Goal: Task Accomplishment & Management: Manage account settings

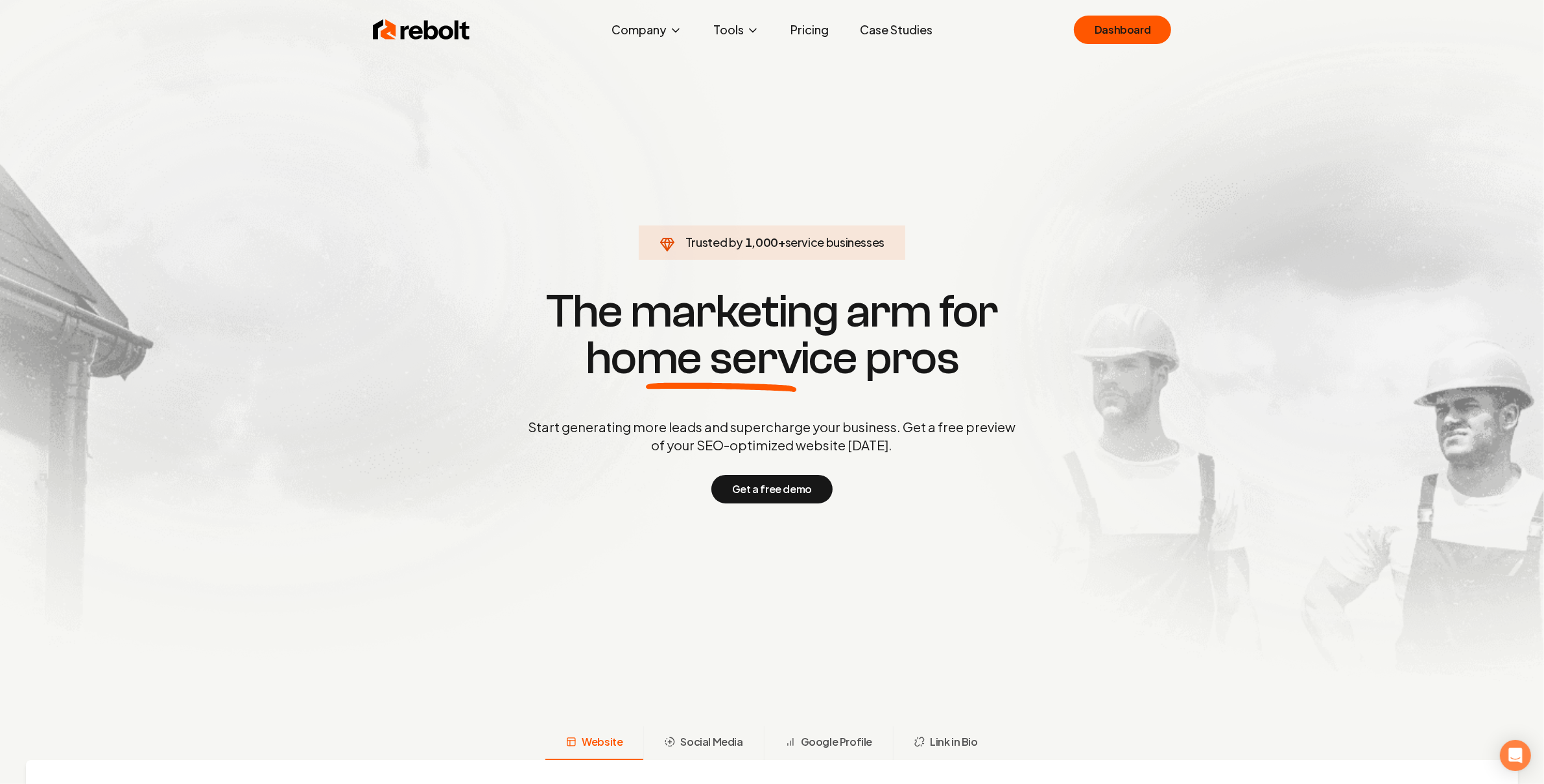
click at [1054, 289] on h1 "The marketing arm for home service pros" at bounding box center [772, 335] width 623 height 93
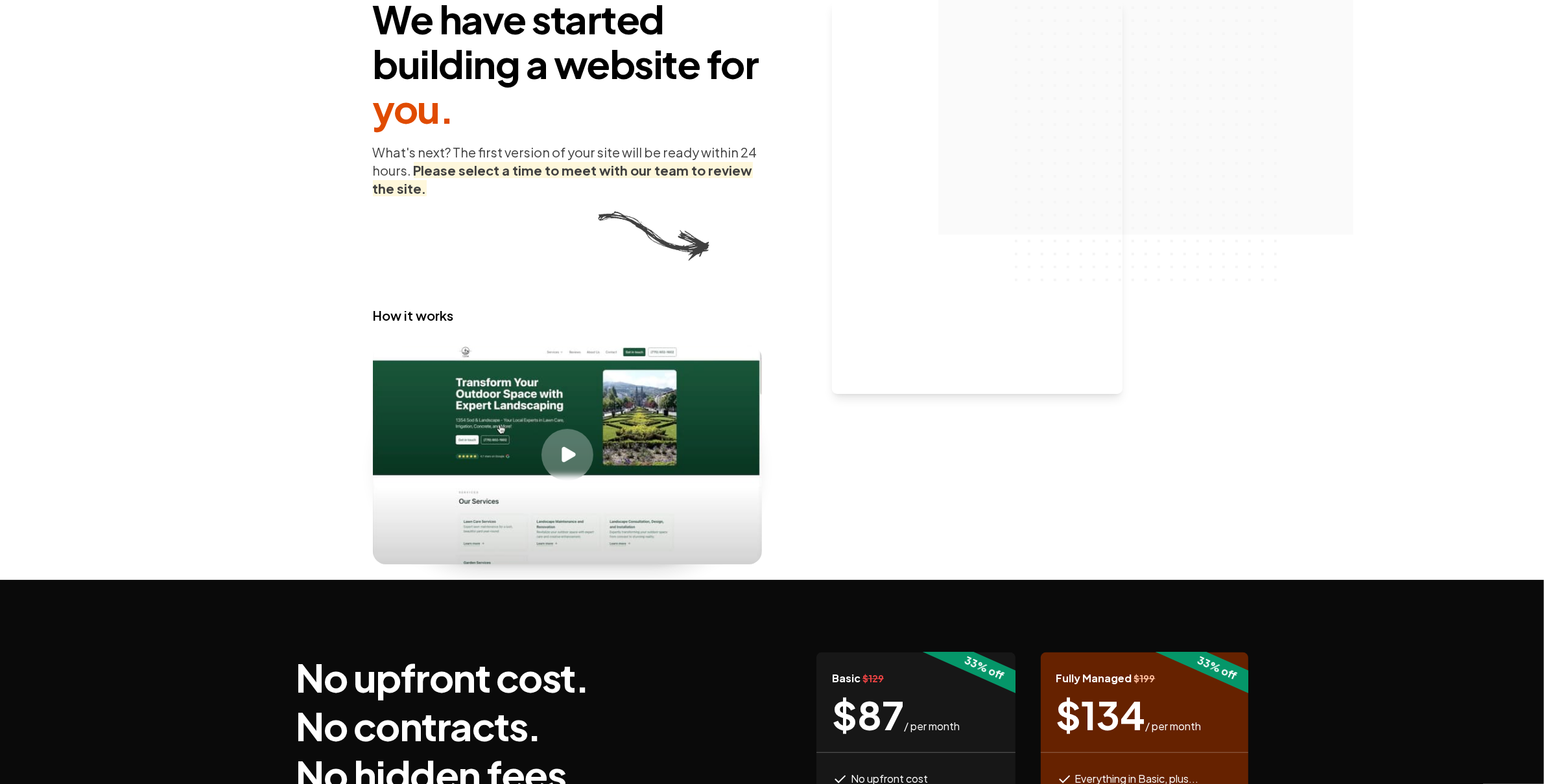
scroll to position [173, 0]
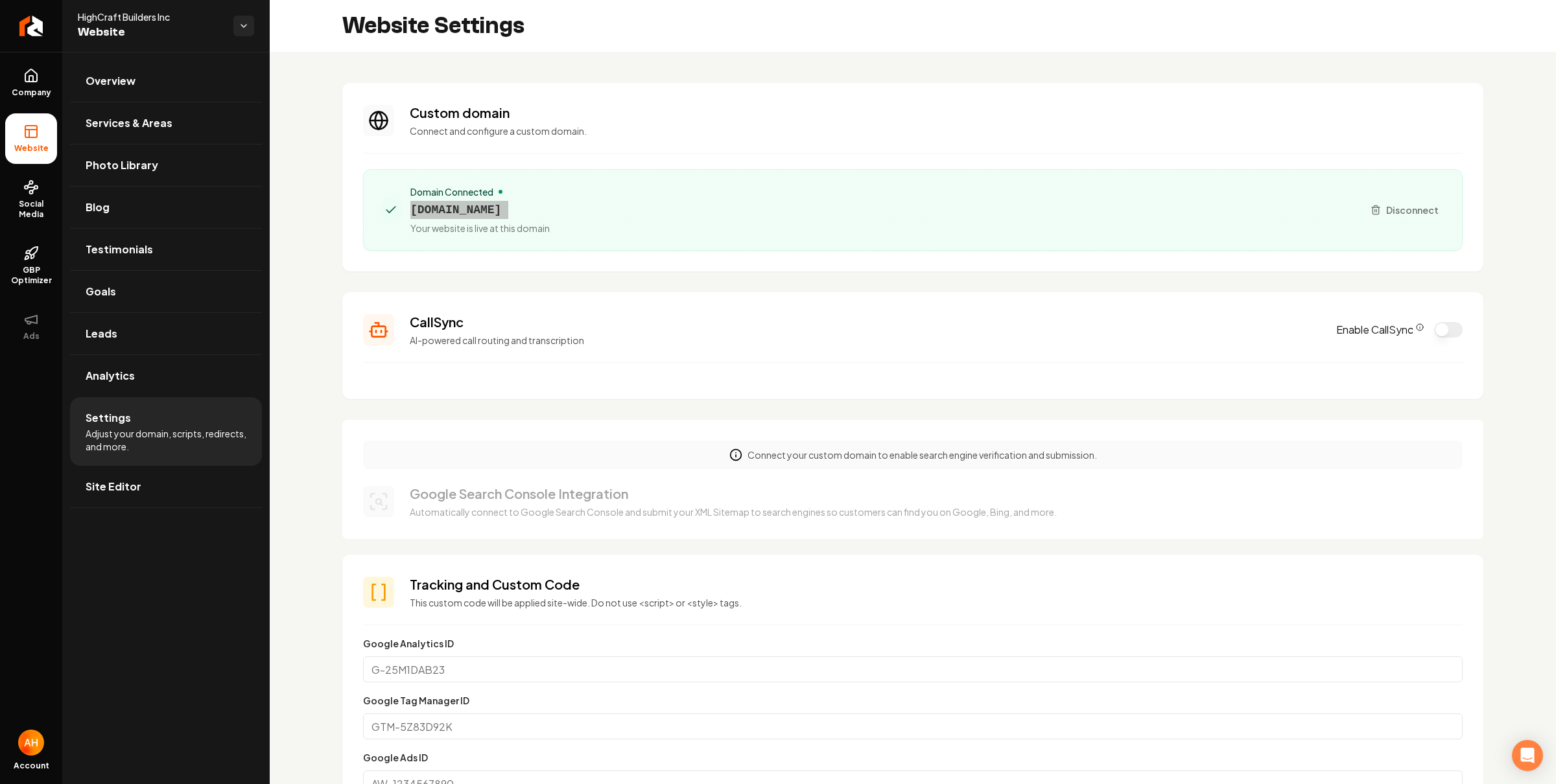
scroll to position [43, 0]
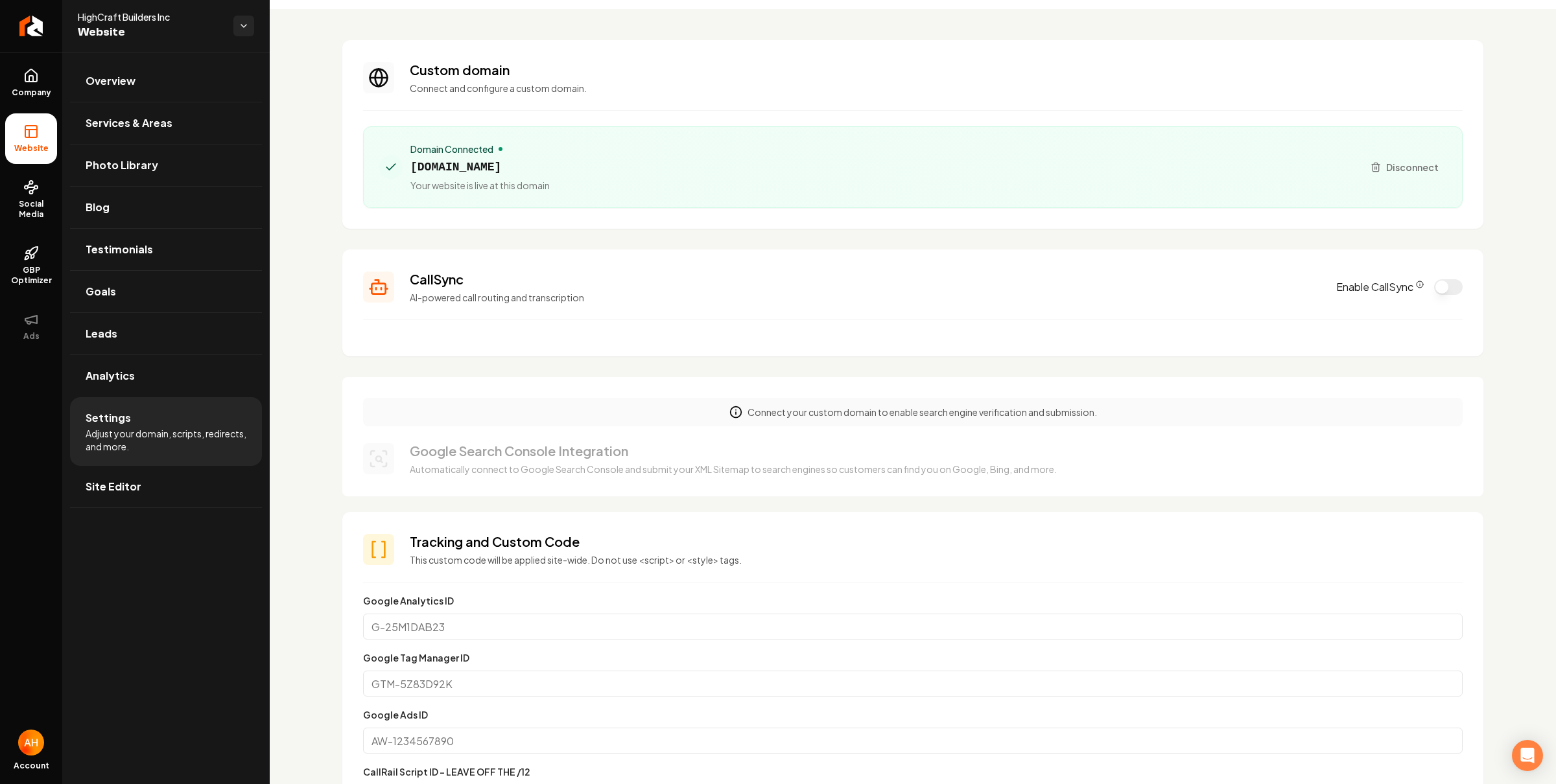
click at [628, 49] on section "Custom domain Connect and configure a custom domain. Domain Connected highcraft…" at bounding box center [913, 134] width 1141 height 189
click at [152, 79] on link "Overview" at bounding box center [166, 81] width 192 height 41
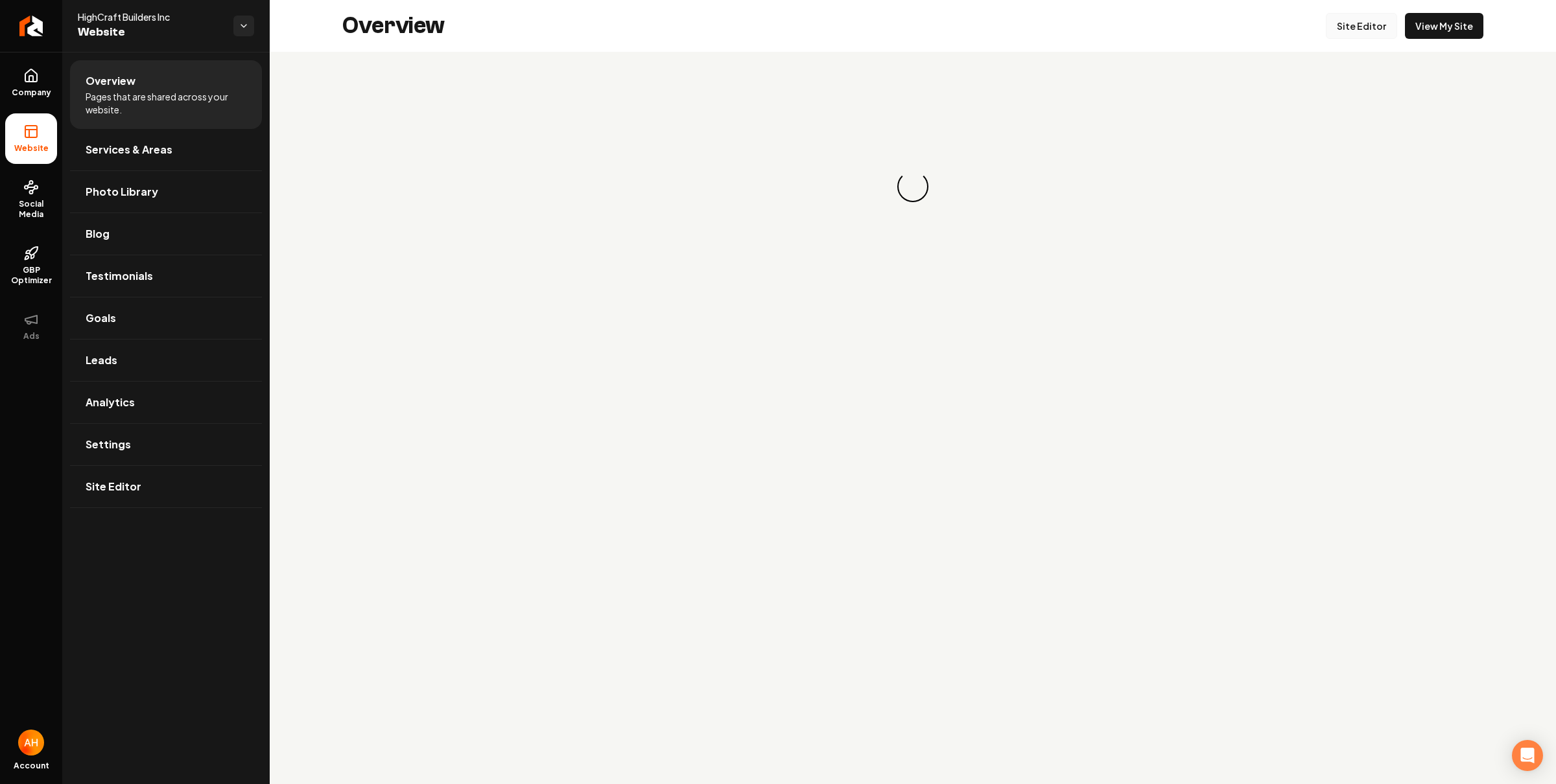
click at [1370, 25] on link "Site Editor" at bounding box center [1361, 26] width 71 height 26
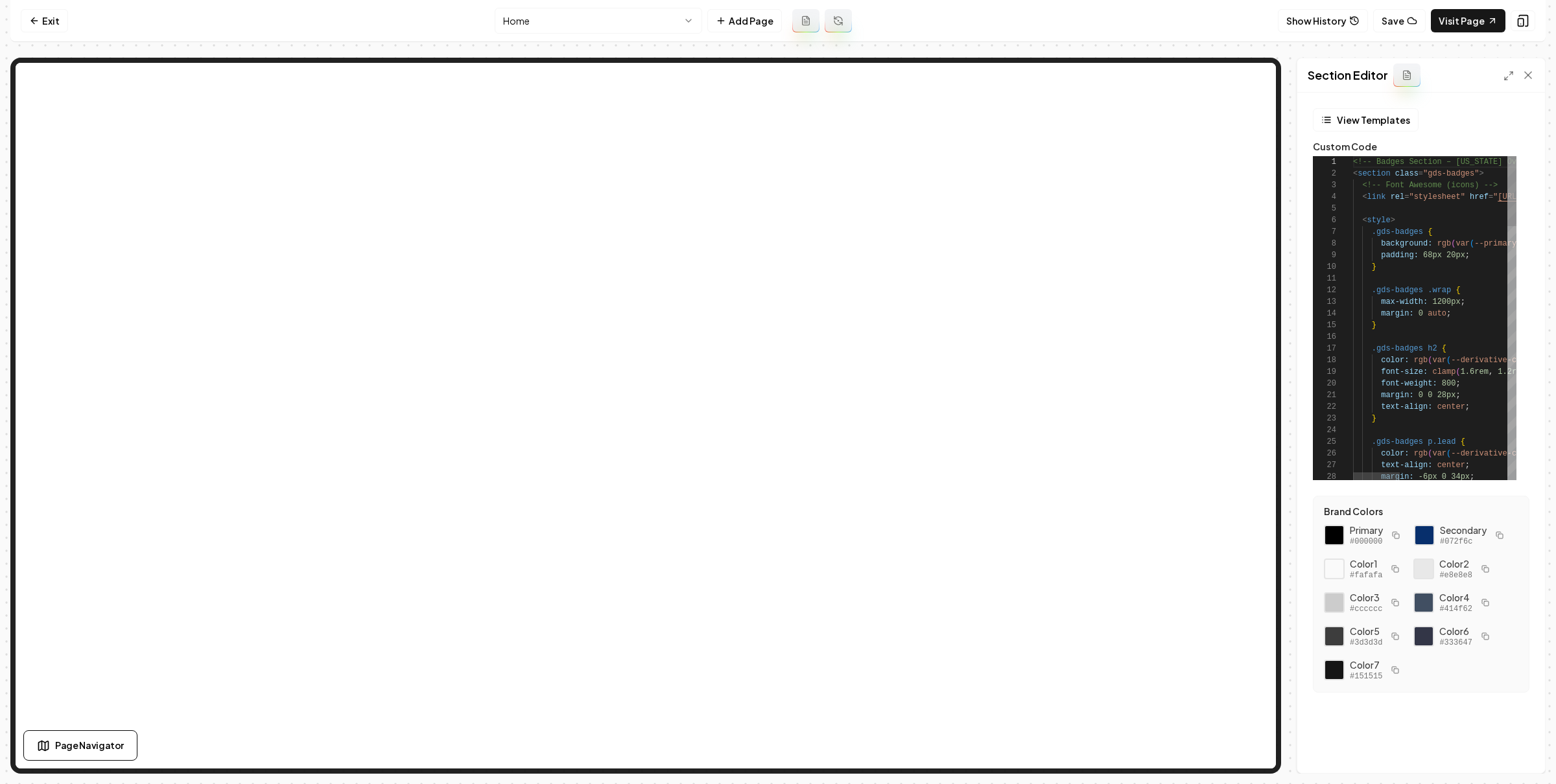
type textarea "**********"
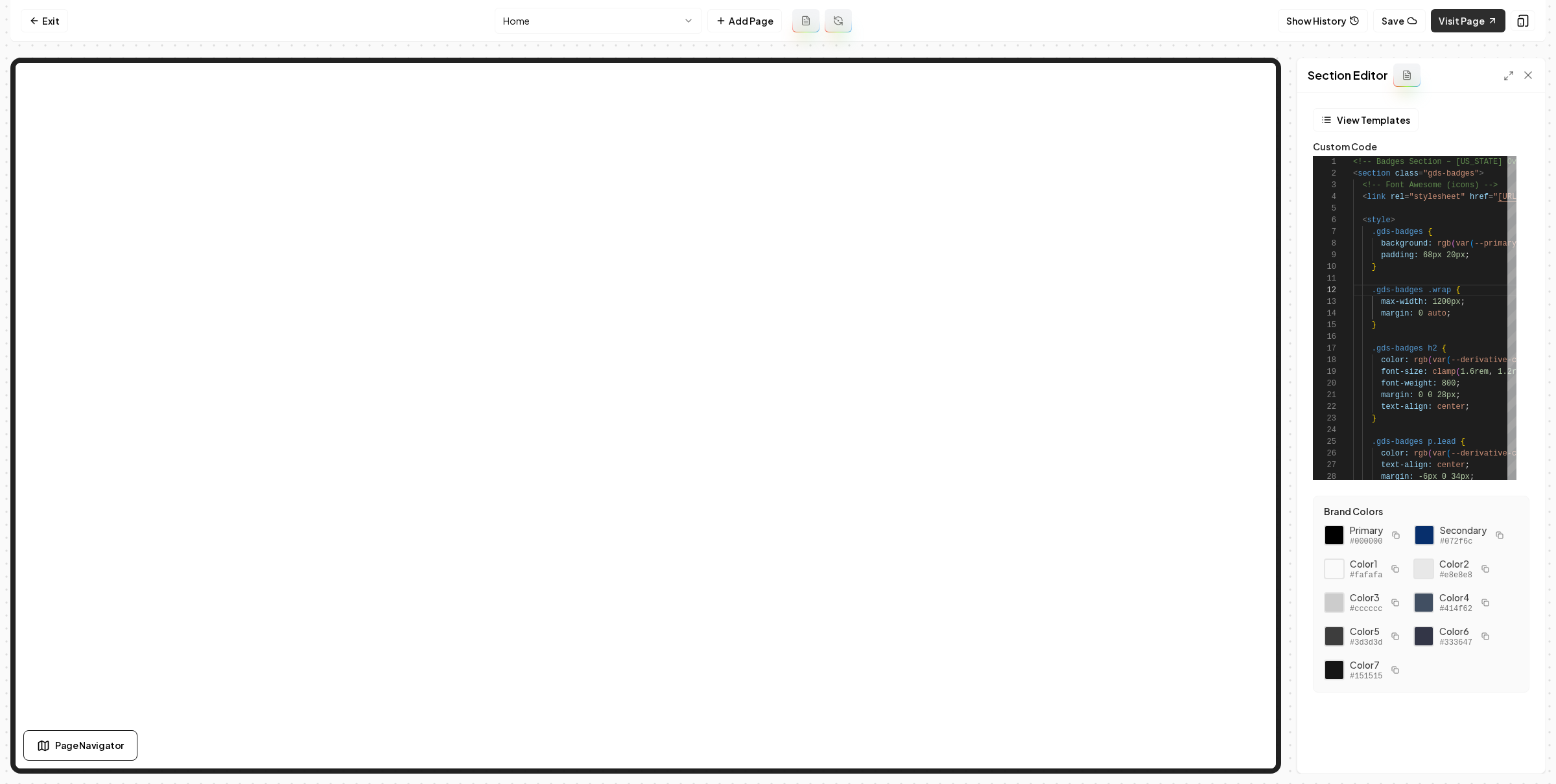
click at [1478, 31] on link "Visit Page" at bounding box center [1468, 21] width 75 height 23
type textarea "**"
type textarea "**********"
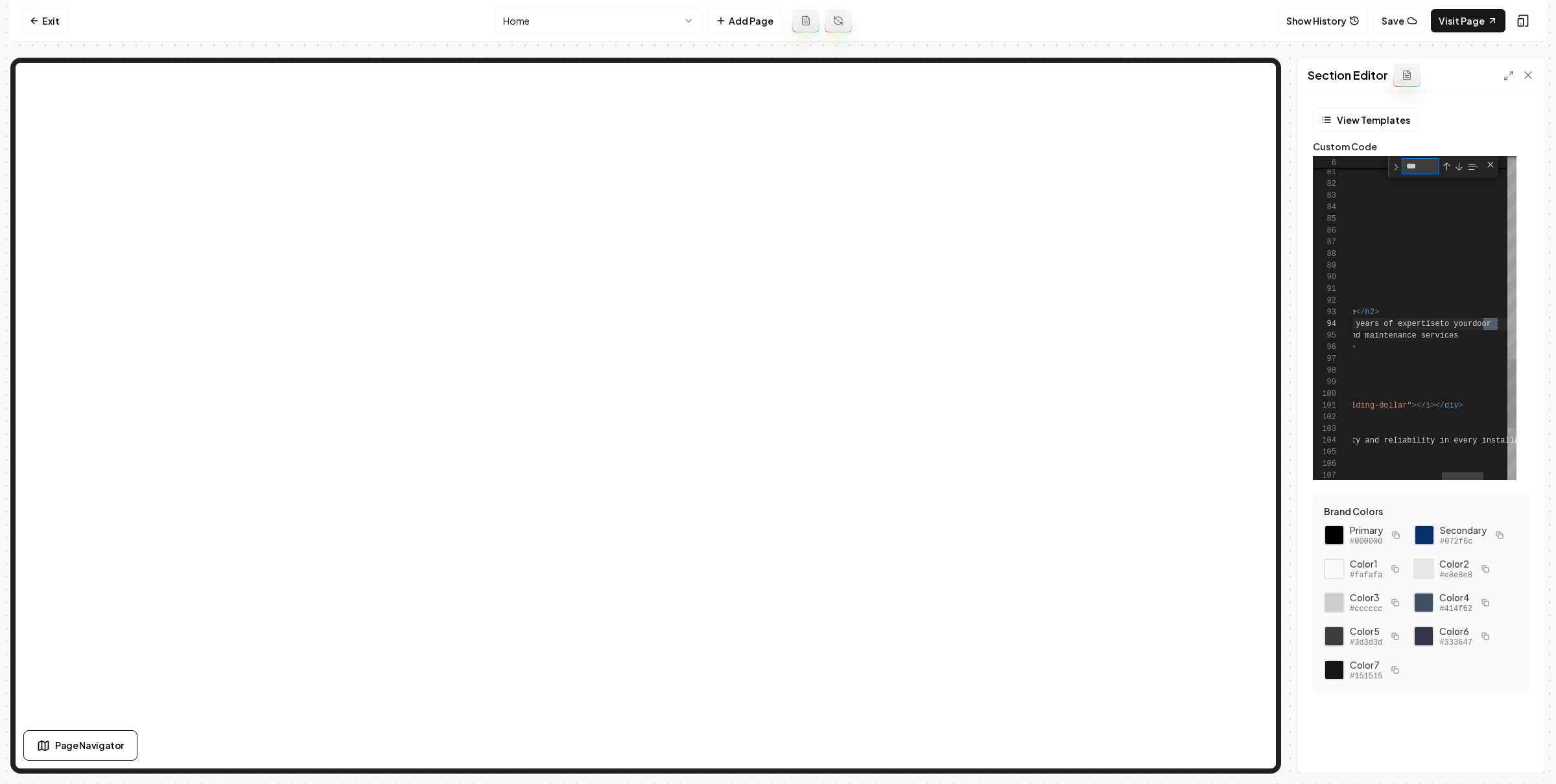
scroll to position [117, 211]
type textarea "****"
type textarea "**********"
type textarea "********"
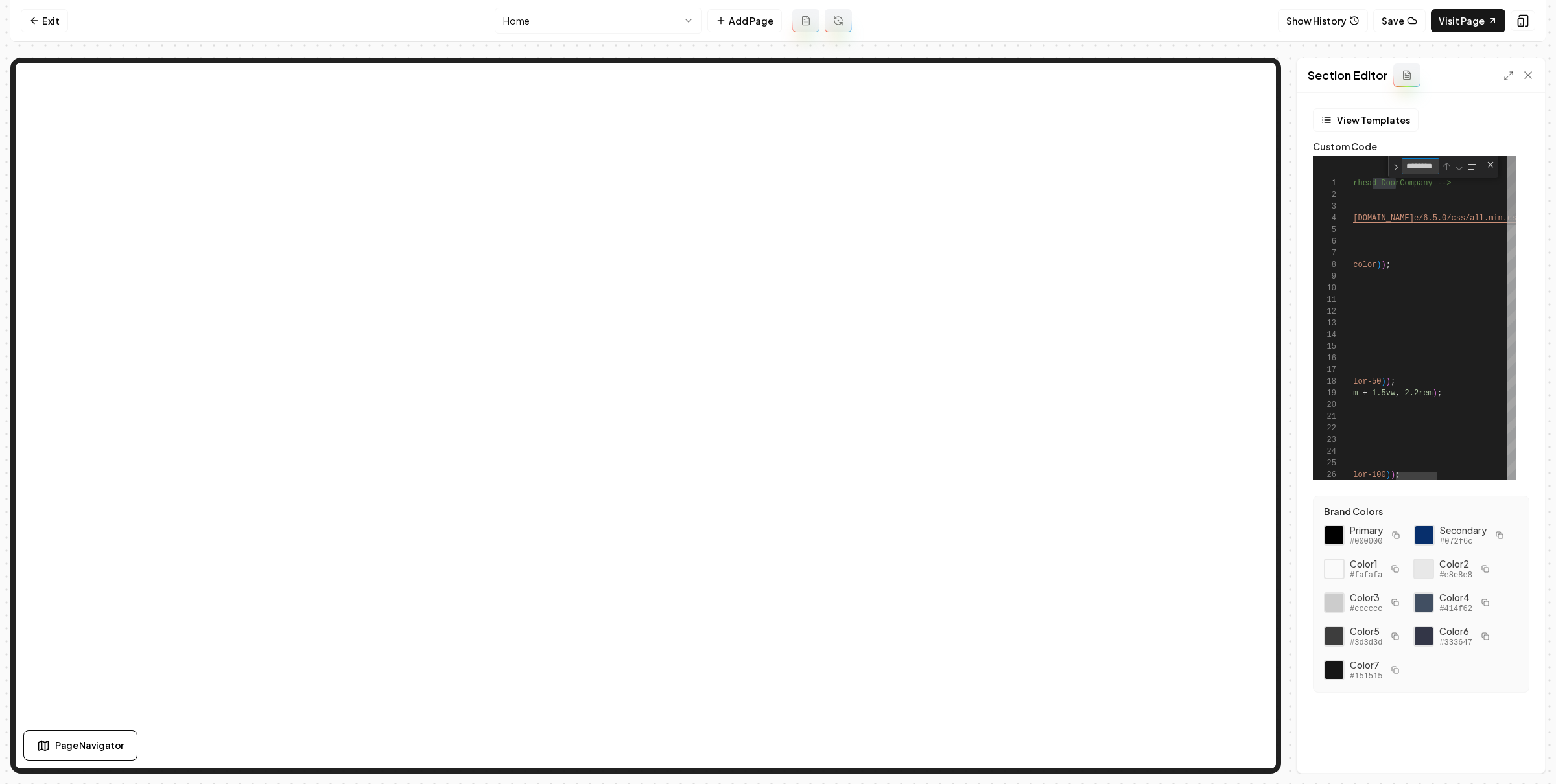
type textarea "**********"
type textarea "*"
type textarea "**********"
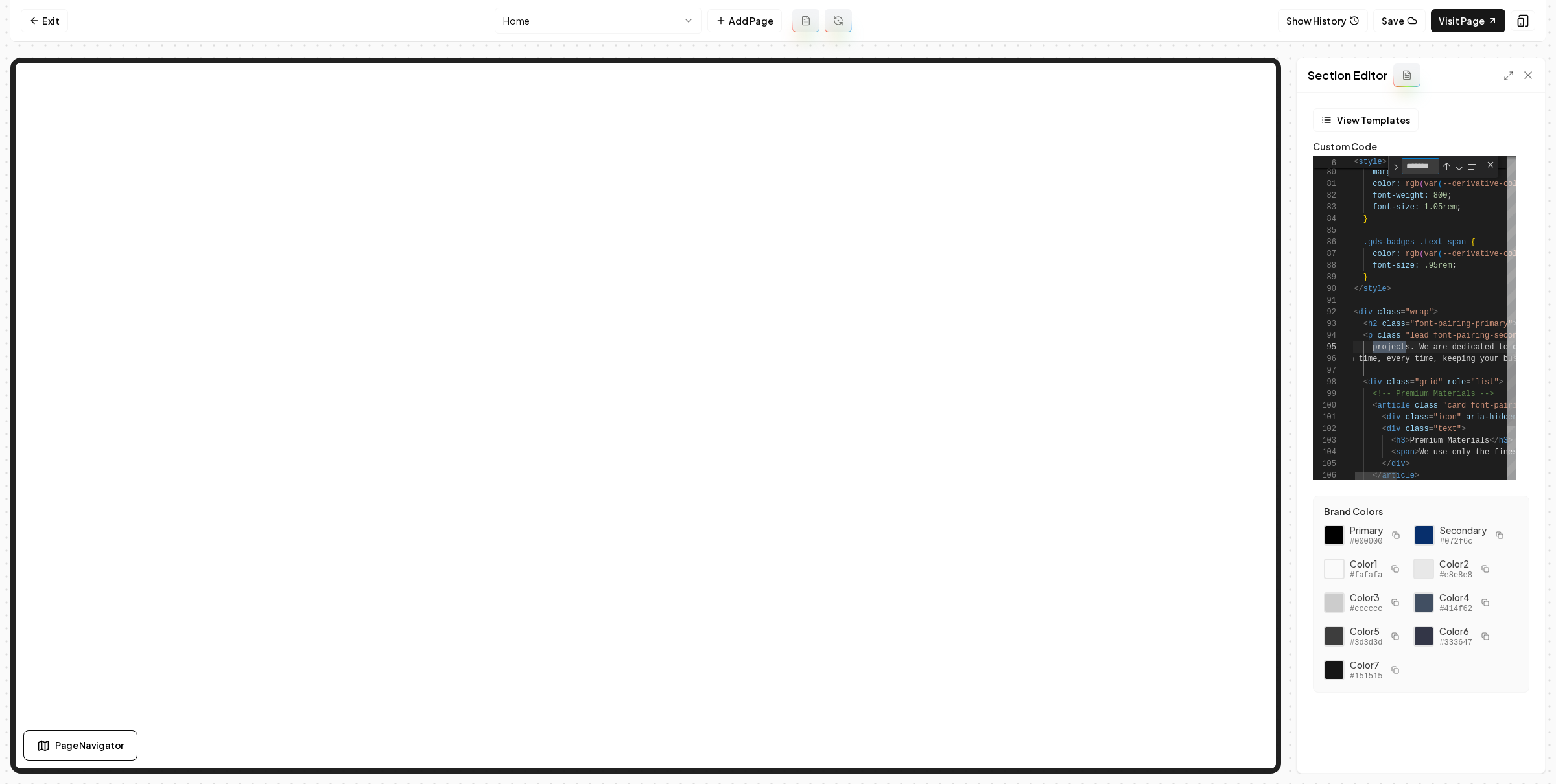
scroll to position [117, 61]
type textarea "*******"
click at [1509, 75] on line at bounding box center [1510, 73] width 3 height 3
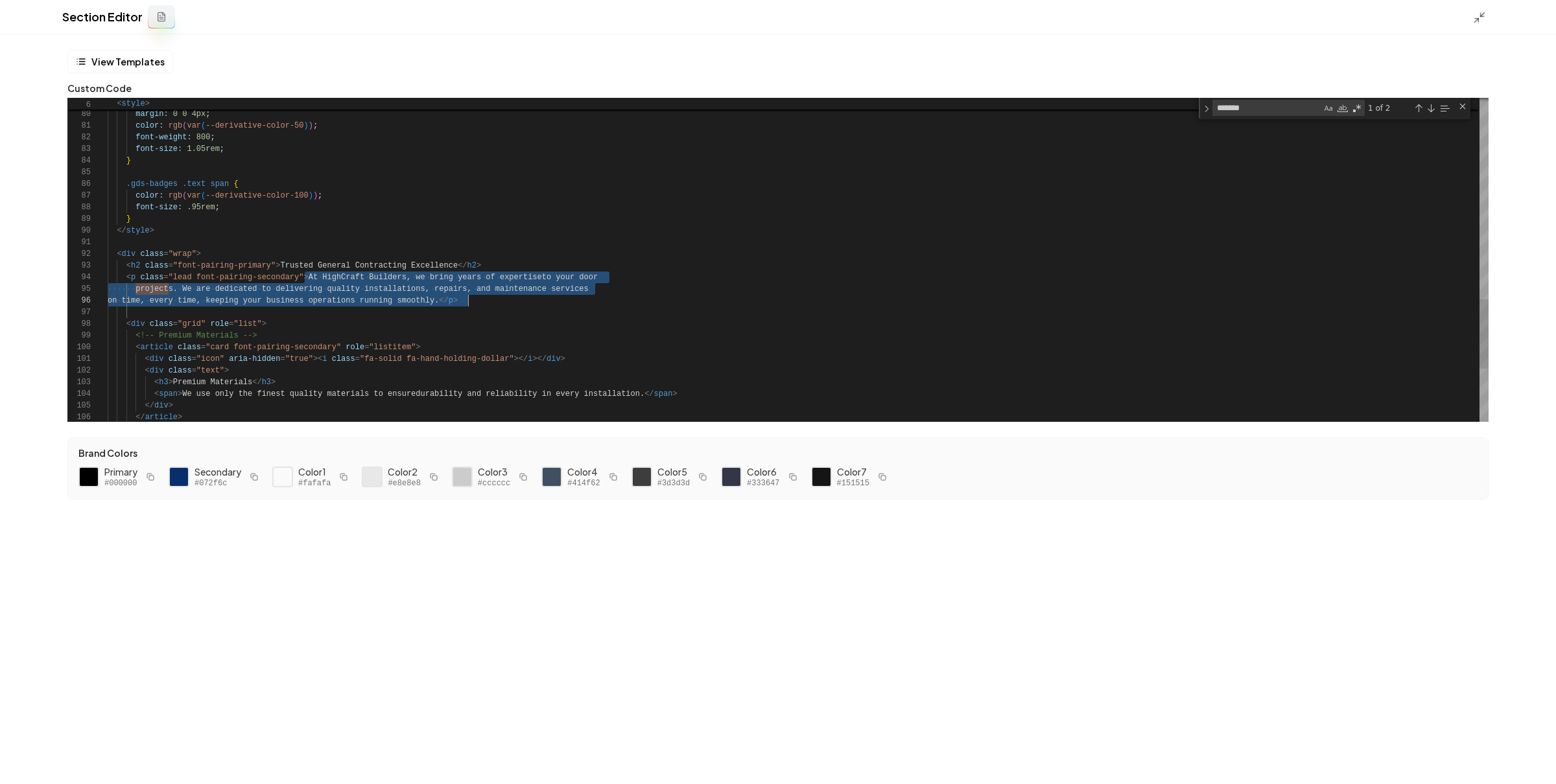
scroll to position [35, 360]
drag, startPoint x: 304, startPoint y: 277, endPoint x: 468, endPoint y: 301, distance: 165.7
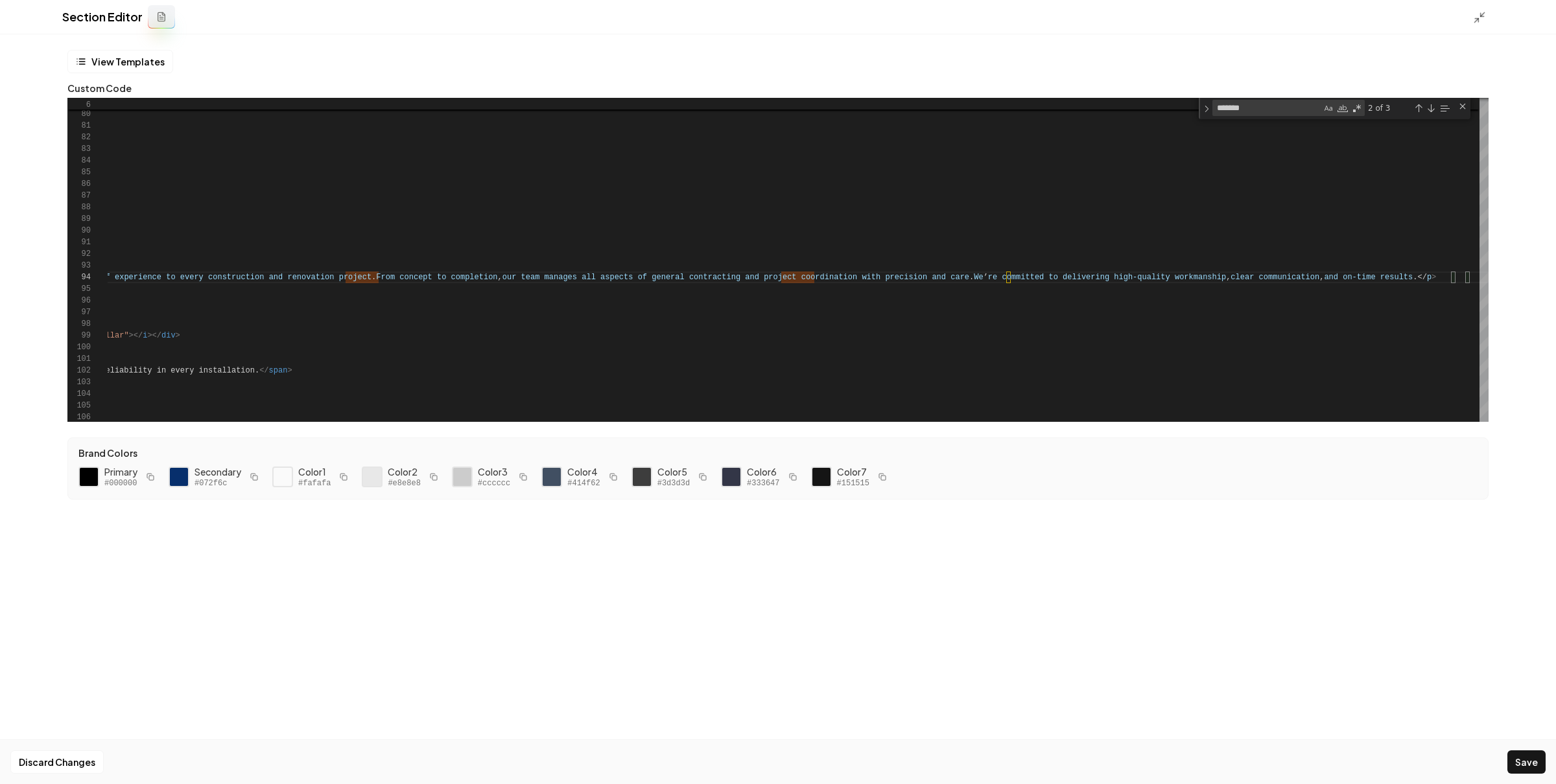
click at [1467, 16] on div "Section Editor" at bounding box center [778, 17] width 1556 height 35
click at [1470, 16] on div "Section Editor" at bounding box center [778, 17] width 1556 height 35
click at [1477, 17] on icon at bounding box center [1479, 18] width 13 height 13
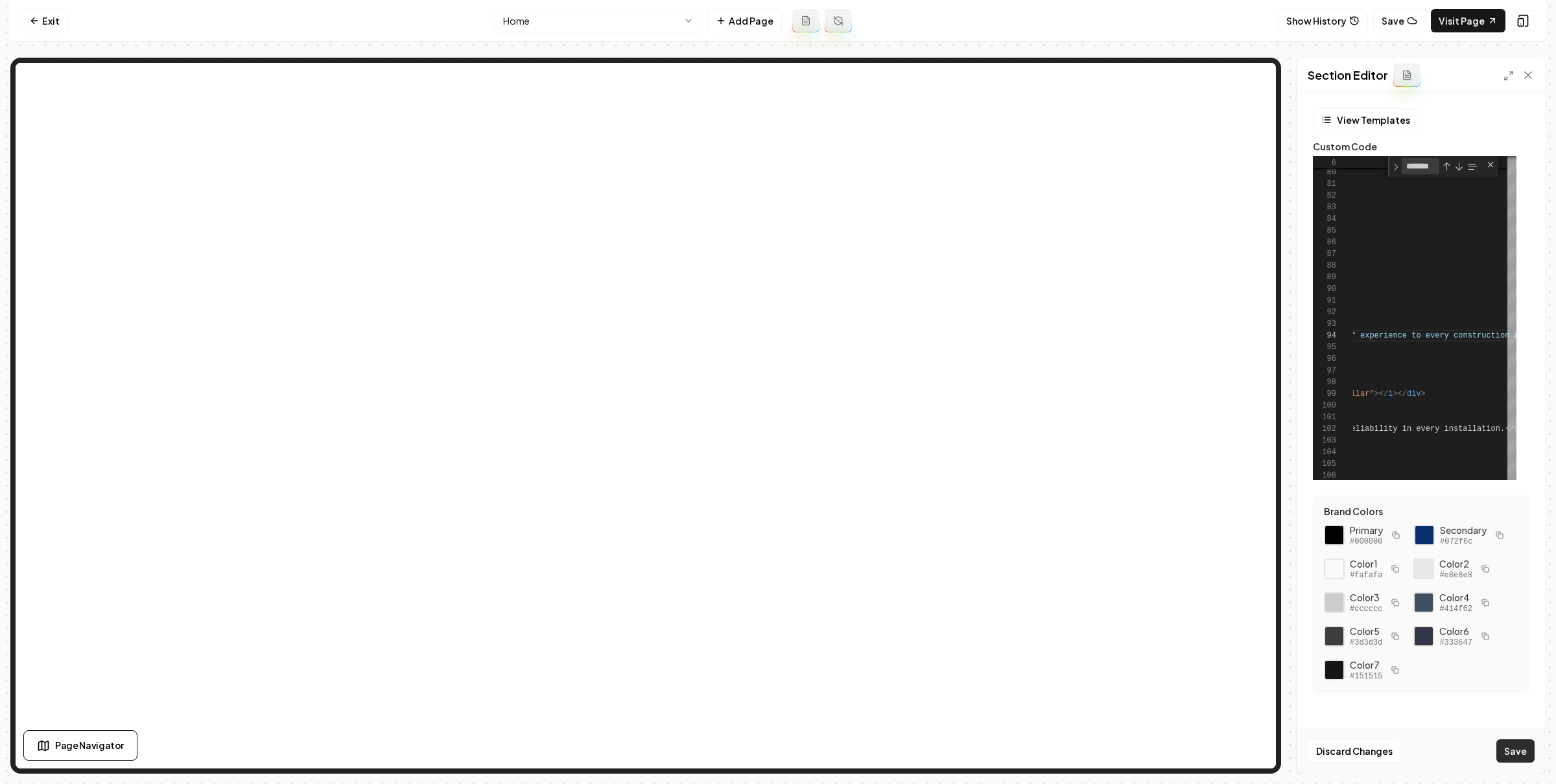
click at [1525, 752] on button "Save" at bounding box center [1515, 751] width 38 height 23
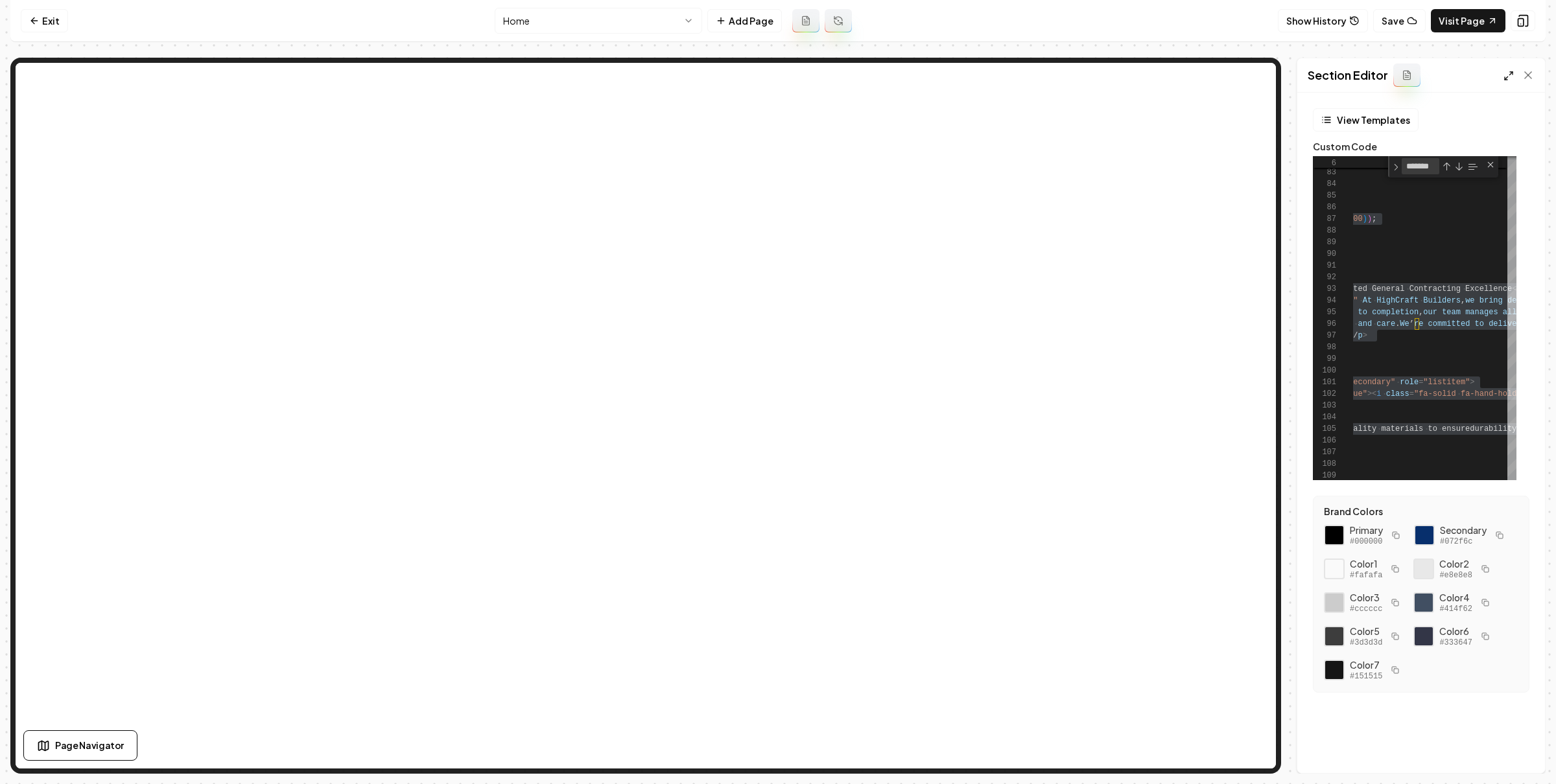
click at [1507, 76] on icon at bounding box center [1508, 76] width 10 height 10
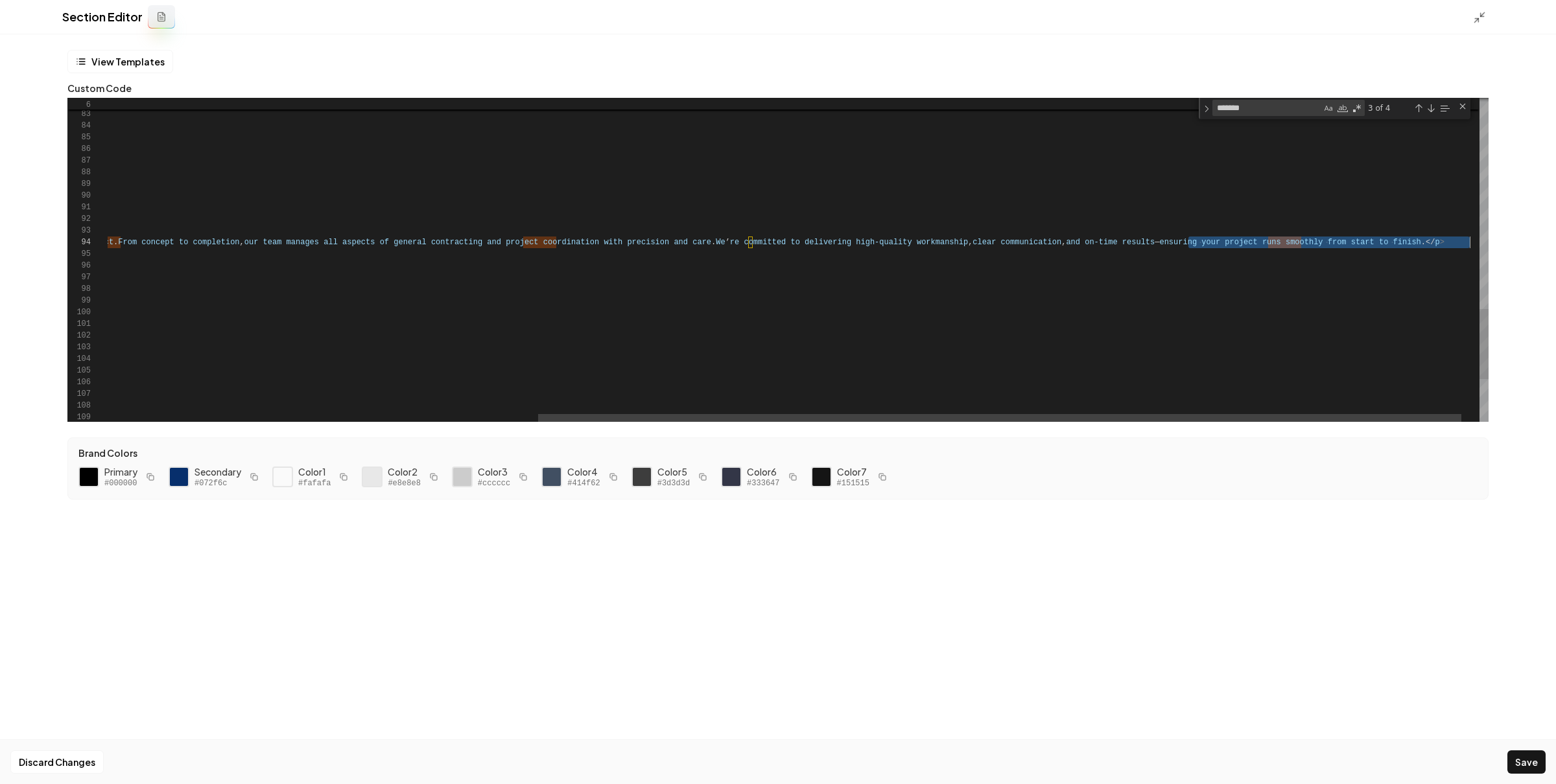
scroll to position [35, 360]
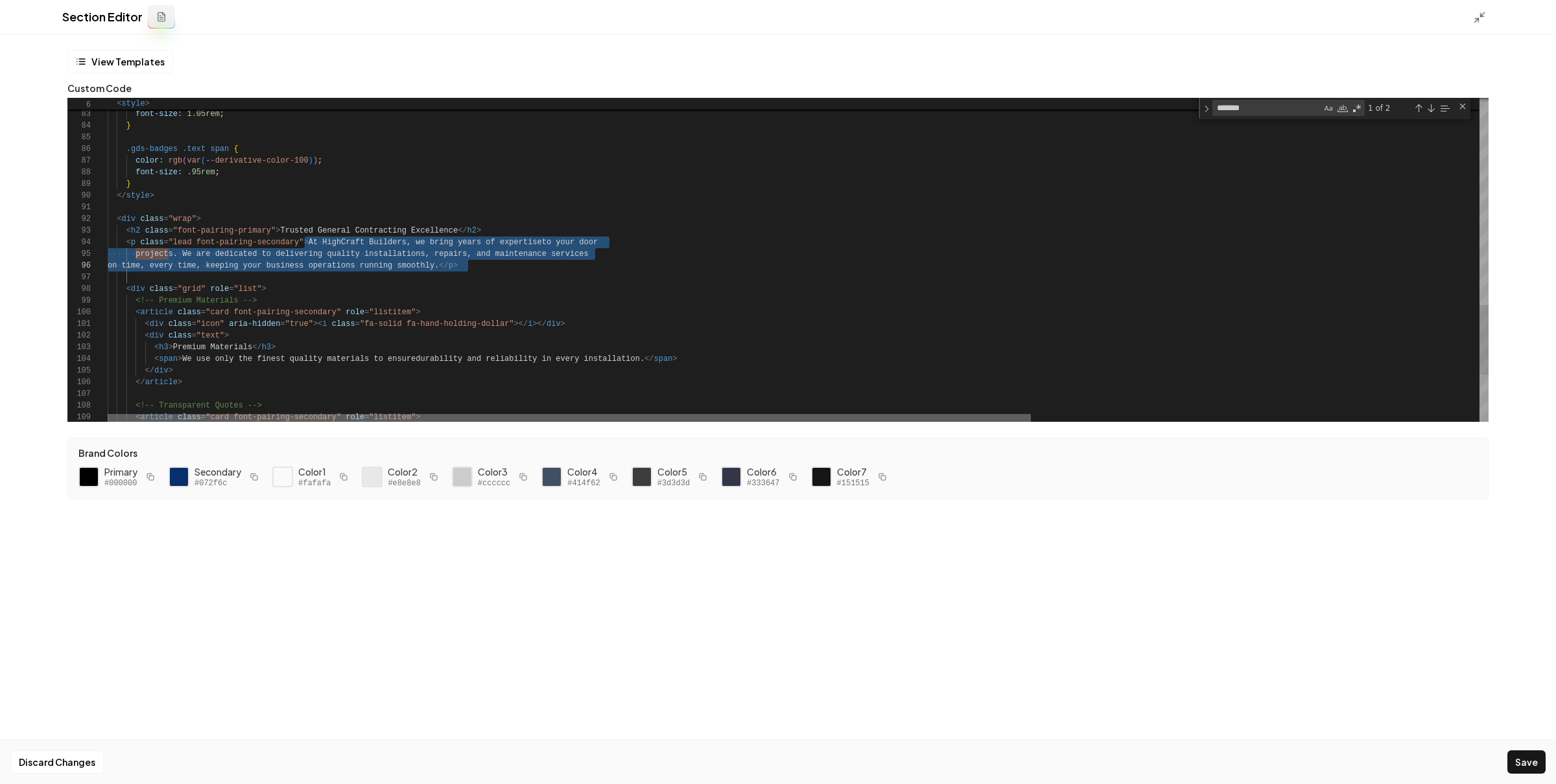
click at [267, 422] on div at bounding box center [568, 418] width 923 height 7
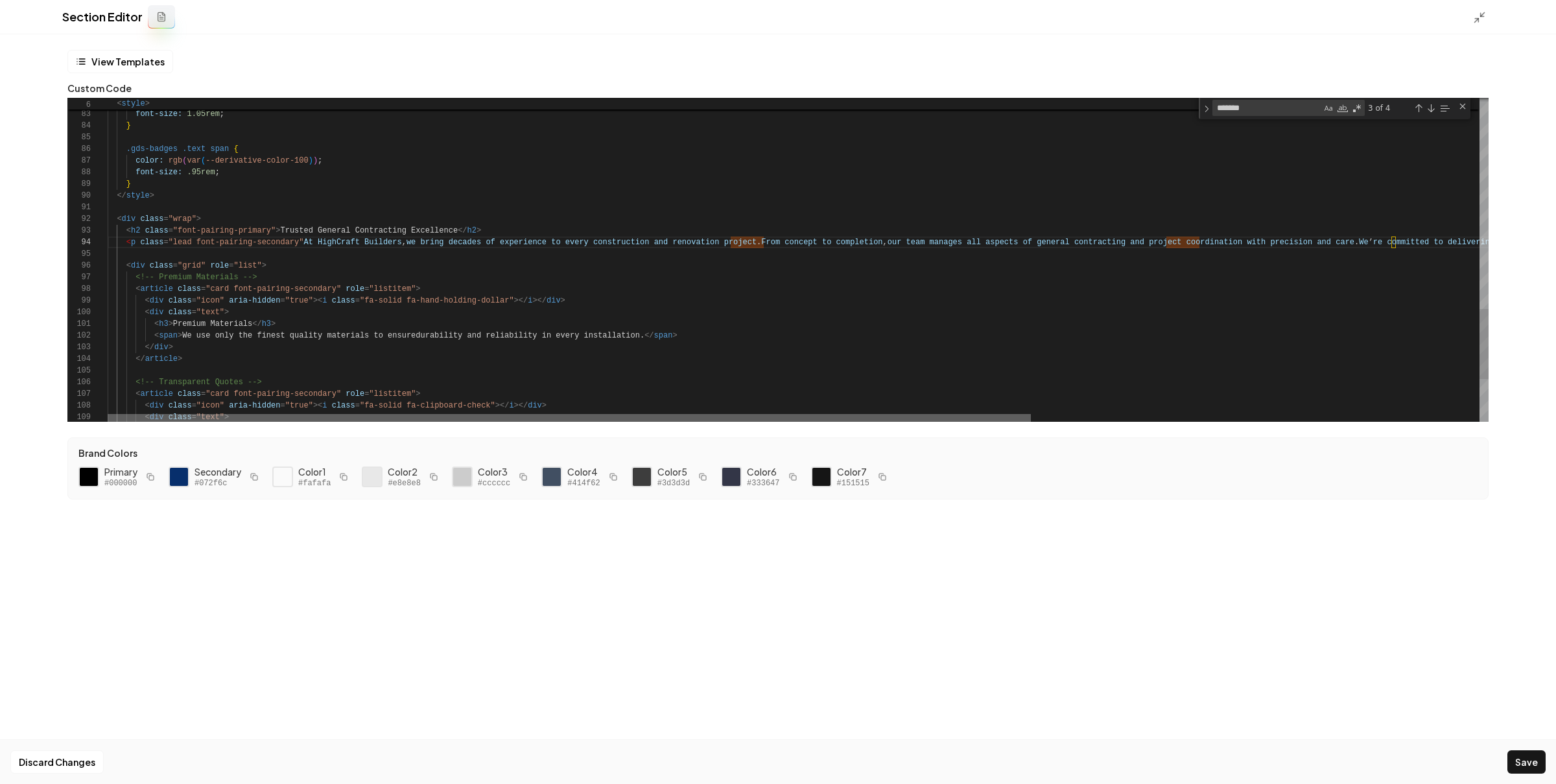
click at [107, 422] on div at bounding box center [568, 418] width 923 height 7
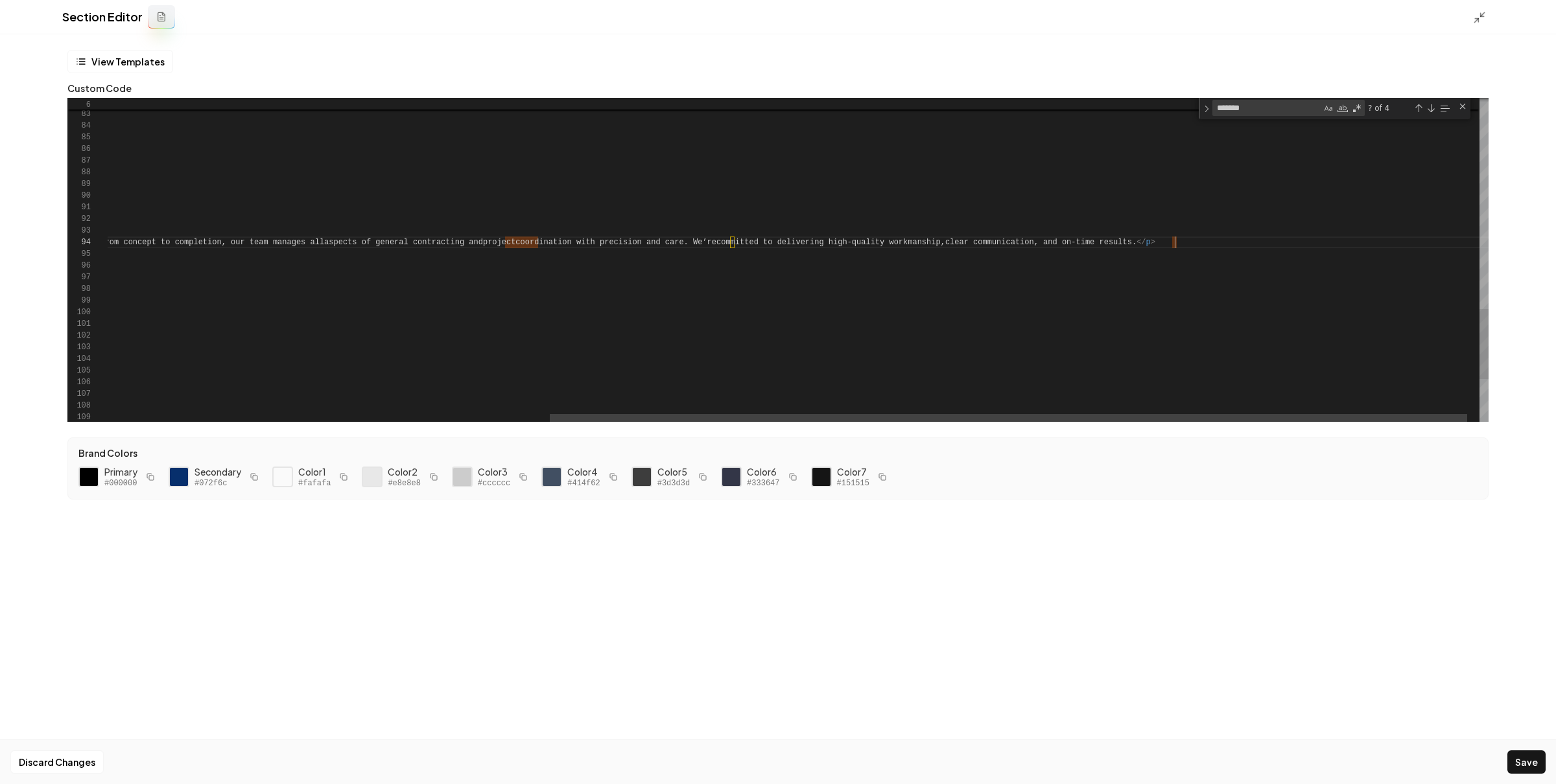
scroll to position [35, 1732]
click at [1475, 21] on icon at bounding box center [1479, 18] width 13 height 13
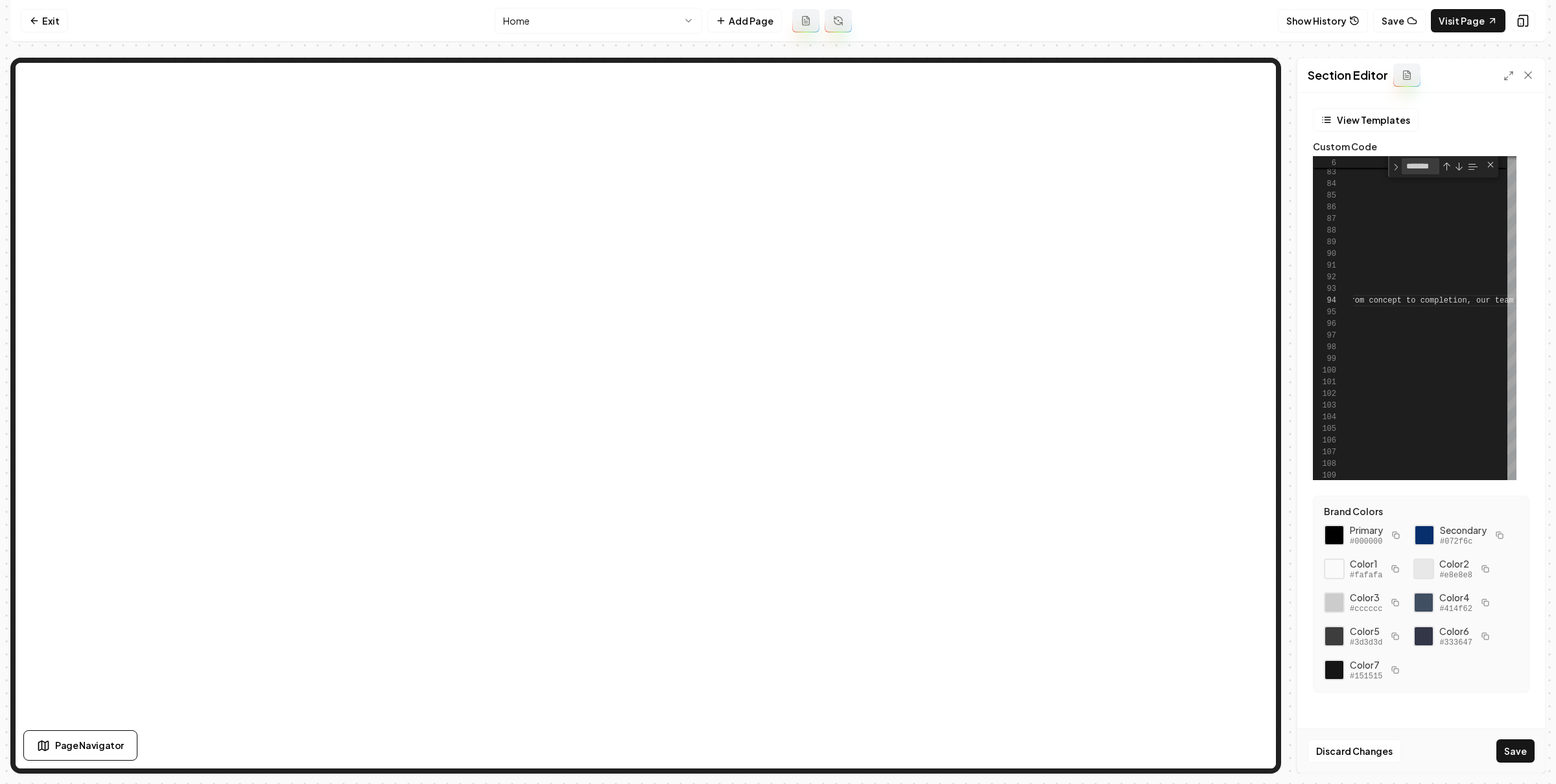
click at [1495, 744] on div "Discard Changes Save" at bounding box center [1421, 751] width 247 height 45
click at [1502, 744] on button "Save" at bounding box center [1515, 751] width 38 height 23
type textarea "**********"
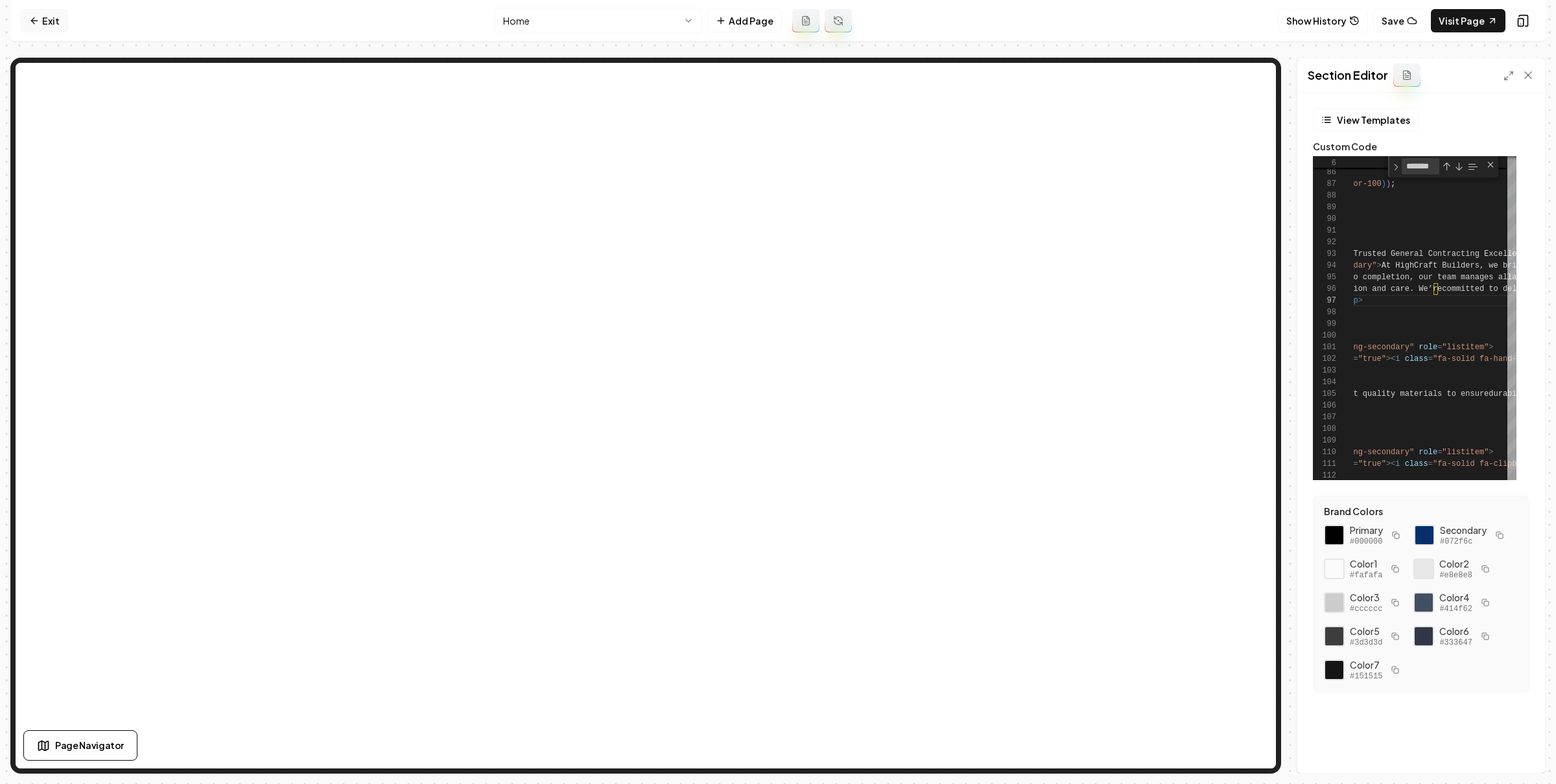
click at [41, 22] on link "Exit" at bounding box center [44, 21] width 48 height 23
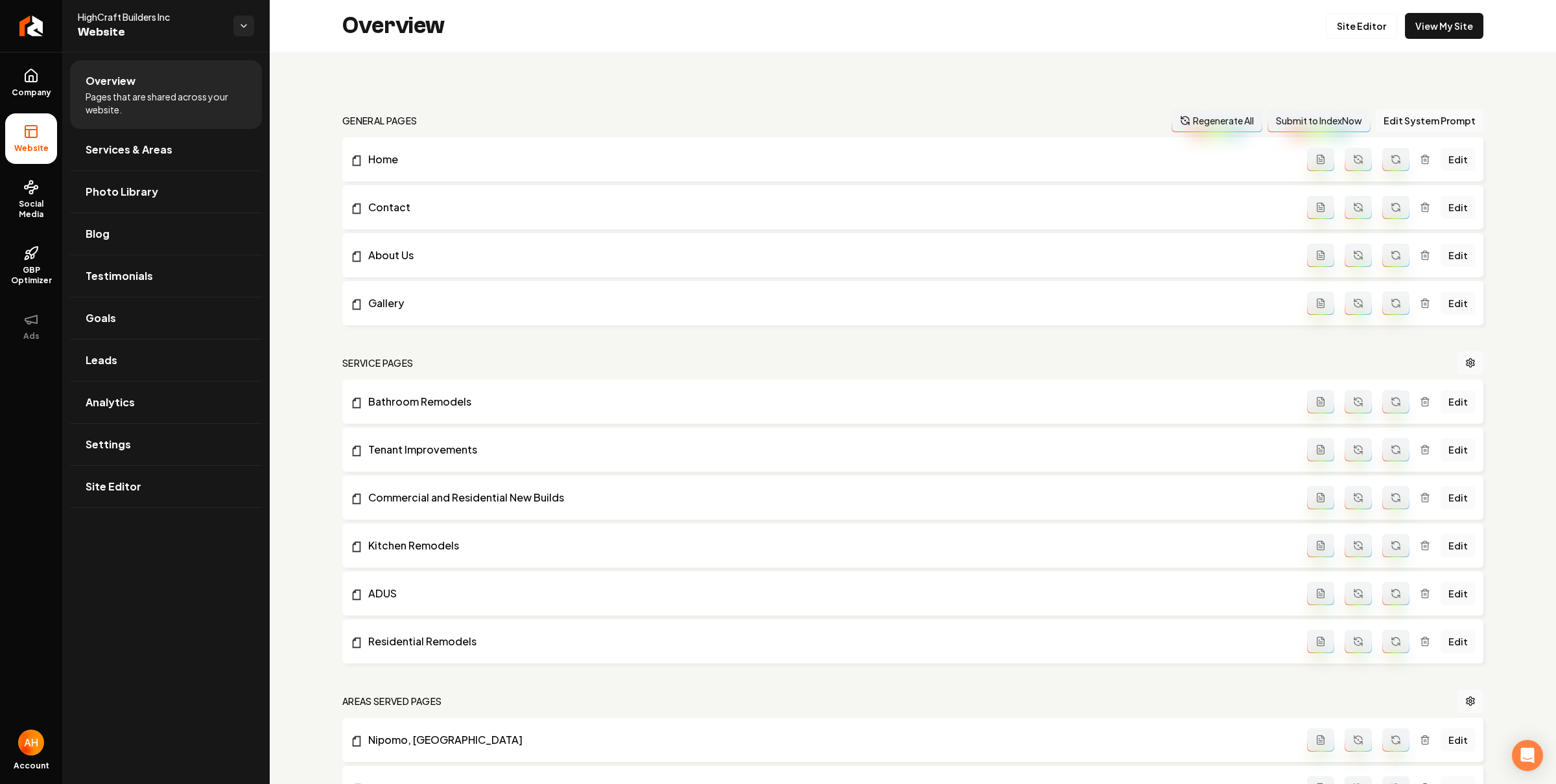
click at [1422, 12] on div "Overview Site Editor View My Site" at bounding box center [913, 26] width 1286 height 52
click at [1431, 21] on link "View My Site" at bounding box center [1444, 26] width 78 height 26
click at [109, 434] on link "Settings" at bounding box center [166, 444] width 192 height 41
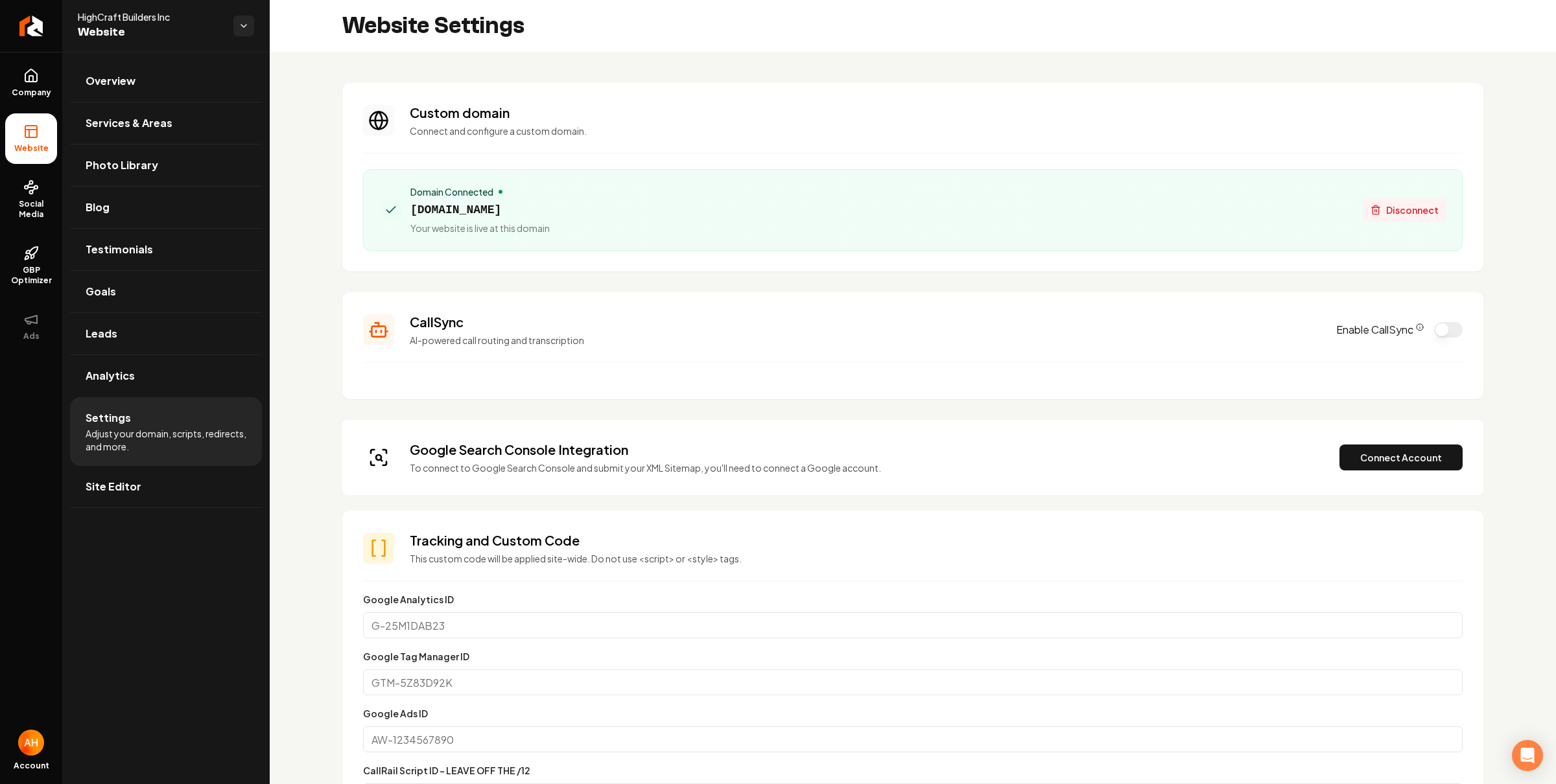
click at [1395, 207] on span "Disconnect" at bounding box center [1412, 210] width 52 height 14
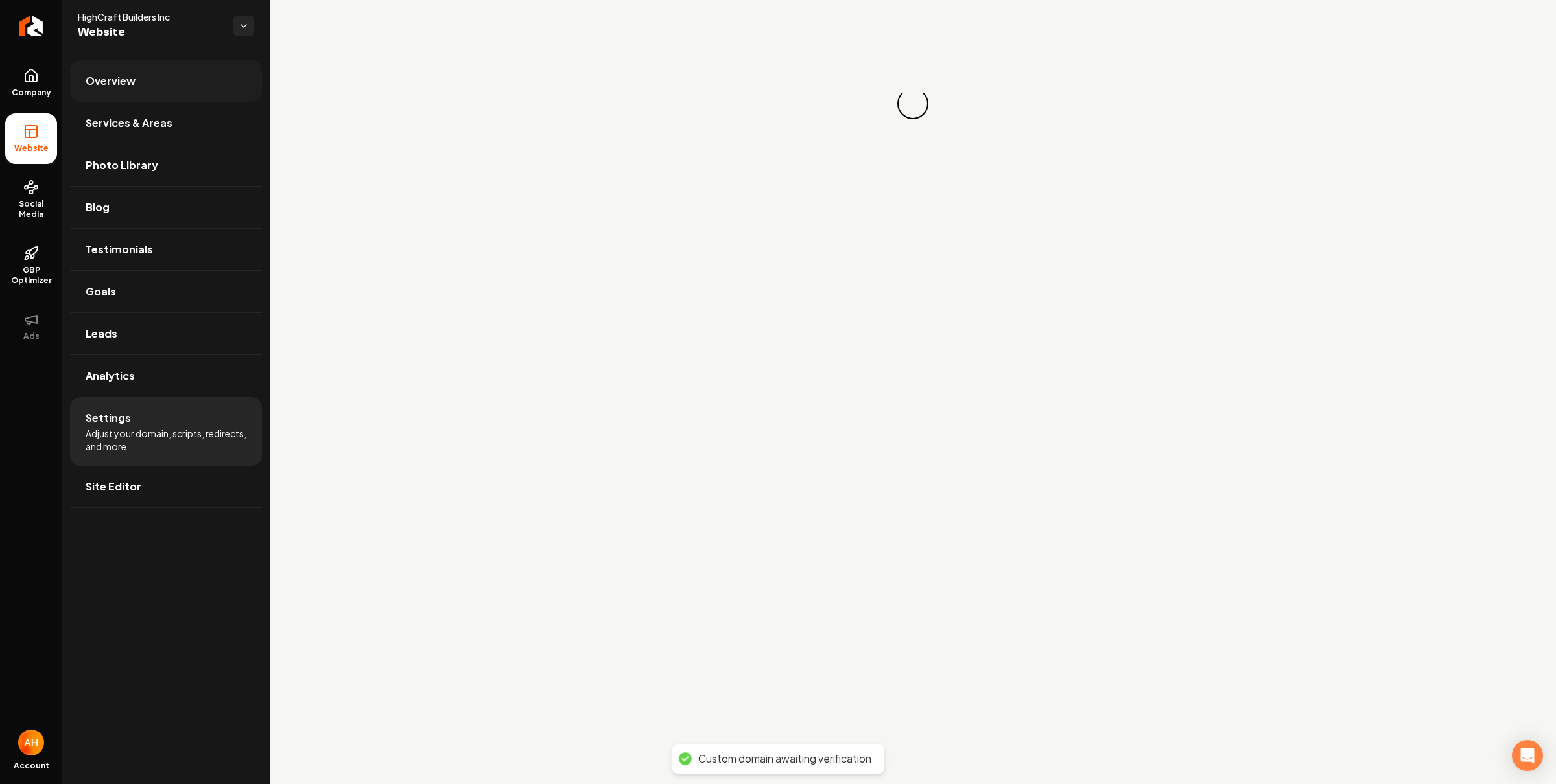
click at [178, 89] on link "Overview" at bounding box center [166, 81] width 192 height 41
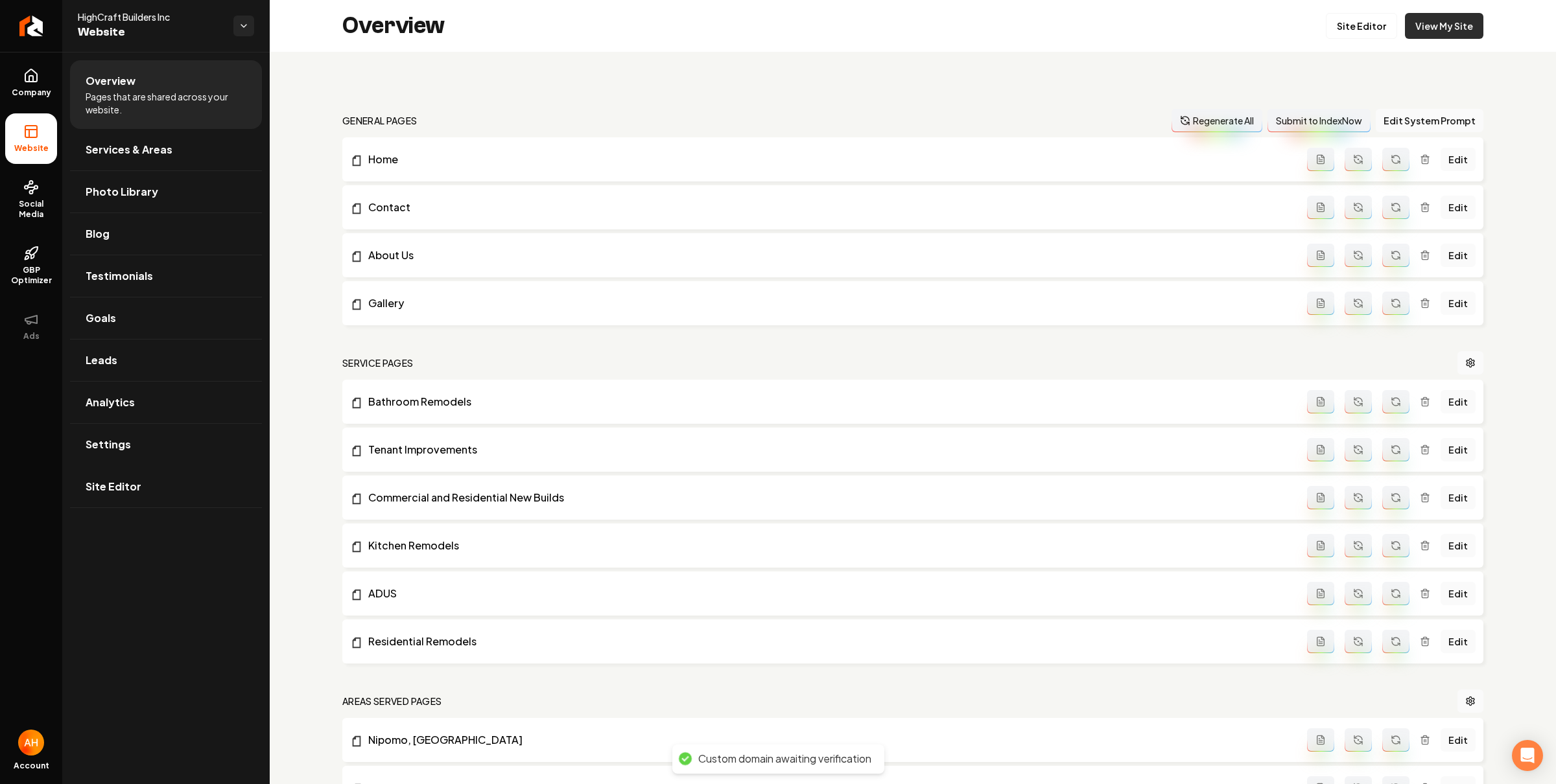
click at [1423, 33] on link "View My Site" at bounding box center [1444, 26] width 78 height 26
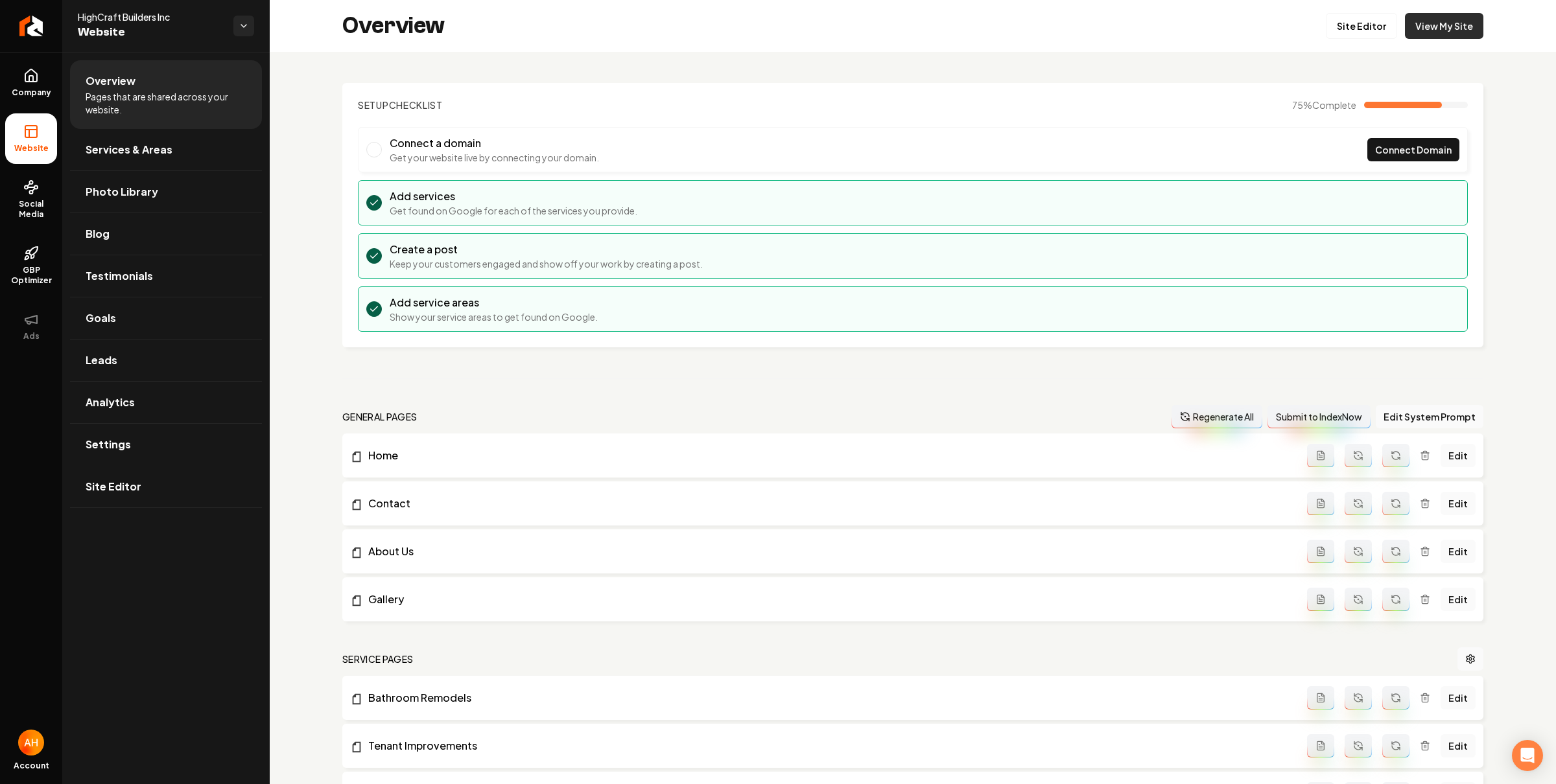
click at [1425, 18] on link "View My Site" at bounding box center [1444, 26] width 78 height 26
click at [1405, 29] on link "View My Site" at bounding box center [1444, 26] width 78 height 26
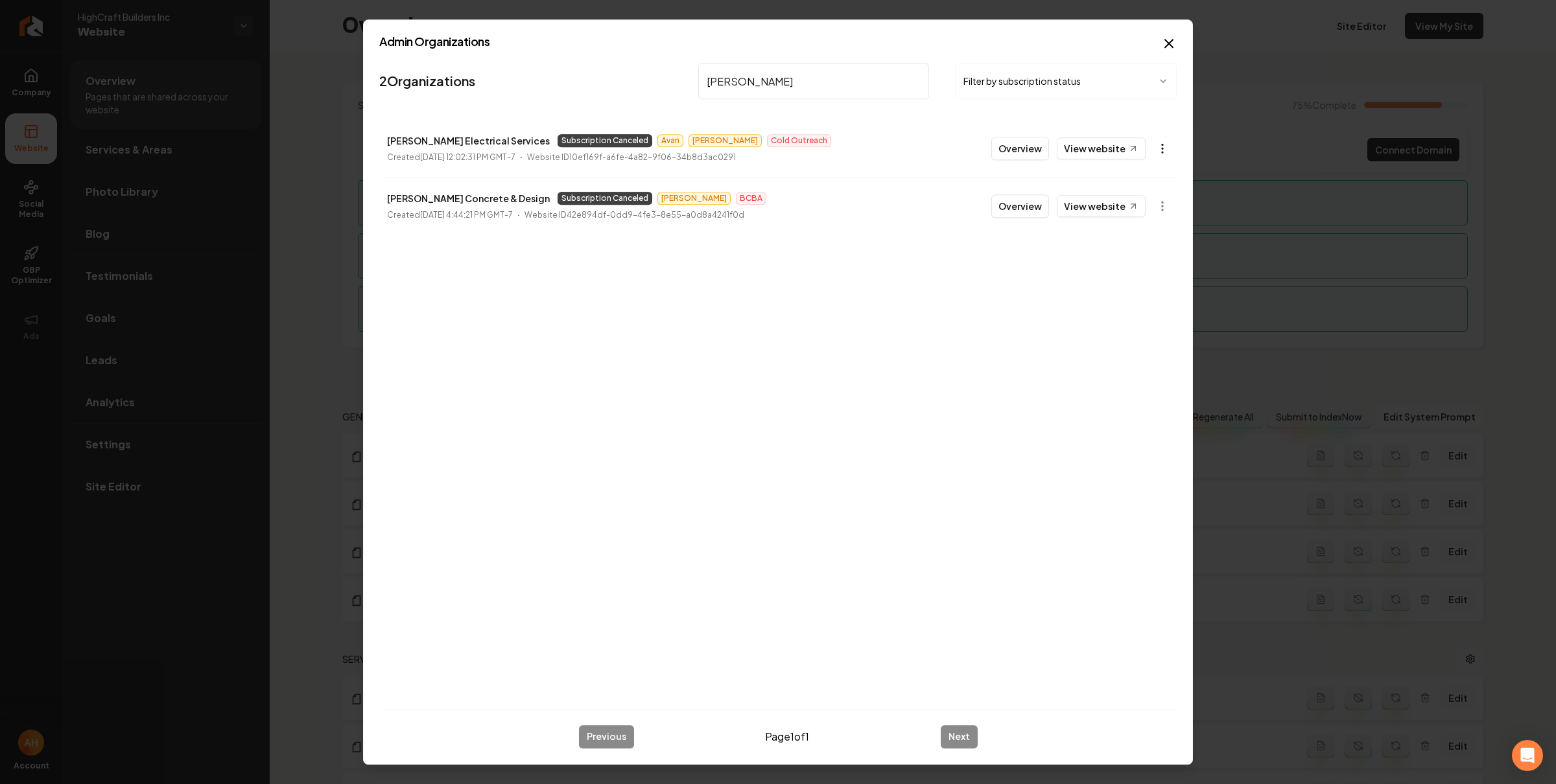
type input "ruiz"
click at [1158, 156] on body "Company Website Social Media GBP Optimizer Ads Account HighCraft Builders Inc W…" at bounding box center [778, 392] width 1556 height 784
click at [1163, 260] on link "View in Stripe" at bounding box center [1130, 261] width 82 height 21
click at [416, 138] on p "Ruiz Electrical Services" at bounding box center [469, 140] width 162 height 16
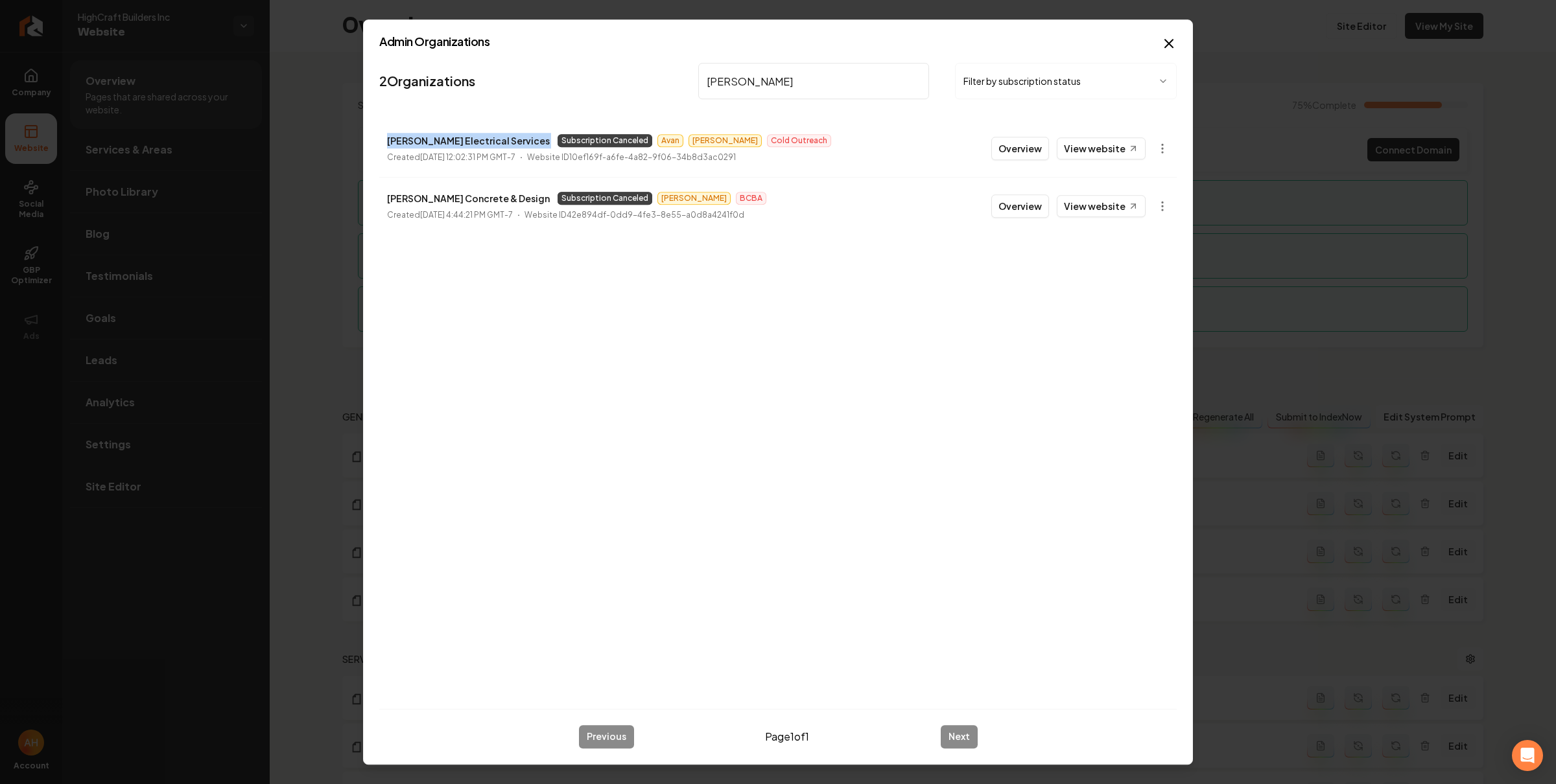
click at [416, 138] on p "Ruiz Electrical Services" at bounding box center [469, 140] width 162 height 16
copy p "Ruiz Electrical Services"
click at [1168, 143] on body "Company Website Social Media GBP Optimizer Ads Account HighCraft Builders Inc W…" at bounding box center [778, 392] width 1556 height 784
click at [1125, 259] on link "View in Stripe" at bounding box center [1130, 261] width 82 height 21
click at [470, 141] on p "Ruiz Electrical Services" at bounding box center [469, 140] width 162 height 16
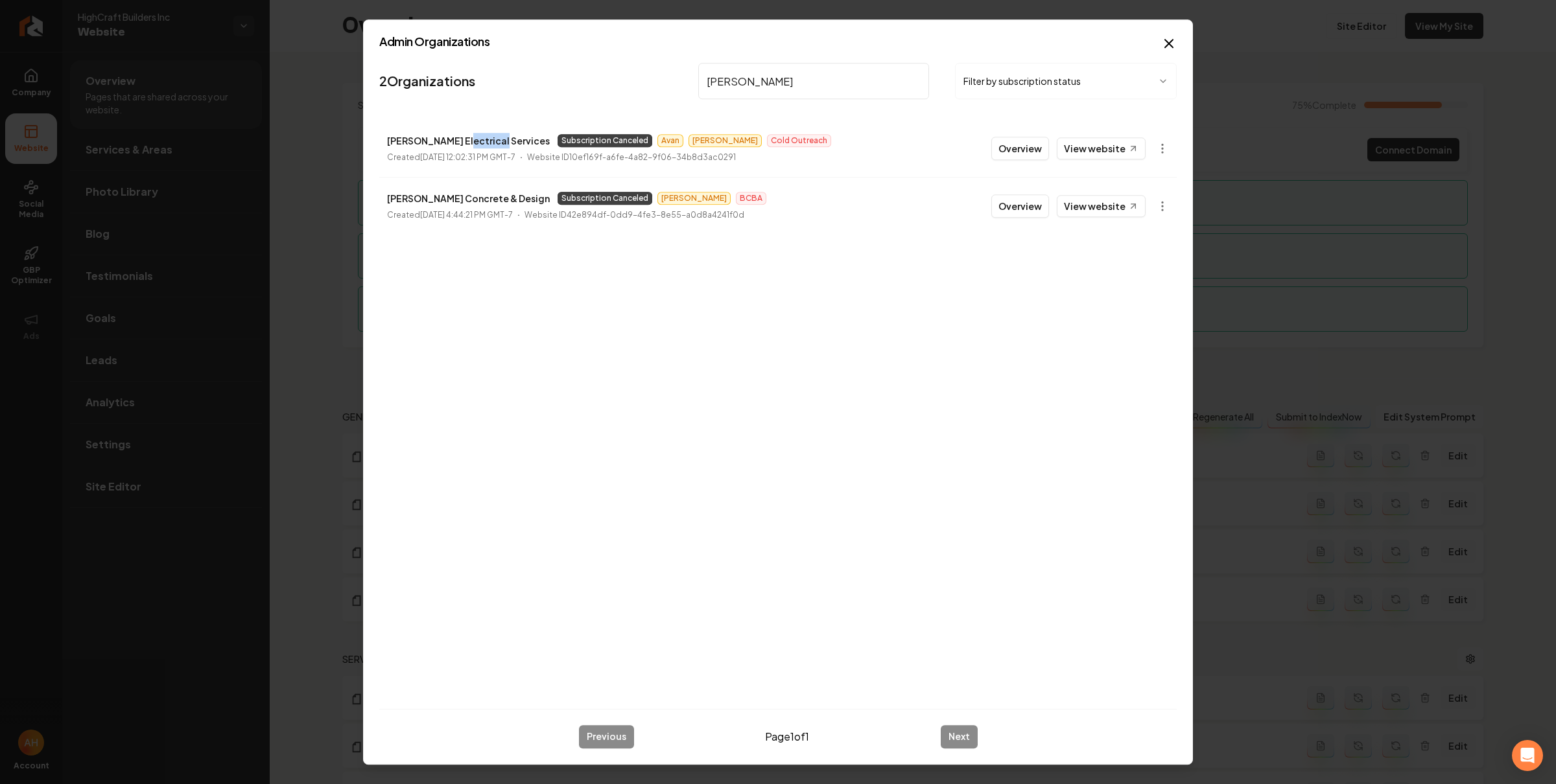
click at [470, 141] on p "Ruiz Electrical Services" at bounding box center [469, 140] width 162 height 16
click at [1167, 149] on body "Company Website Social Media GBP Optimizer Ads Account HighCraft Builders Inc W…" at bounding box center [778, 392] width 1556 height 784
click at [1147, 173] on div "Organization Info" at bounding box center [1130, 178] width 82 height 21
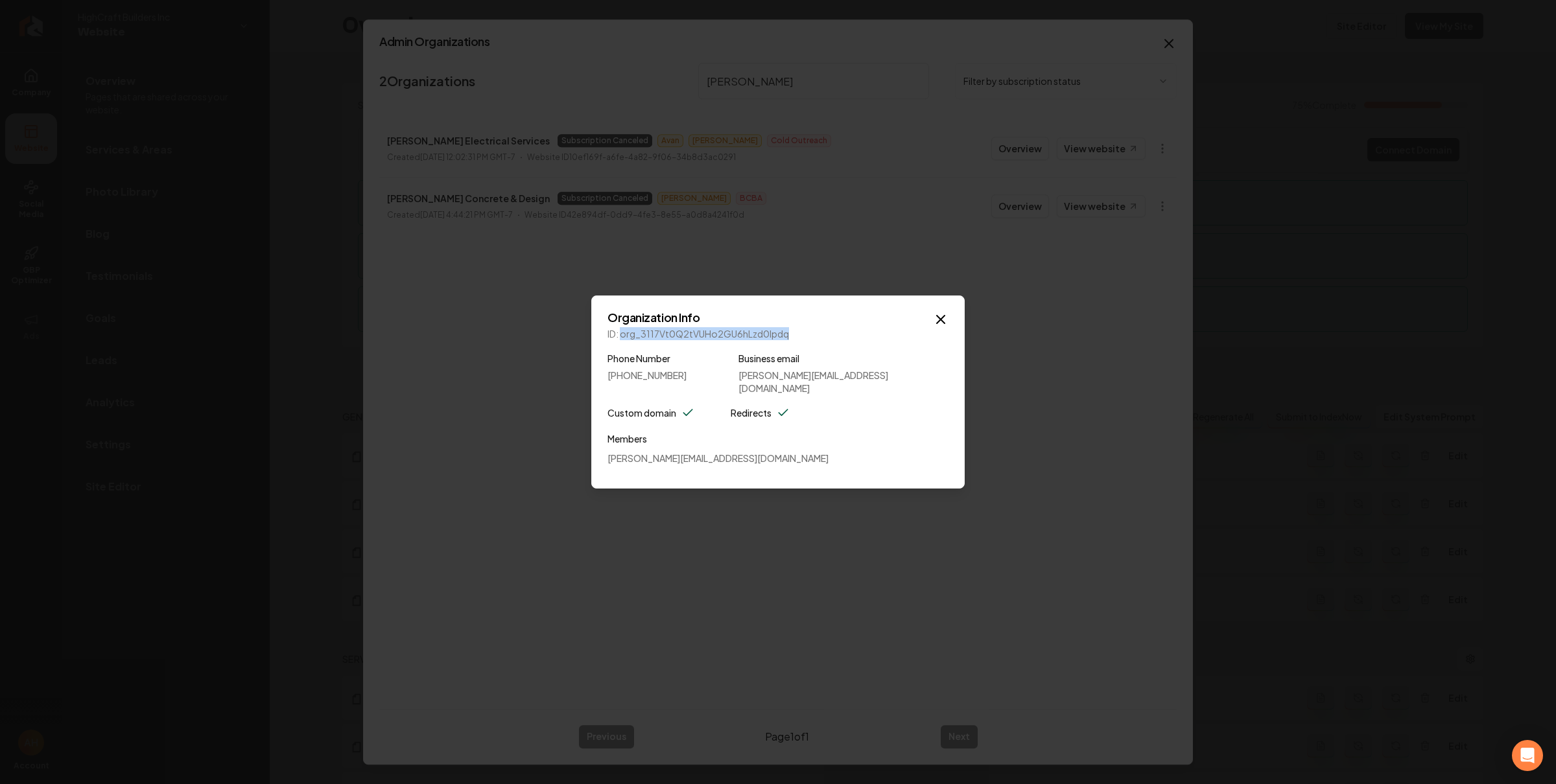
drag, startPoint x: 622, startPoint y: 341, endPoint x: 790, endPoint y: 339, distance: 168.0
click at [790, 339] on p "ID: org_3117Vt0Q2tVUHo2GU6hLzd0lpdq" at bounding box center [778, 334] width 341 height 13
copy p "org_3117Vt0Q2tVUHo2GU6hLzd0lpdq"
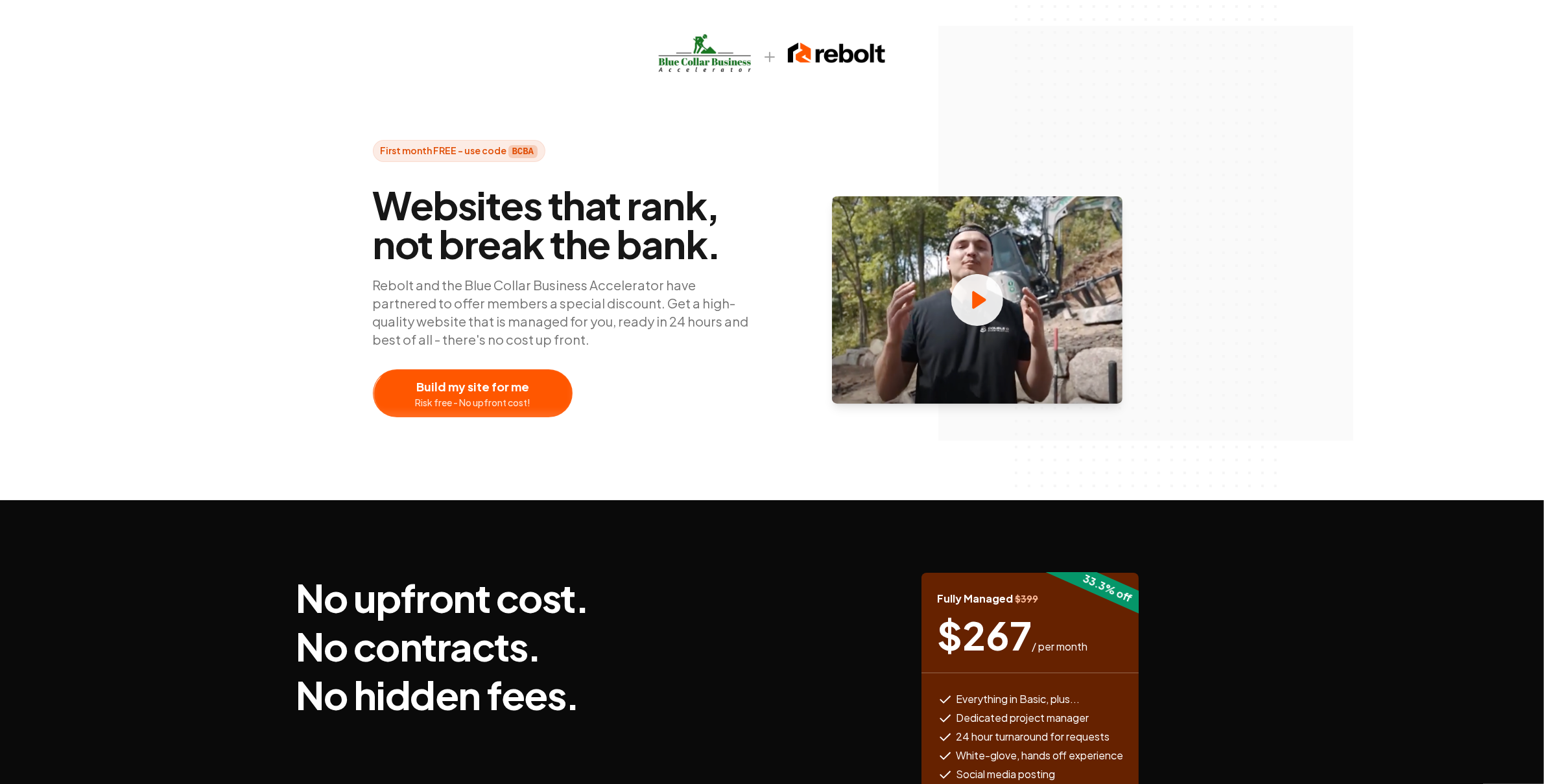
scroll to position [195, 0]
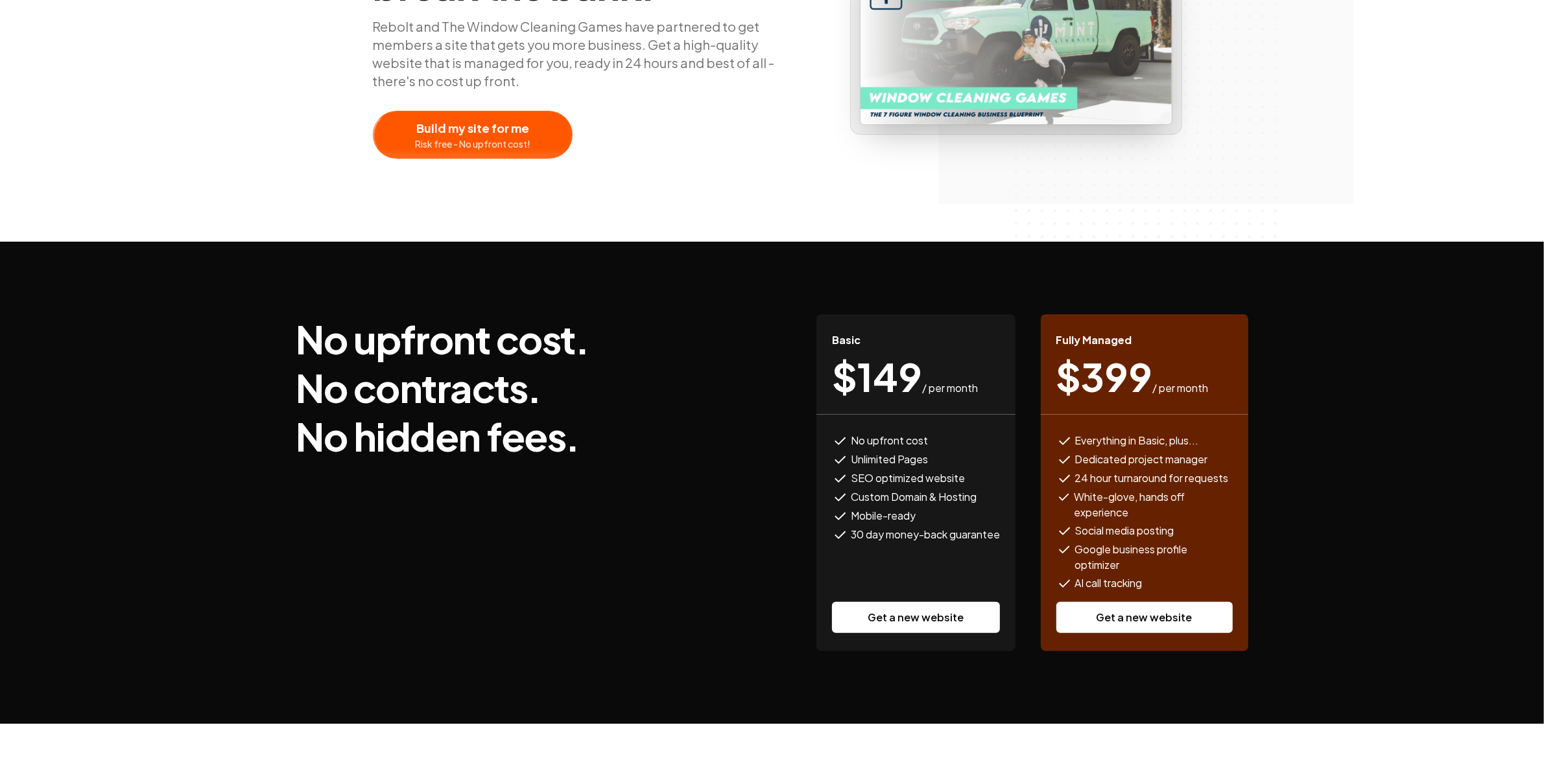
scroll to position [319, 0]
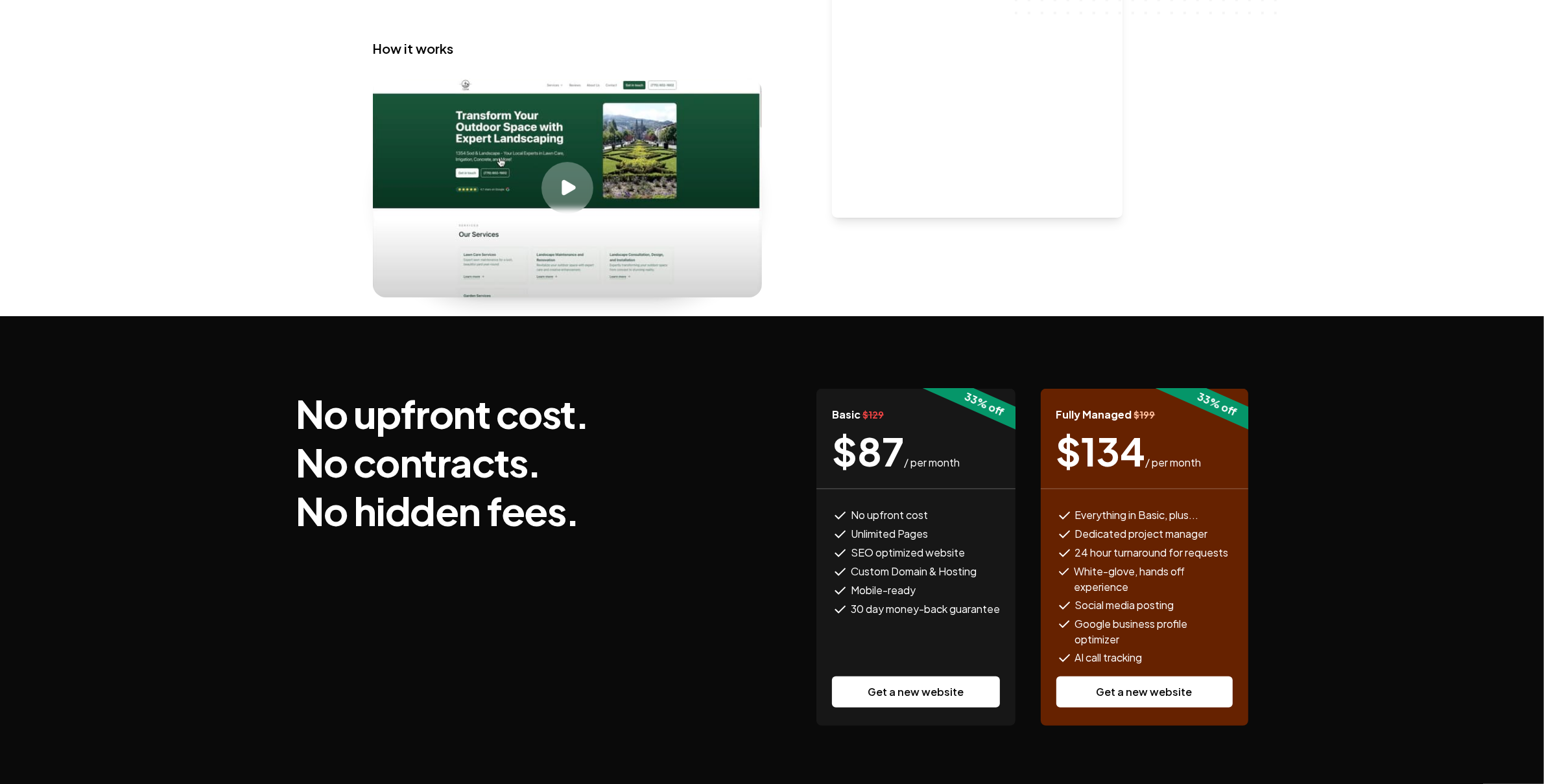
scroll to position [640, 0]
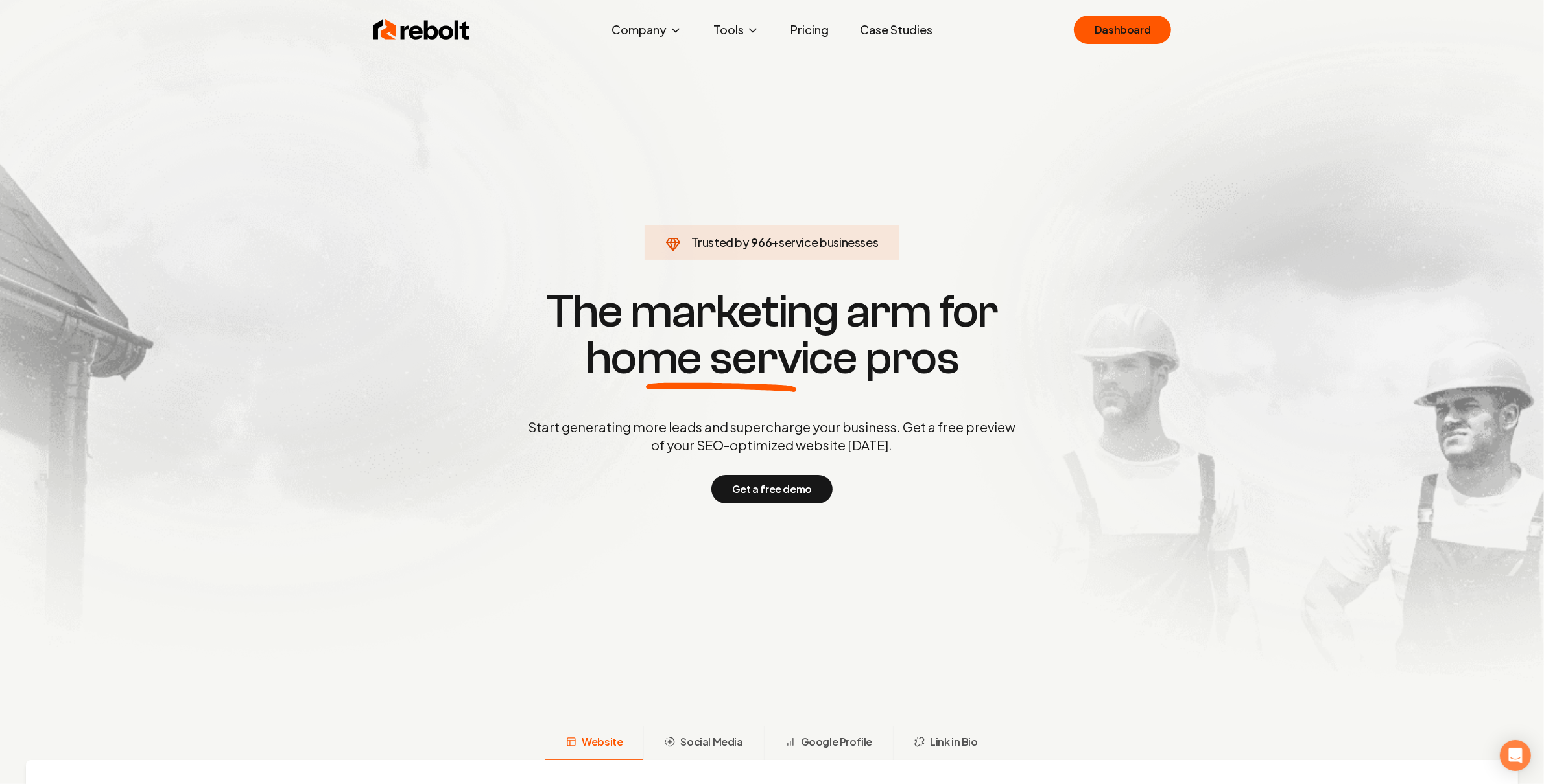
click link "Dashboard" at bounding box center [1122, 30] width 97 height 29
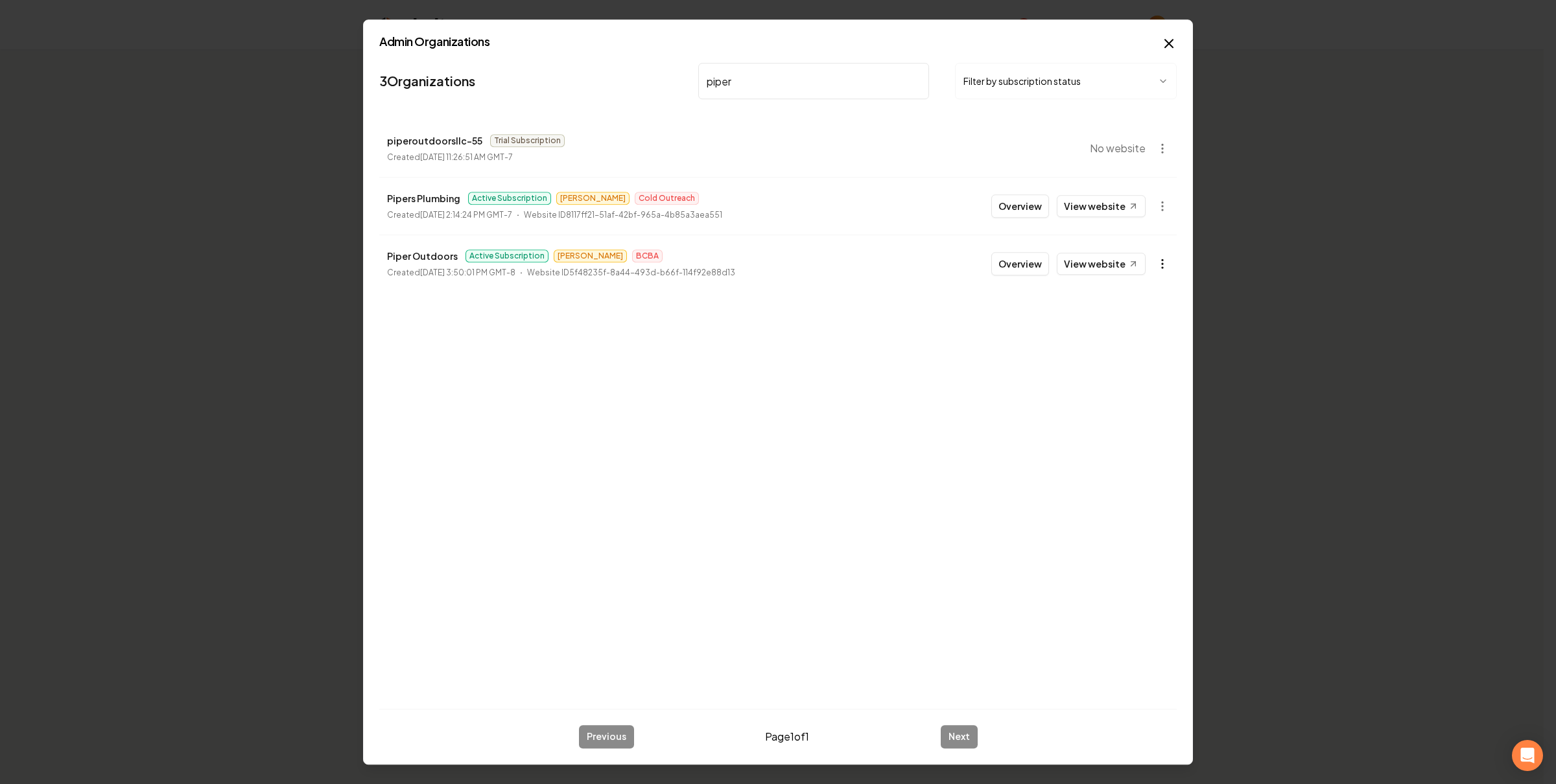
type input "piper"
click at [1167, 261] on body "Organization Billing All Pro Construction 2 companies Add New Business Logo Com…" at bounding box center [772, 392] width 1544 height 784
click at [1147, 434] on div "Enable Site" at bounding box center [1130, 440] width 82 height 21
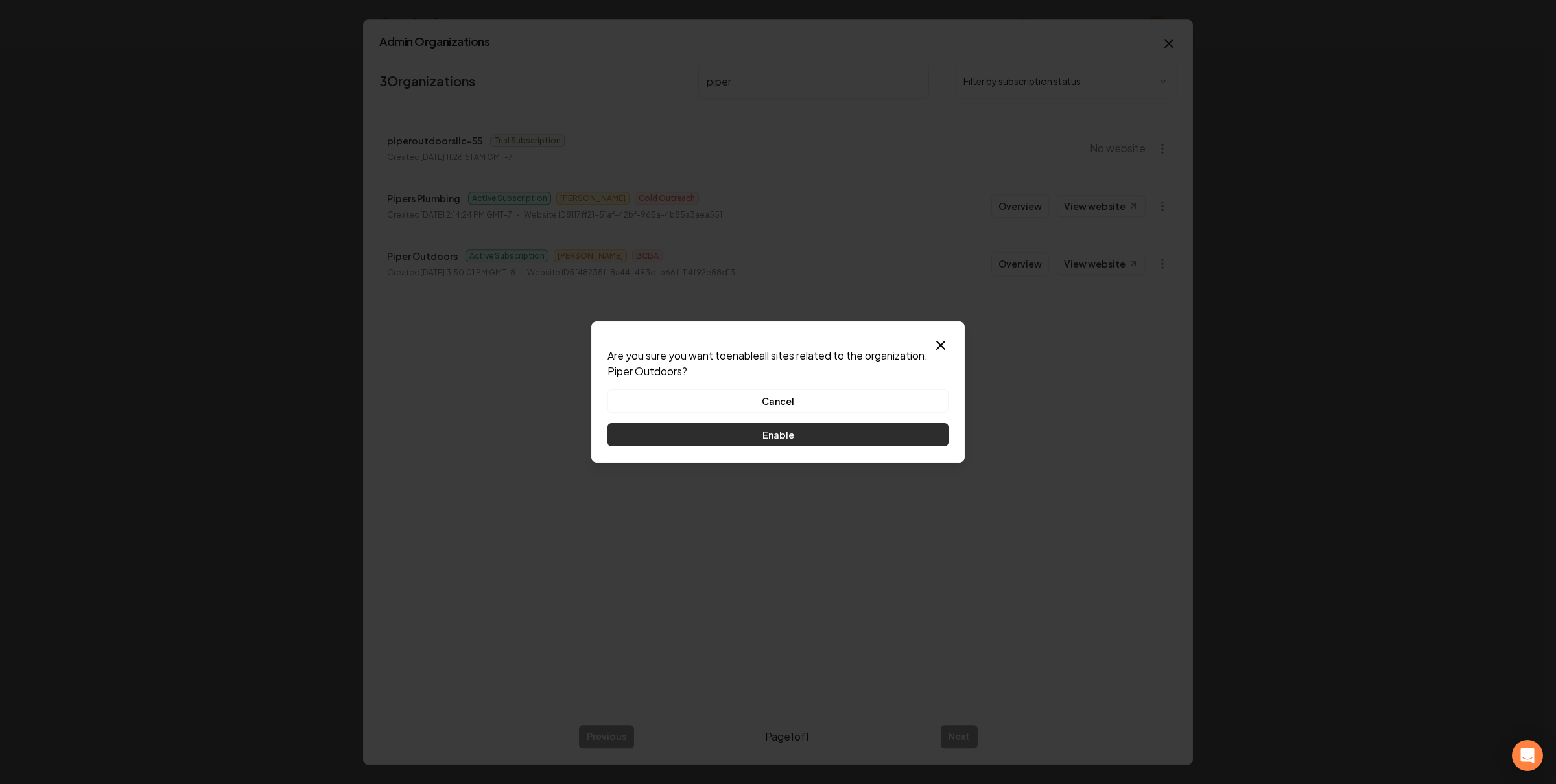
click at [918, 436] on button "Enable" at bounding box center [778, 435] width 341 height 23
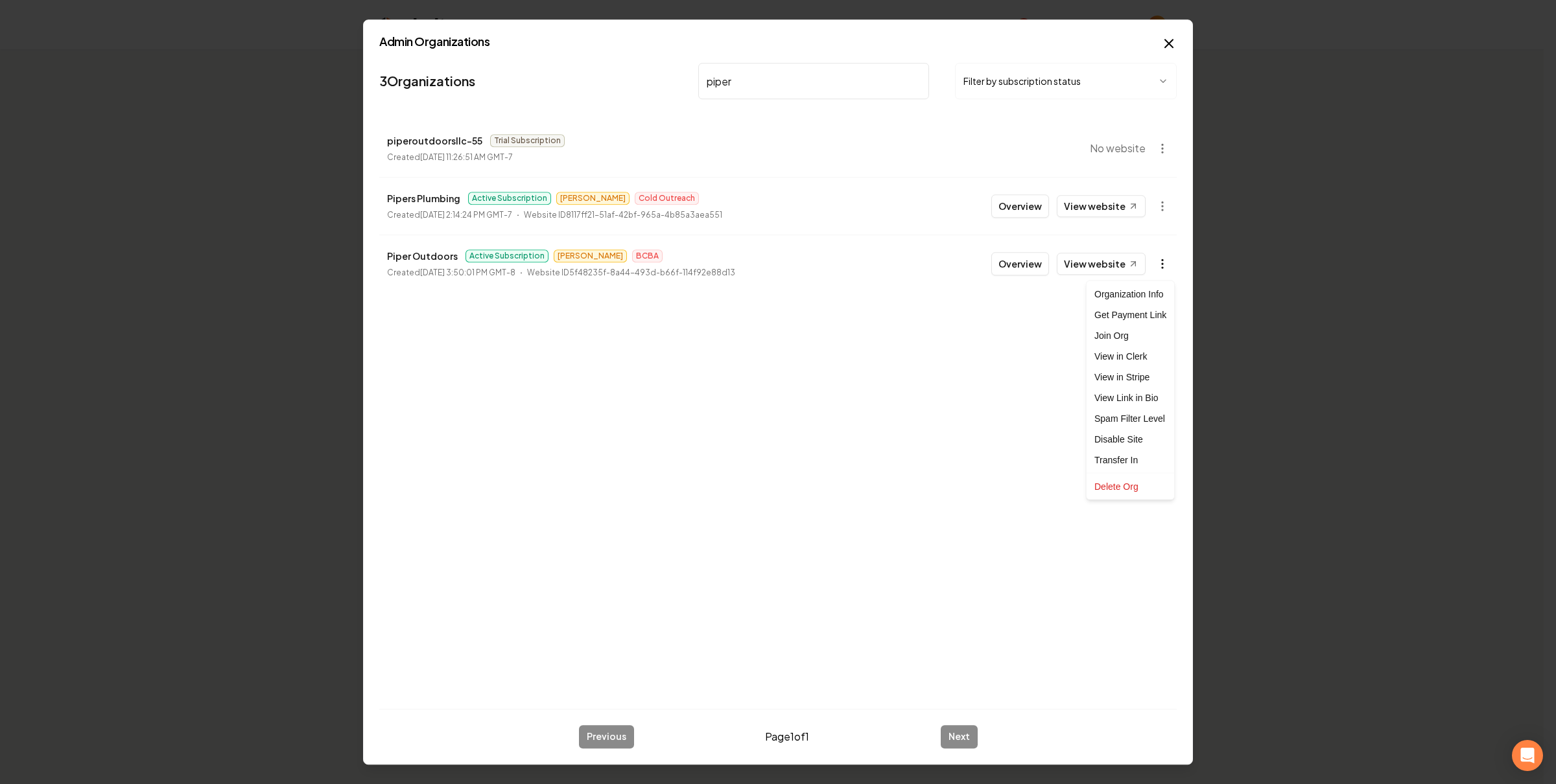
click at [1158, 269] on body "Organization Billing All Pro Construction 2 companies Add New Business Logo Com…" at bounding box center [772, 392] width 1544 height 784
click at [934, 378] on div at bounding box center [778, 392] width 1556 height 784
click at [1083, 269] on link "View website" at bounding box center [1100, 264] width 89 height 22
click at [1166, 258] on body "Organization Billing All Pro Construction 2 companies Add New Business Logo Com…" at bounding box center [772, 392] width 1544 height 784
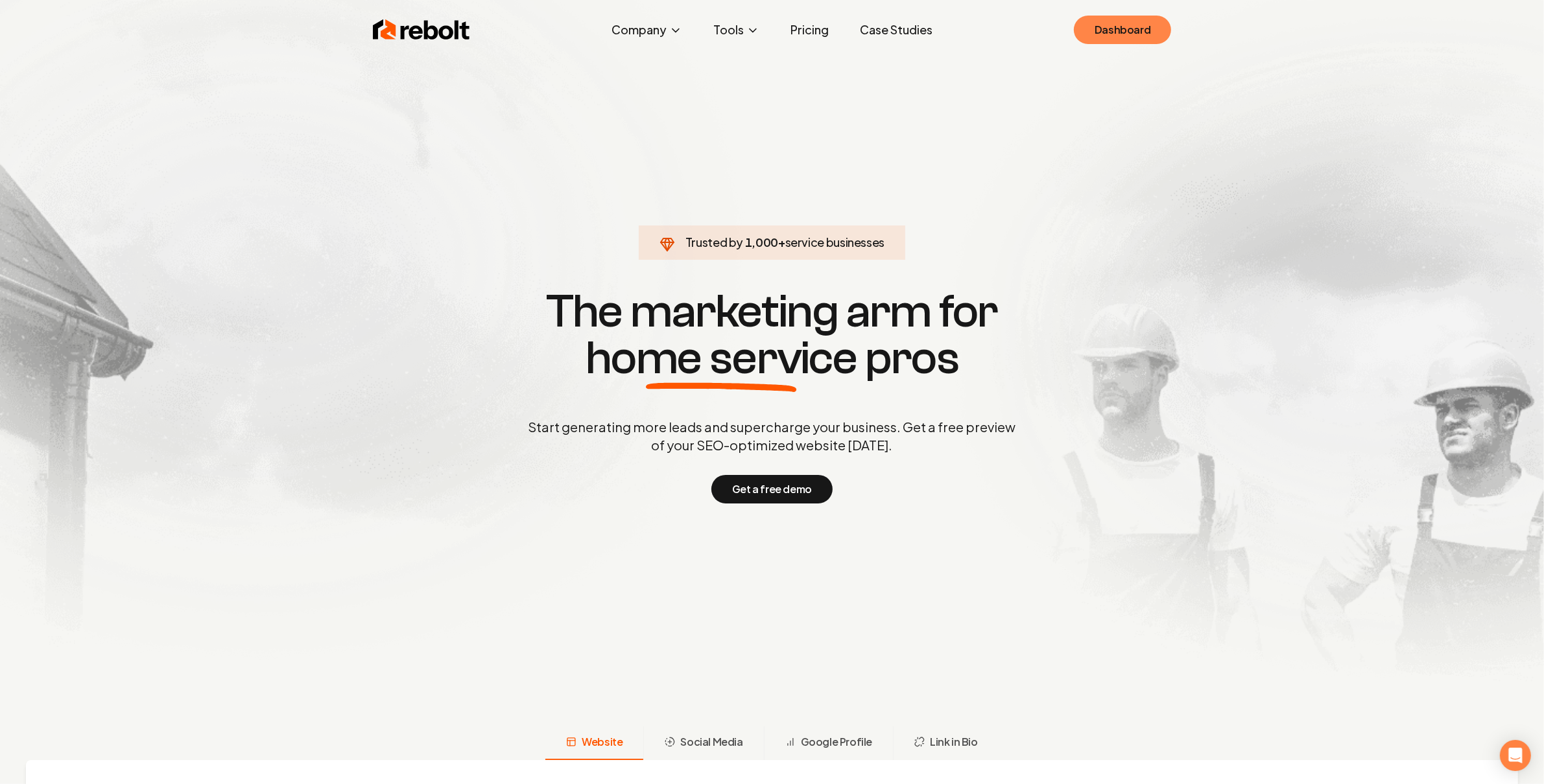
click at [1124, 24] on link "Dashboard" at bounding box center [1122, 30] width 97 height 29
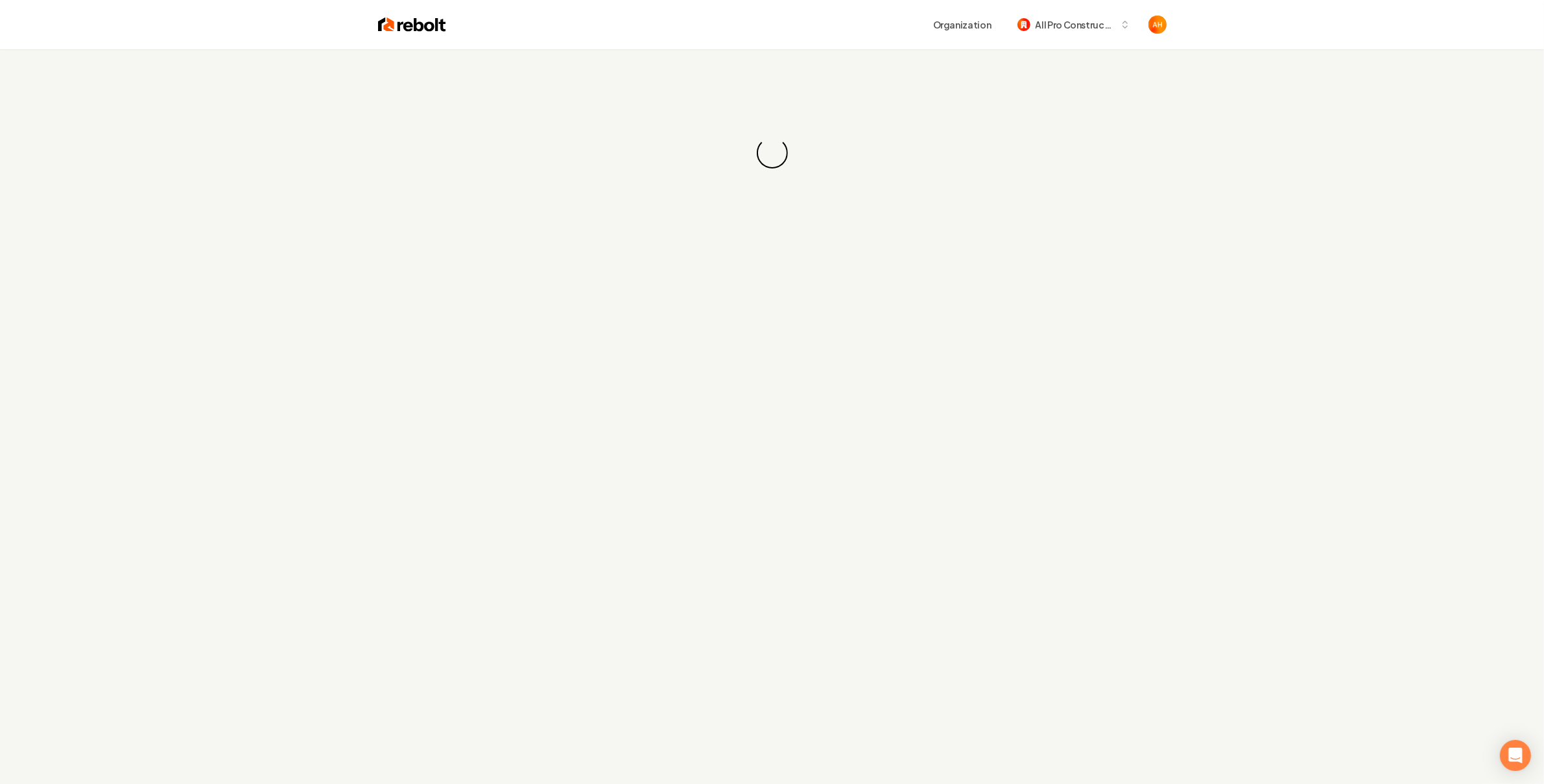
click at [689, 19] on div "Organization All Pro Construction" at bounding box center [807, 24] width 721 height 23
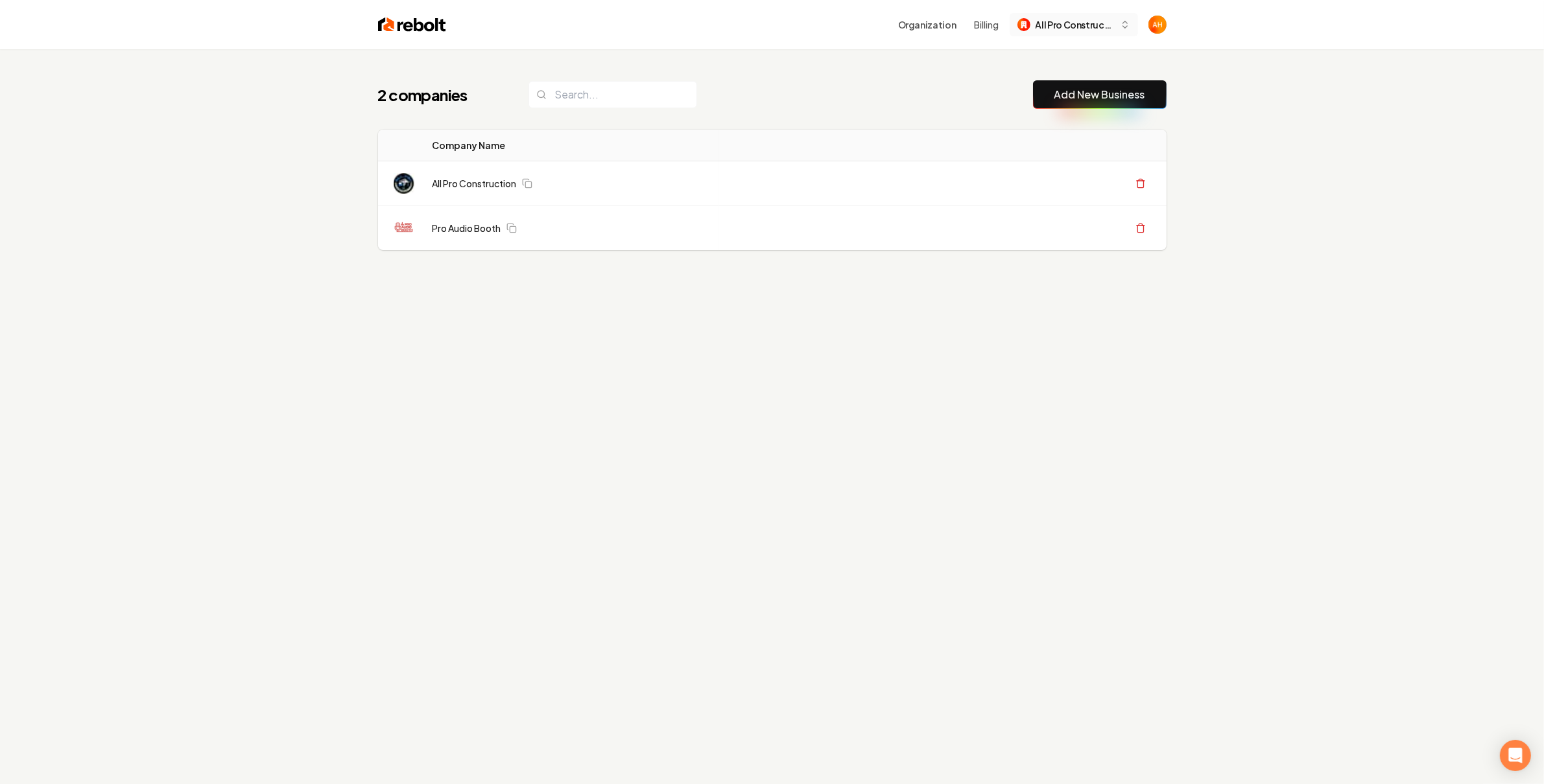
click at [1059, 22] on span "All Pro Construction" at bounding box center [1074, 24] width 79 height 14
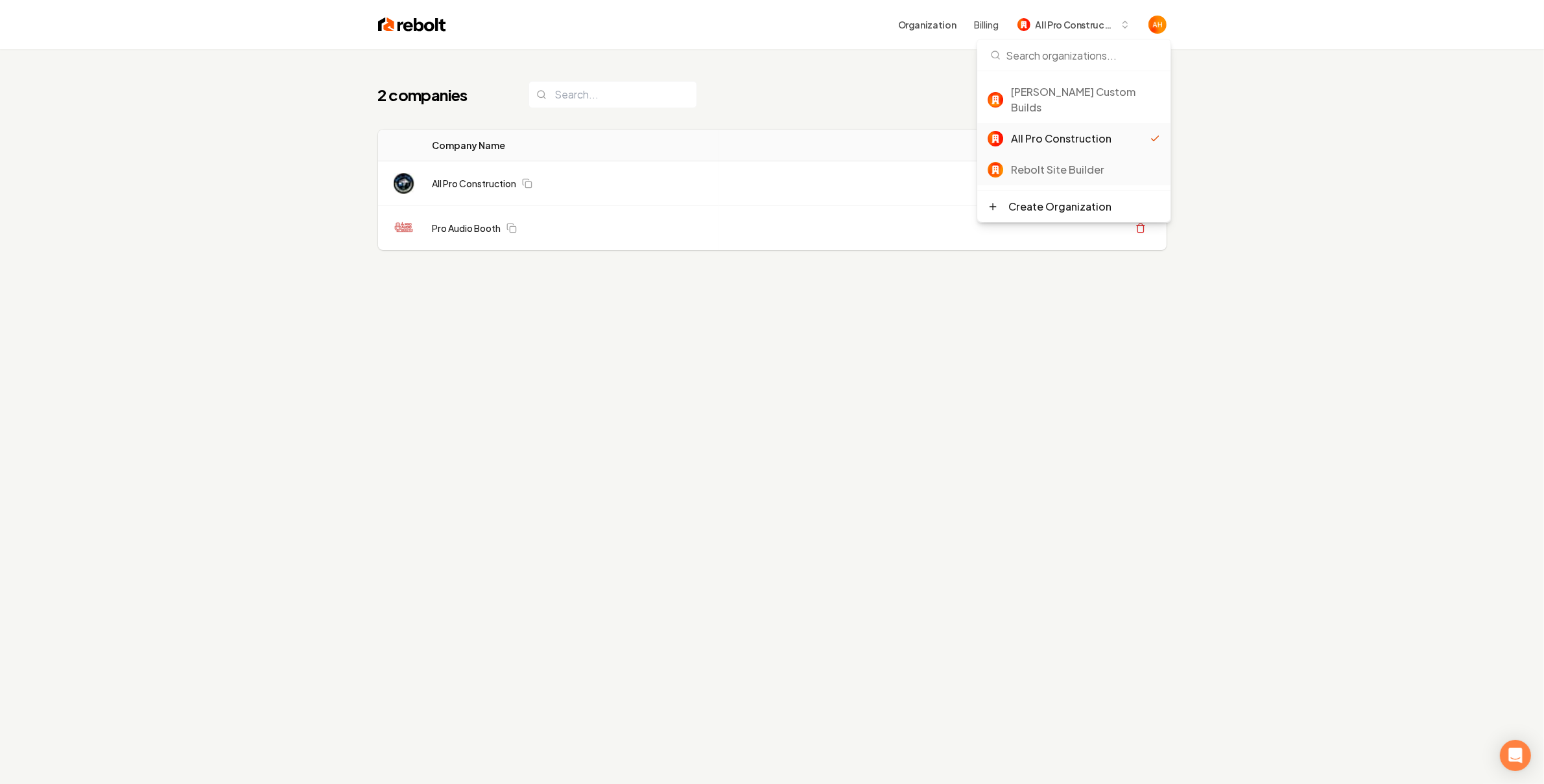
click at [1053, 162] on div "Rebolt Site Builder" at bounding box center [1086, 170] width 149 height 16
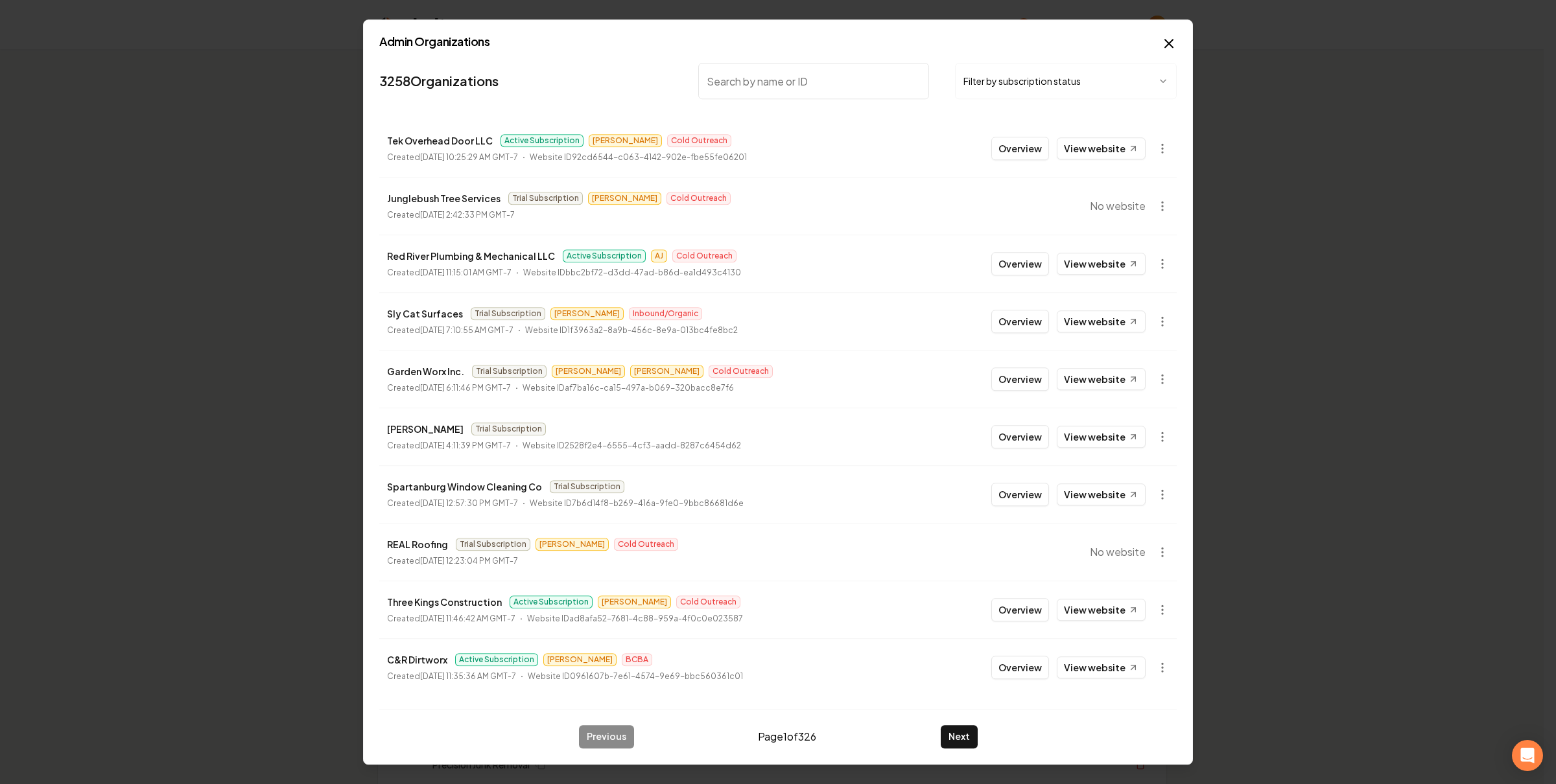
click at [1007, 137] on button "Overview" at bounding box center [1020, 148] width 58 height 23
click at [1025, 145] on th "Actions" at bounding box center [1067, 146] width 200 height 32
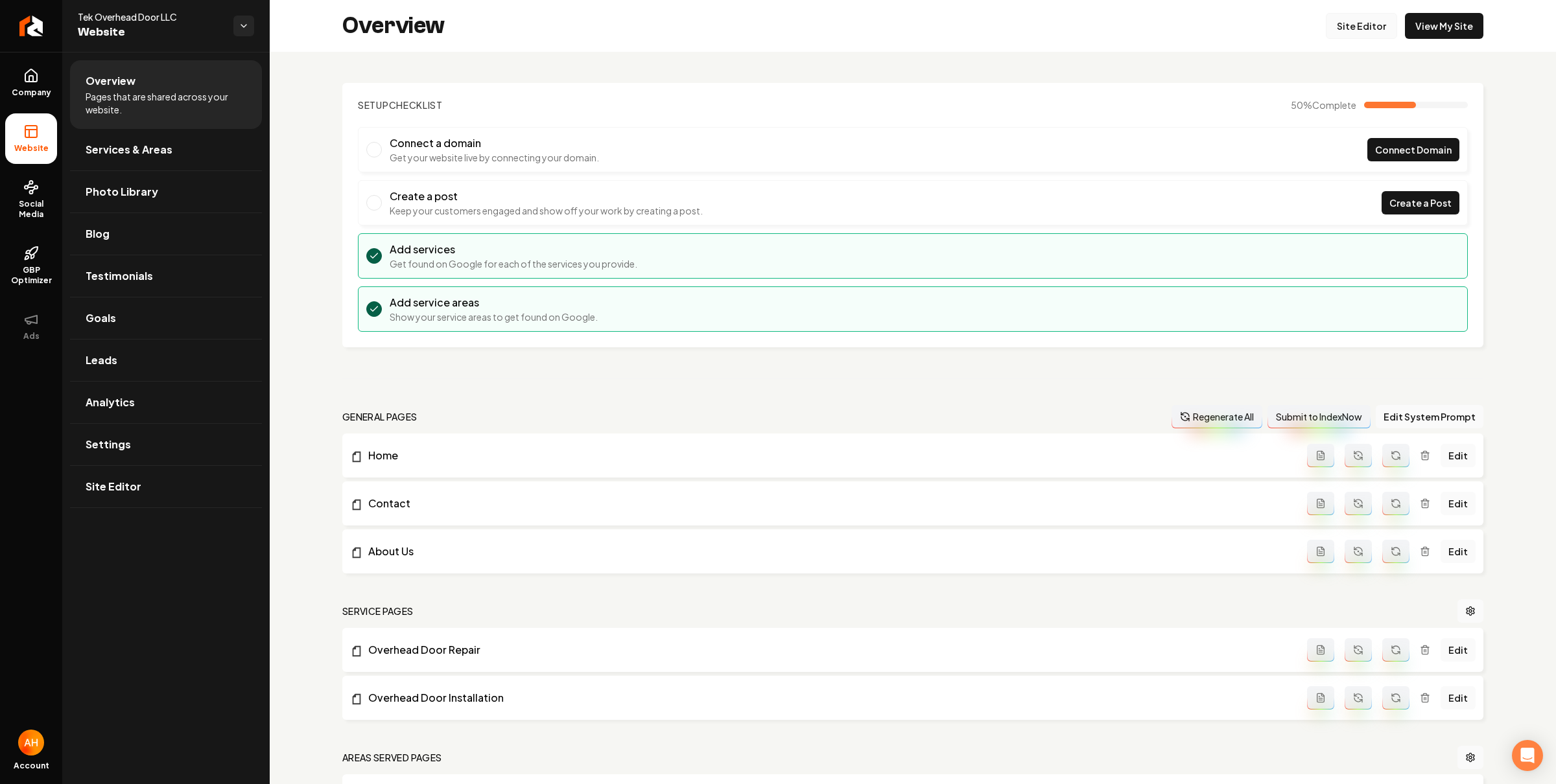
click at [1348, 27] on link "Site Editor" at bounding box center [1361, 26] width 71 height 26
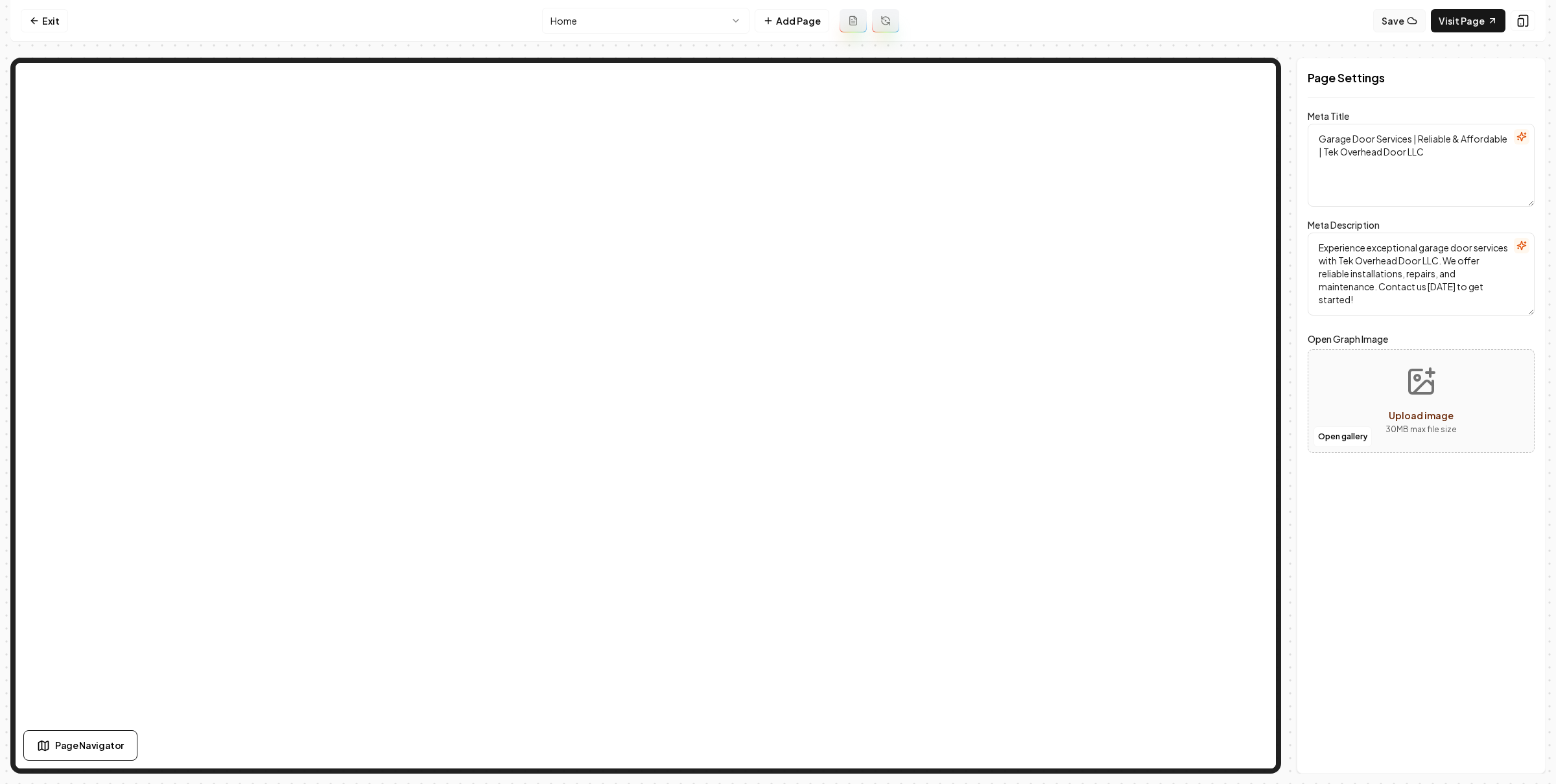
click at [1396, 22] on button "Save" at bounding box center [1399, 21] width 52 height 23
click at [1340, 20] on button "Show History" at bounding box center [1323, 21] width 91 height 23
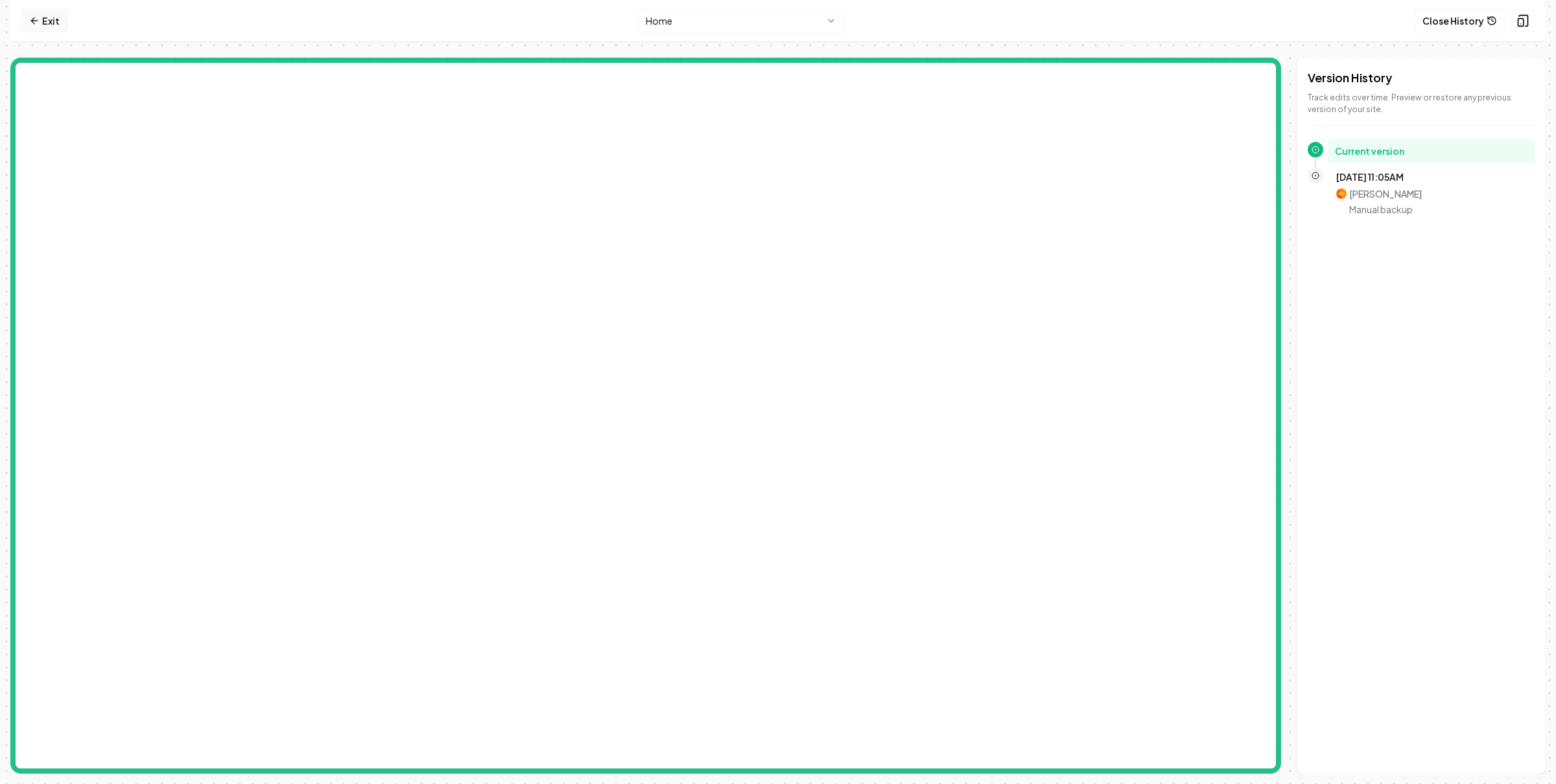
click at [49, 17] on link "Exit" at bounding box center [44, 21] width 48 height 23
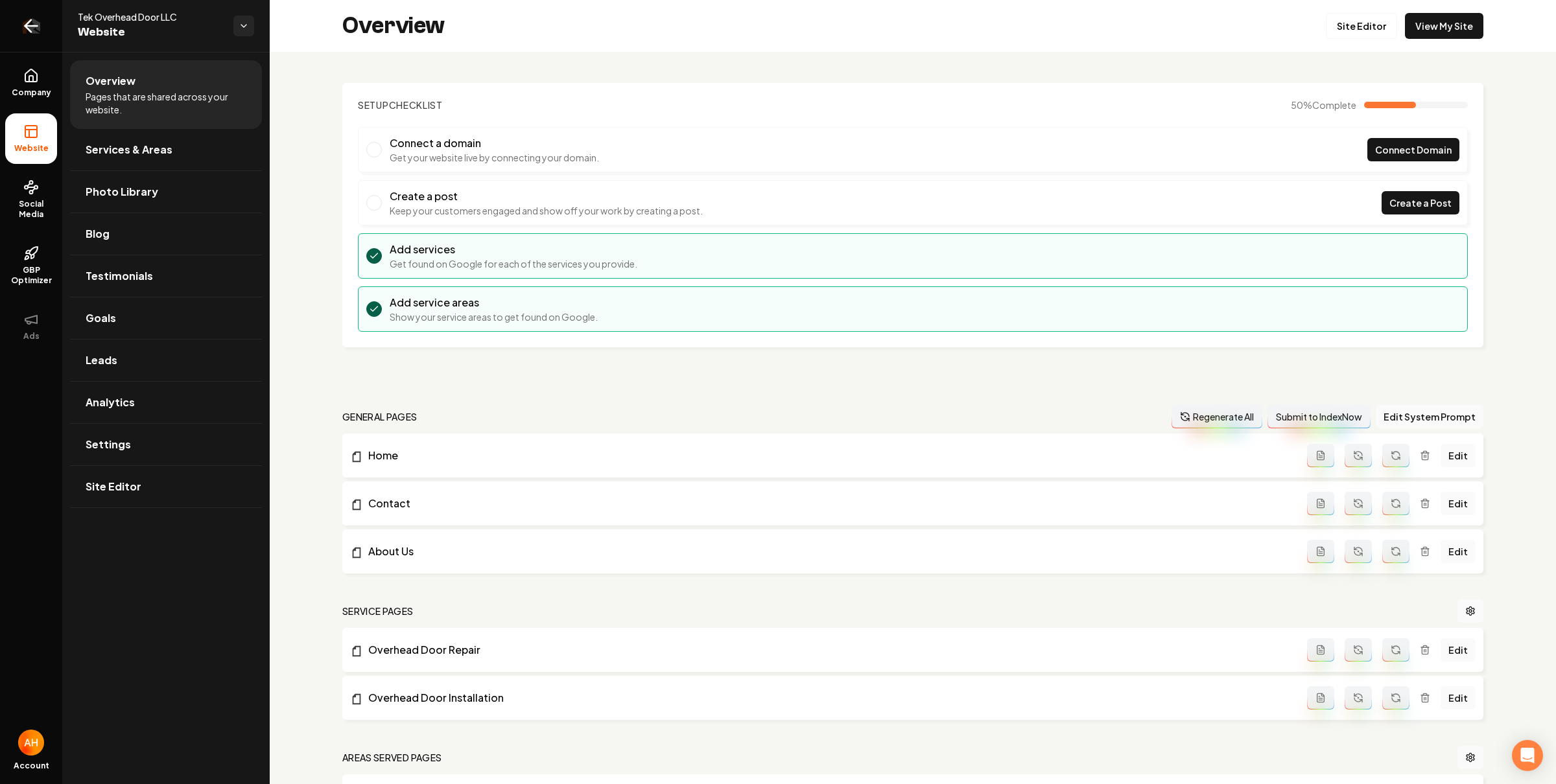
click at [19, 31] on link "Return to dashboard" at bounding box center [31, 26] width 63 height 52
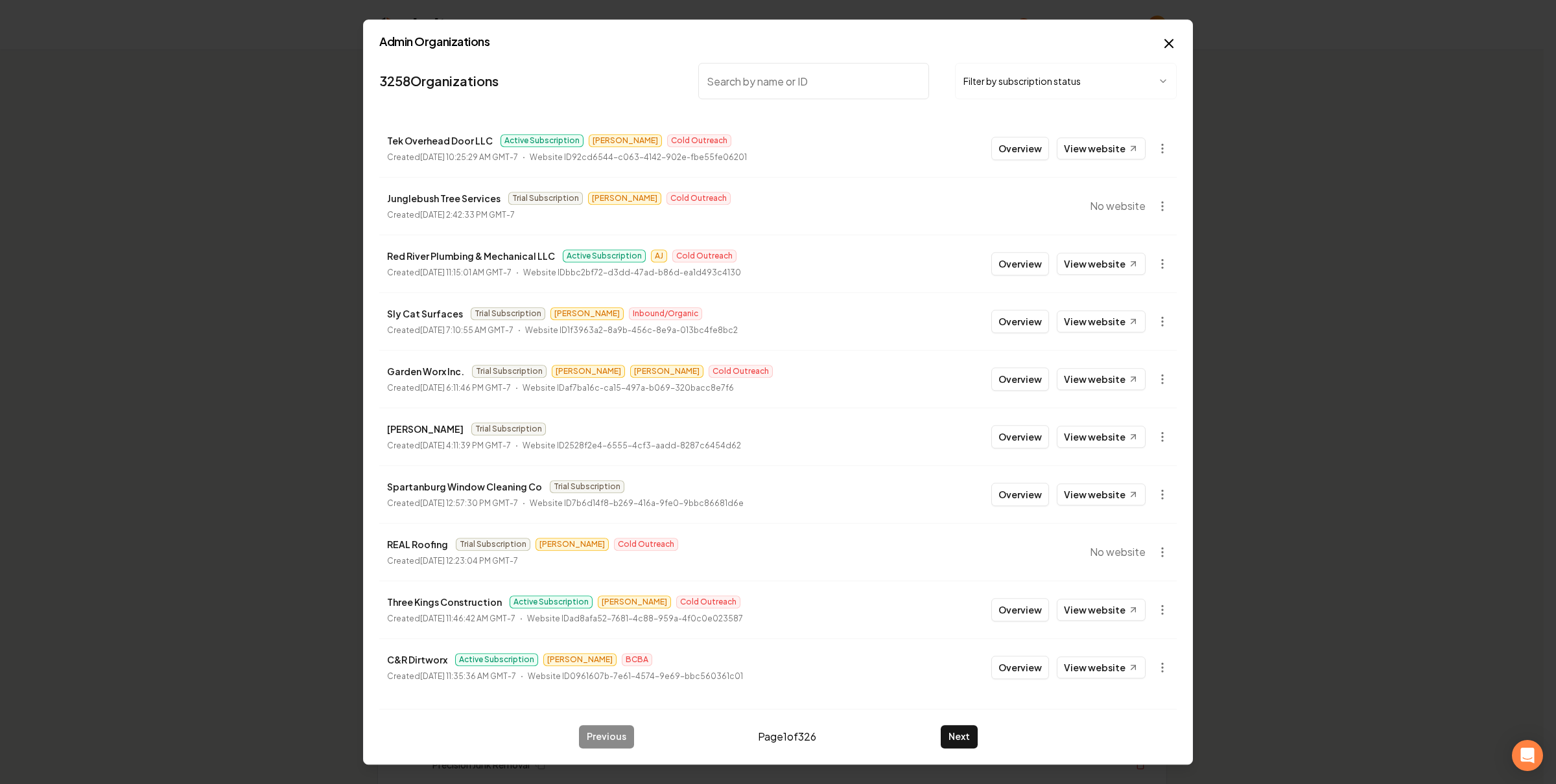
click at [1030, 608] on button "Overview" at bounding box center [1020, 609] width 58 height 23
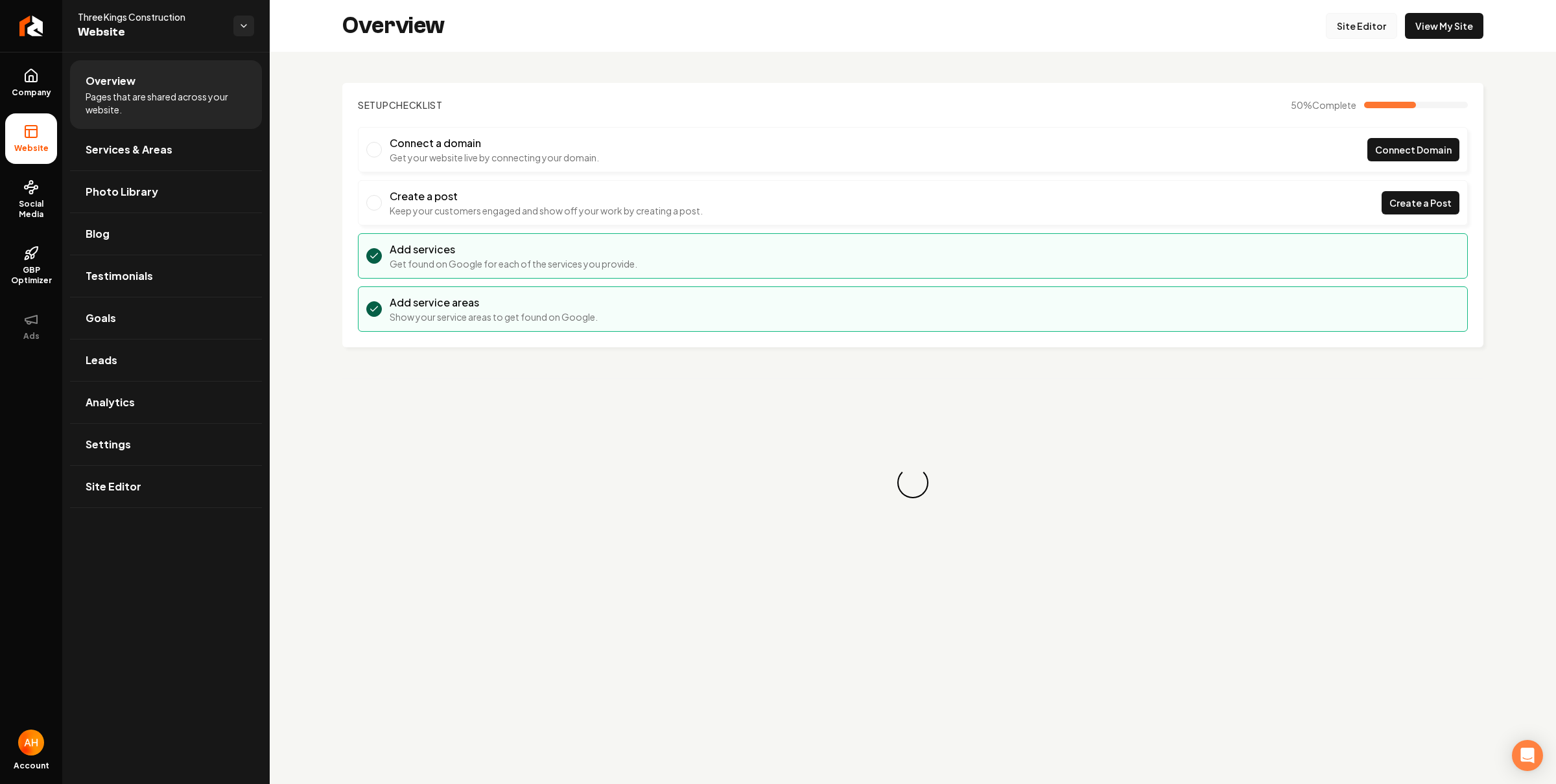
click at [1354, 33] on link "Site Editor" at bounding box center [1361, 26] width 71 height 26
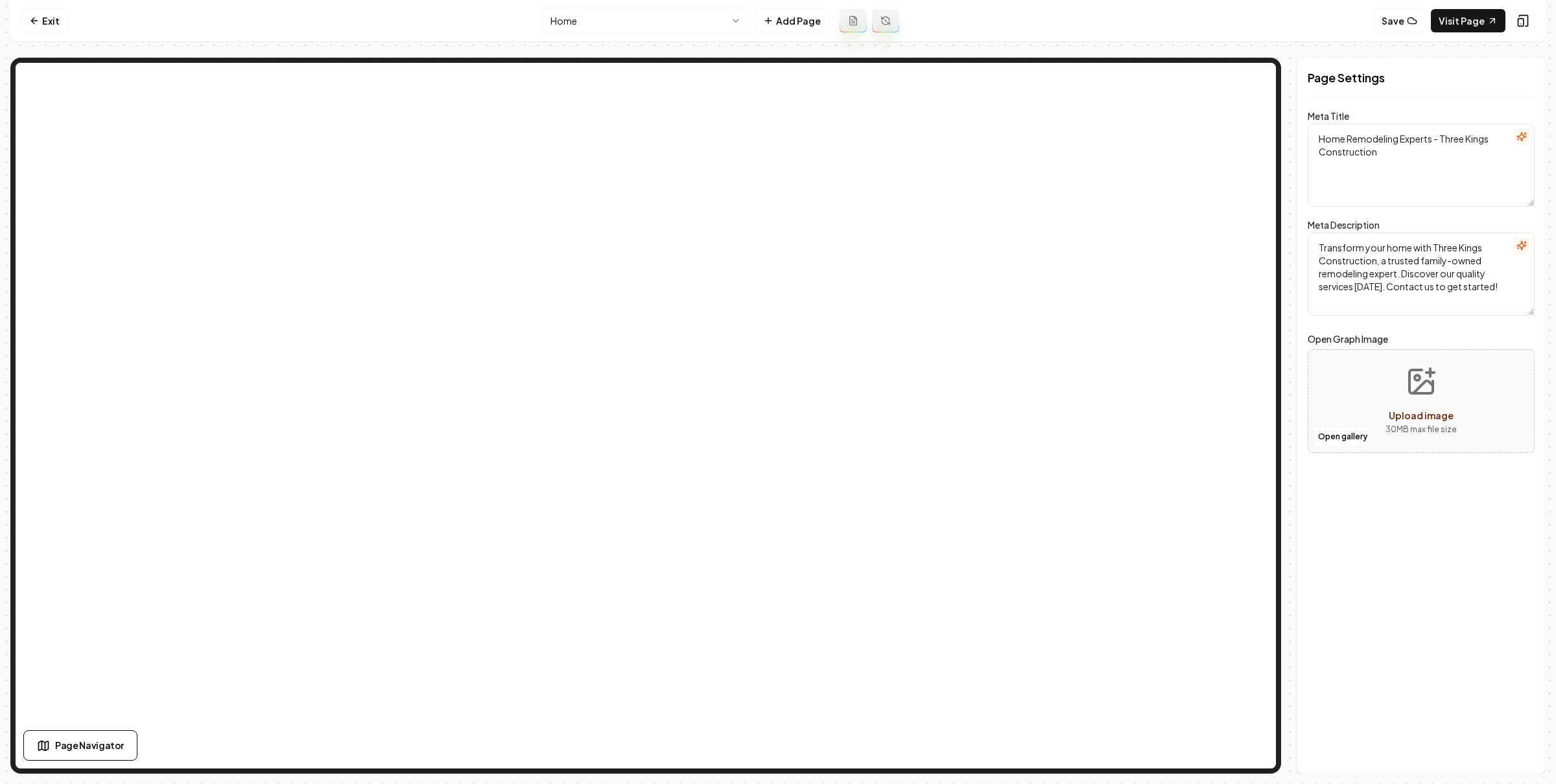
click at [1052, 37] on nav "Exit Home Add Page Save Visit Page" at bounding box center [778, 21] width 1535 height 42
click at [1222, 35] on nav "Exit Home Add Page Save Visit Page" at bounding box center [778, 21] width 1535 height 42
click at [1228, 24] on nav "Exit Home Add Page Save Visit Page" at bounding box center [778, 21] width 1535 height 42
click at [1192, 5] on nav "Exit Home Add Page Save Visit Page" at bounding box center [778, 21] width 1535 height 42
click at [1394, 22] on button "Save" at bounding box center [1399, 21] width 52 height 23
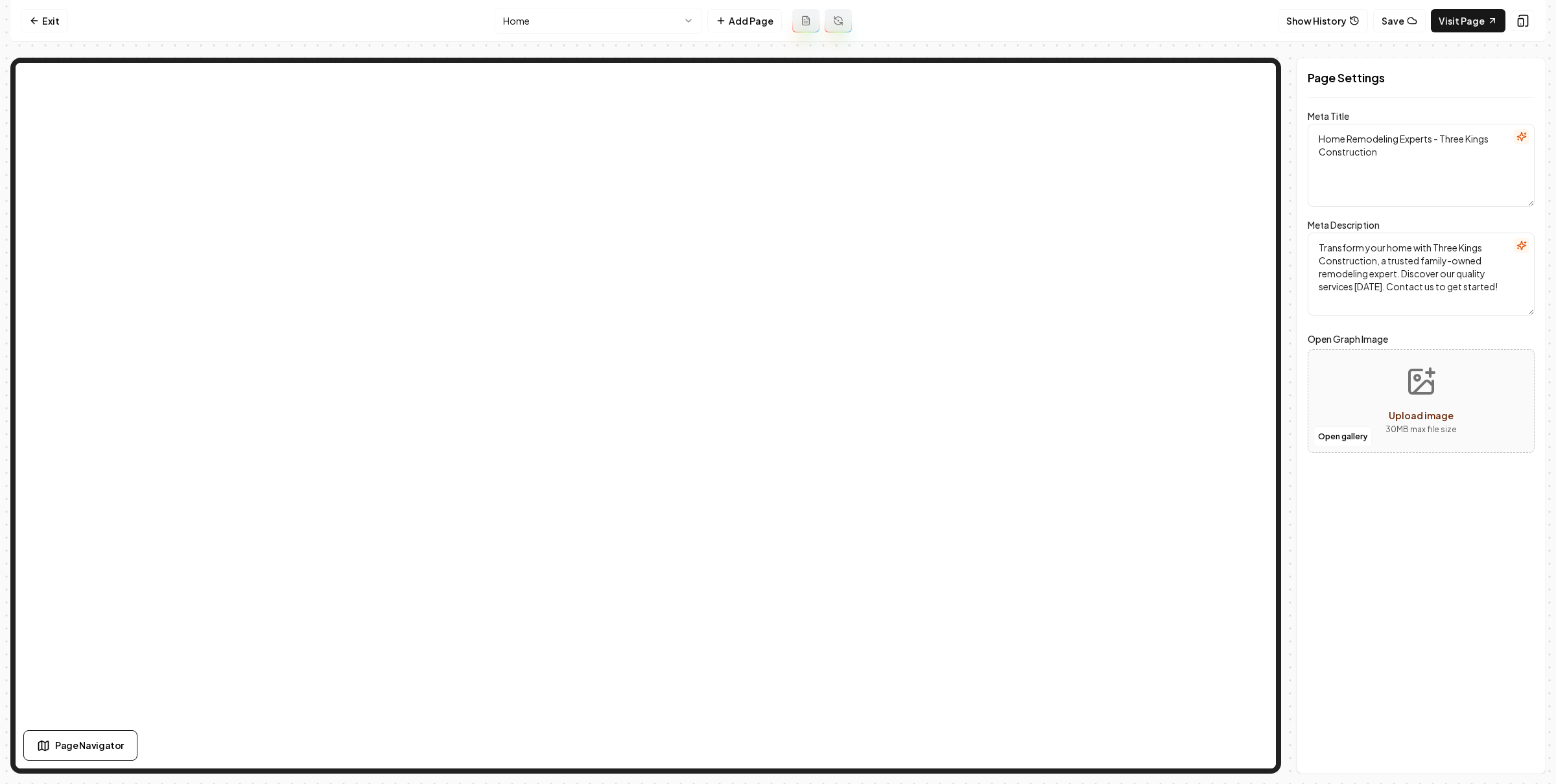
click at [1208, 17] on nav "Exit Home Add Page Show History Save Visit Page" at bounding box center [778, 21] width 1535 height 42
click at [1222, 39] on nav "Exit Home Add Page Show History Save Visit Page" at bounding box center [778, 21] width 1535 height 42
click at [1215, 21] on nav "Exit Home Add Page Show History Save Visit Page" at bounding box center [778, 21] width 1535 height 42
click at [1231, 18] on nav "Exit Home Add Page Show History Save Visit Page" at bounding box center [778, 21] width 1535 height 42
click at [49, 27] on link "Exit" at bounding box center [44, 21] width 48 height 23
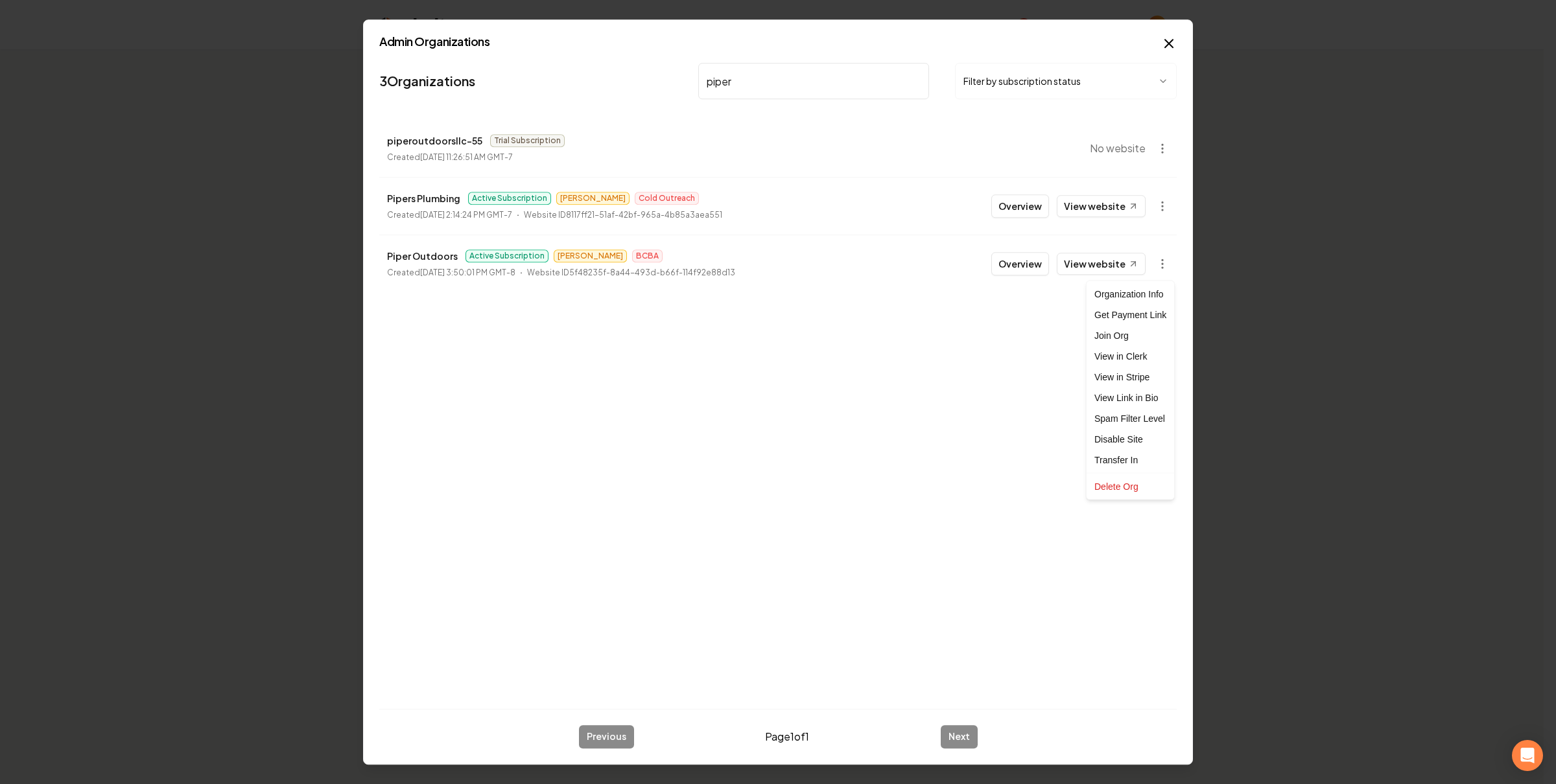
click at [750, 77] on div at bounding box center [778, 392] width 1556 height 784
click at [754, 77] on input "piper" at bounding box center [813, 80] width 231 height 36
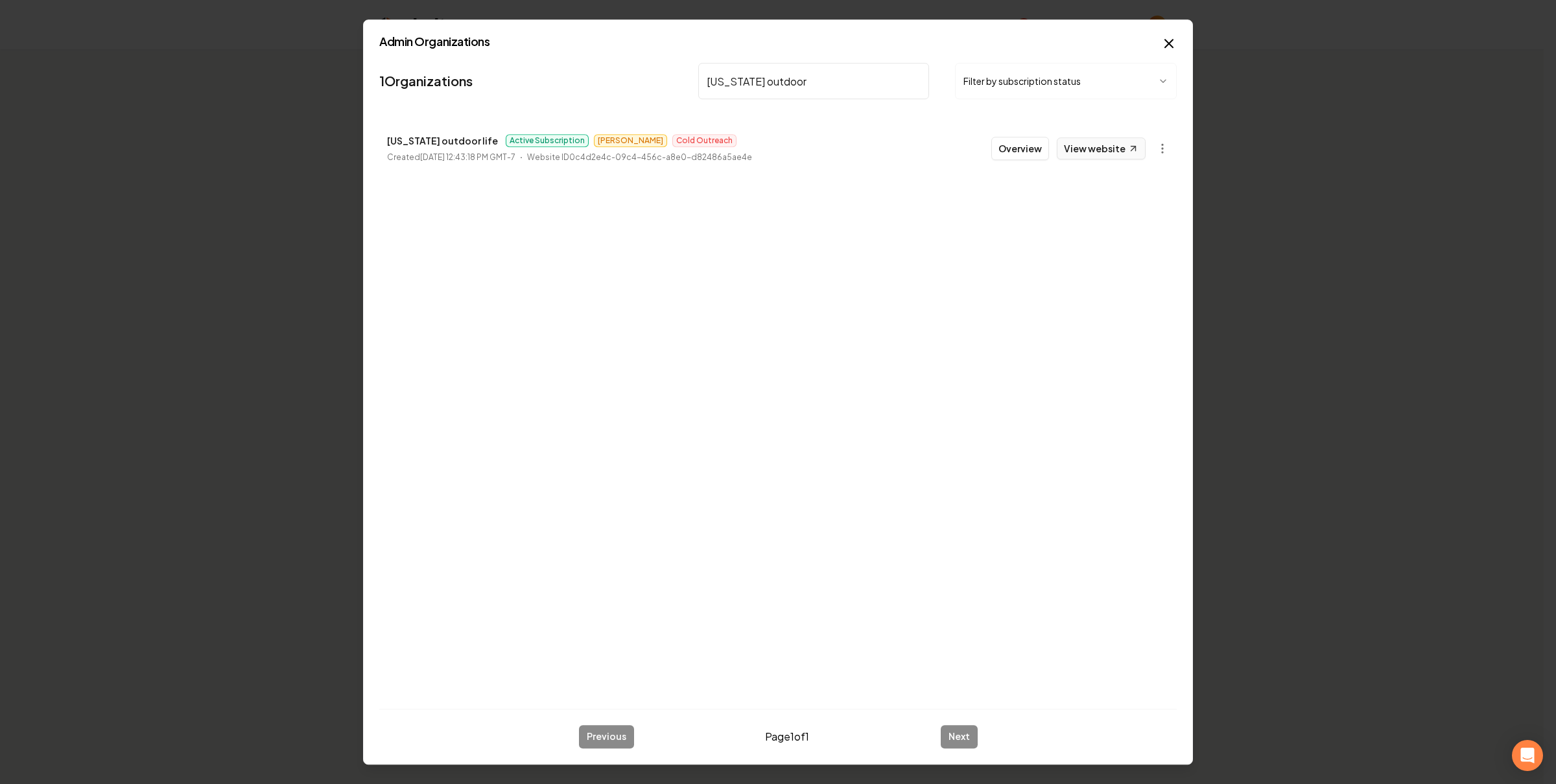
type input "[US_STATE] outdoor"
click at [1083, 149] on link "View website" at bounding box center [1100, 148] width 89 height 22
click at [1016, 146] on button "Overview" at bounding box center [1020, 148] width 58 height 23
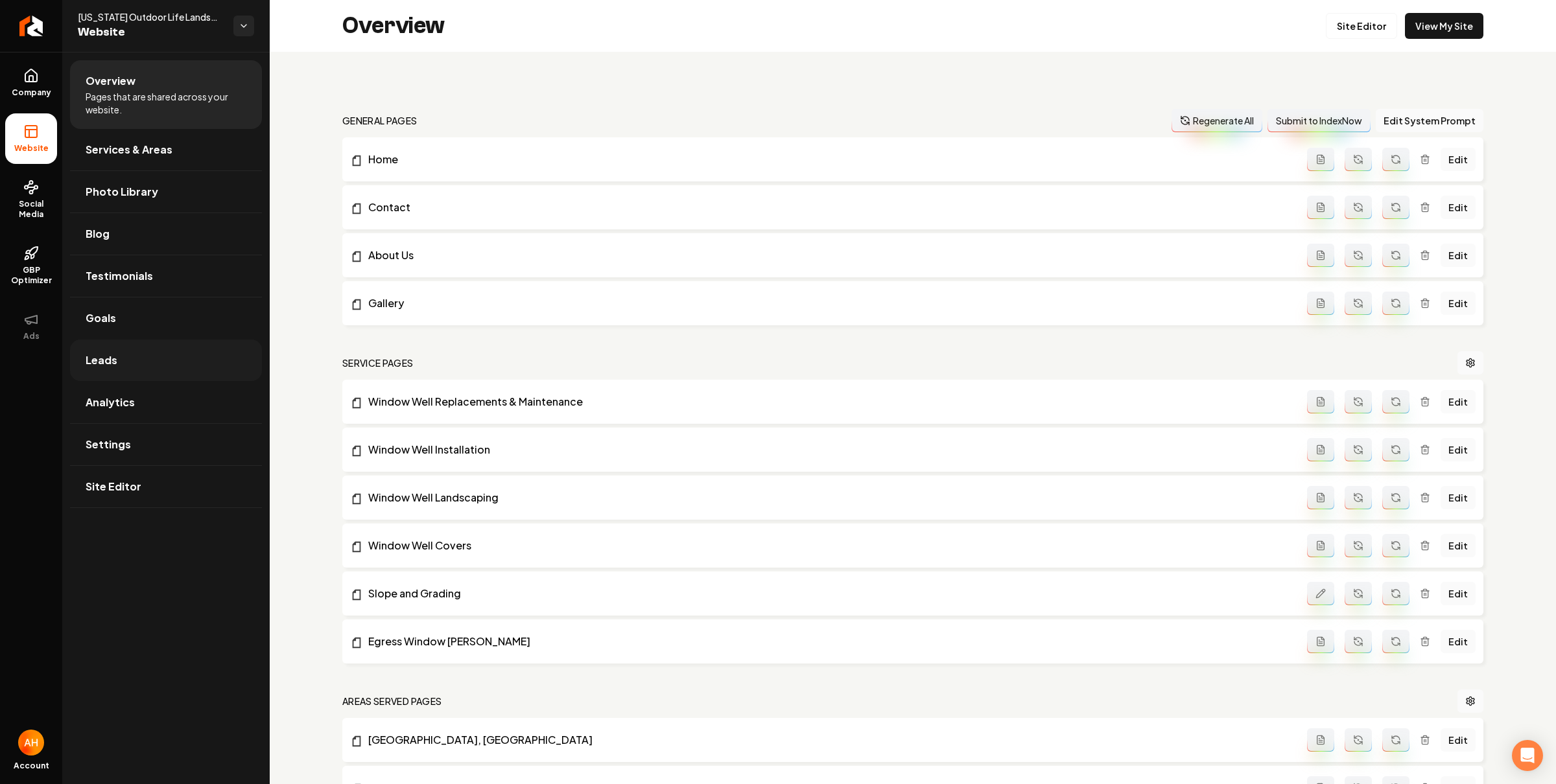
click at [175, 352] on link "Leads" at bounding box center [166, 360] width 192 height 41
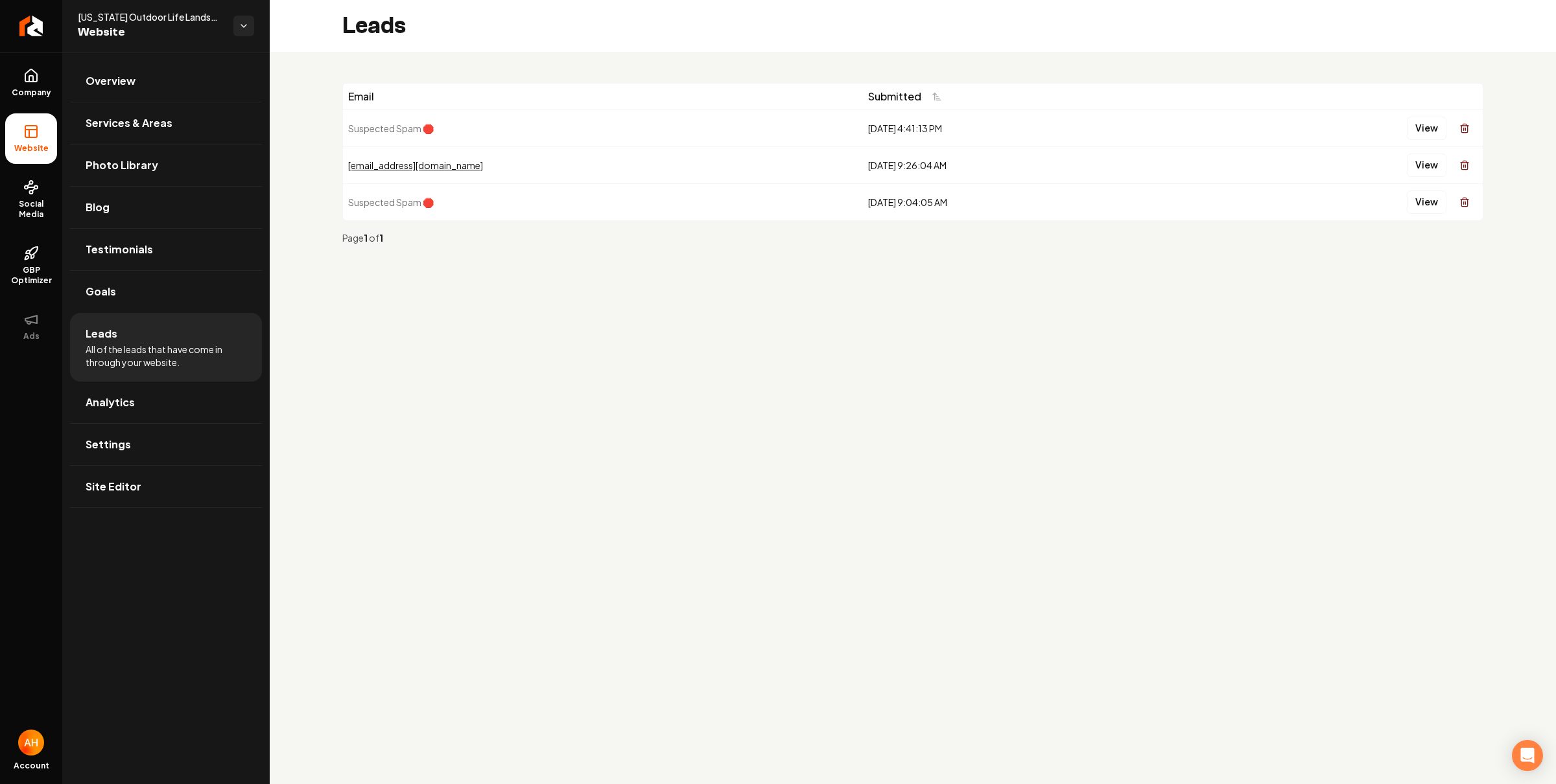
click at [558, 378] on main "Leads Email Submitted Suspected Spam 🛑 [DATE] 4:41:13 PM View [EMAIL_ADDRESS][D…" at bounding box center [913, 392] width 1286 height 784
click at [164, 414] on link "Analytics" at bounding box center [166, 402] width 192 height 41
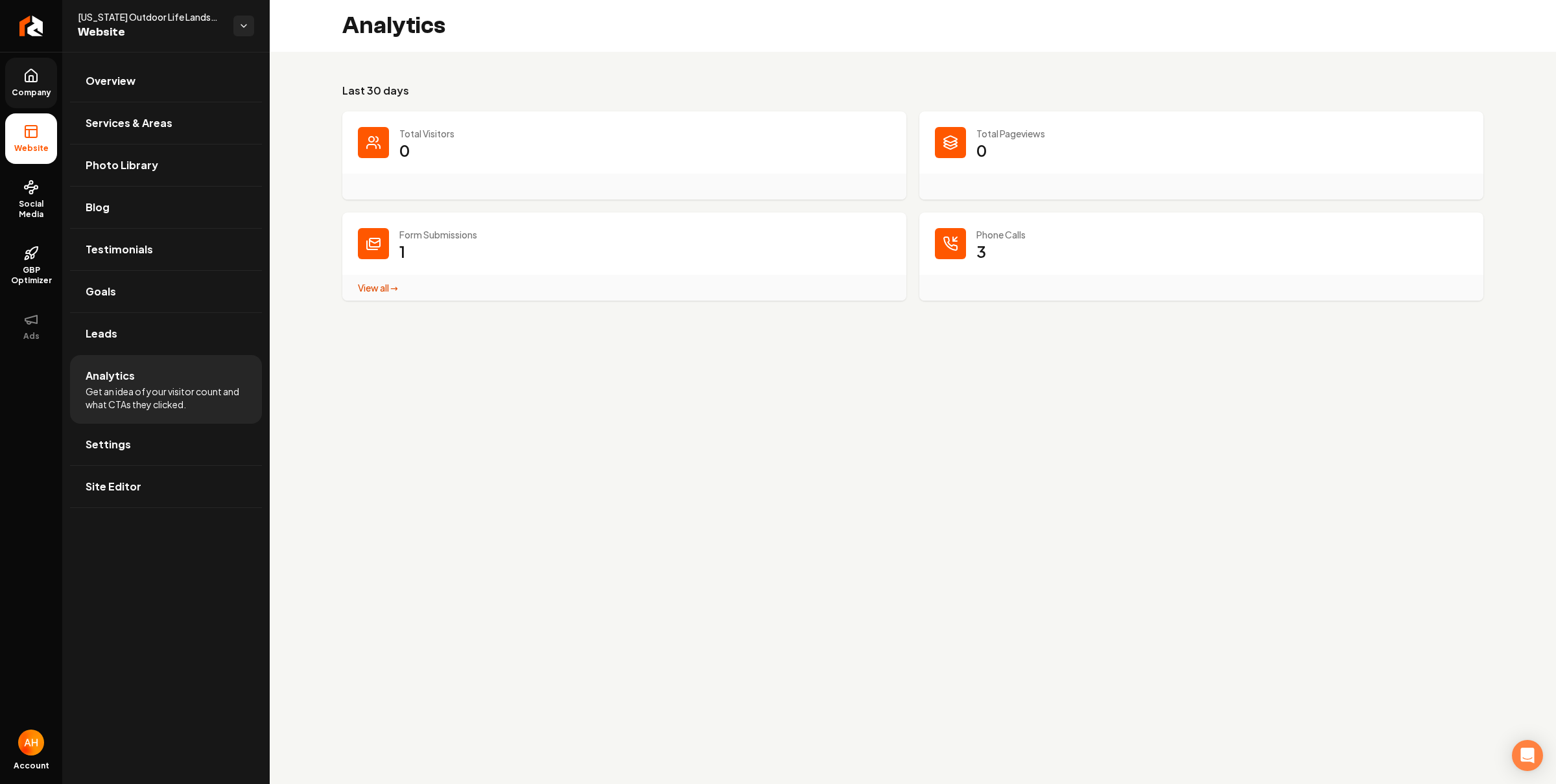
click at [54, 75] on link "Company" at bounding box center [32, 83] width 52 height 50
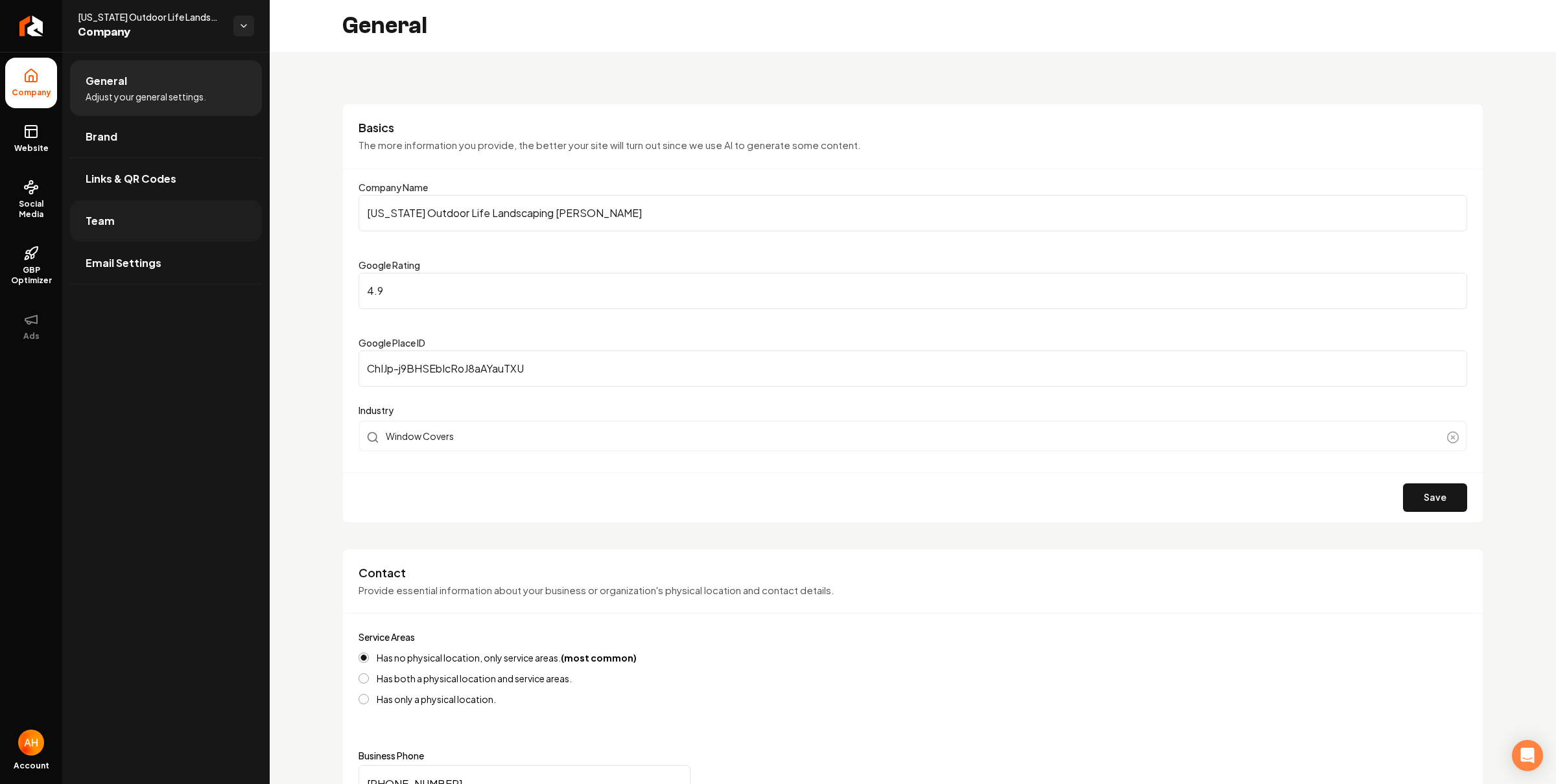
click at [186, 231] on link "Team" at bounding box center [166, 221] width 192 height 41
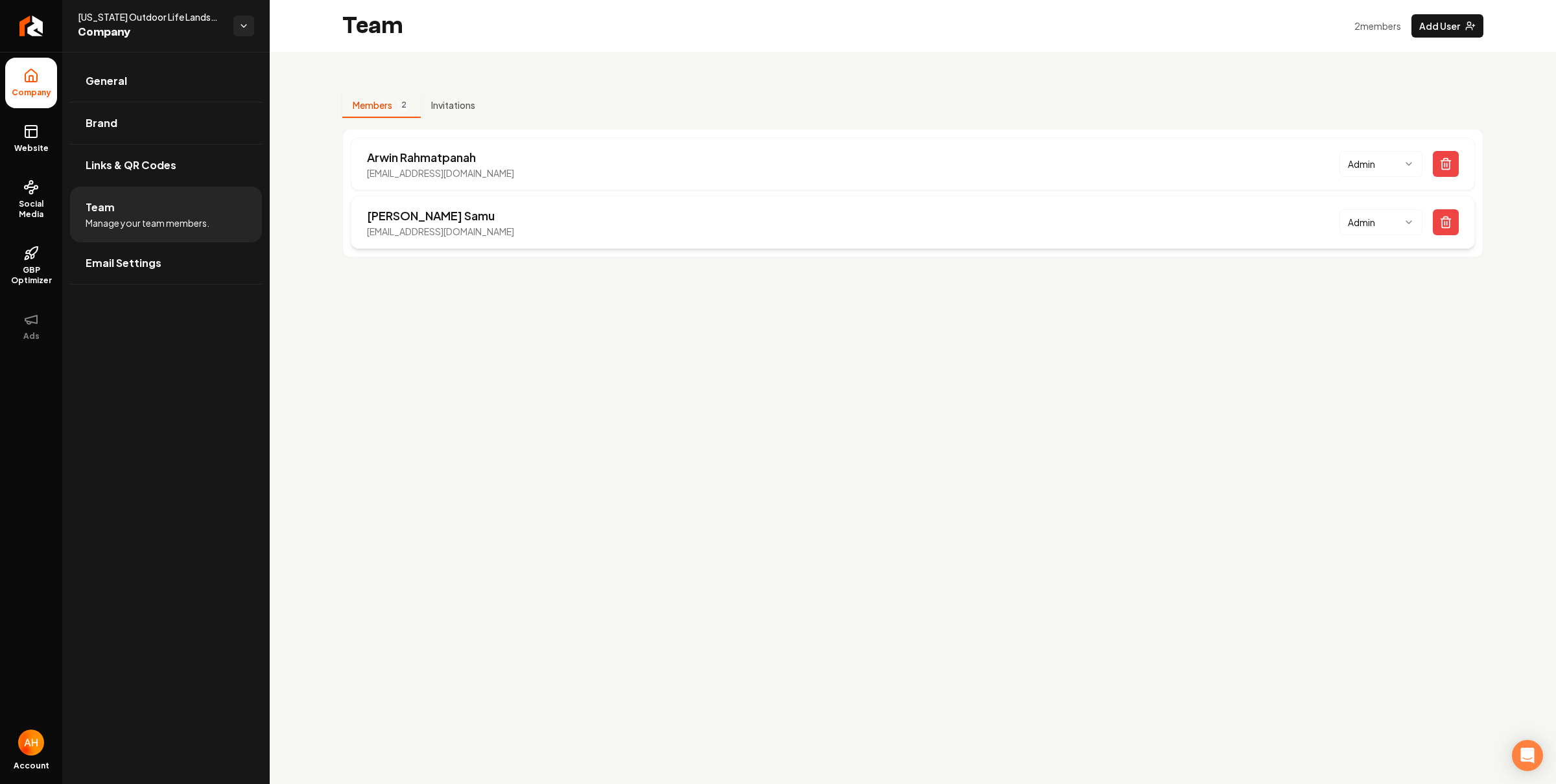
click at [457, 230] on p "[EMAIL_ADDRESS][DOMAIN_NAME]" at bounding box center [441, 231] width 147 height 13
click at [1448, 158] on icon "Main content area" at bounding box center [1446, 164] width 13 height 13
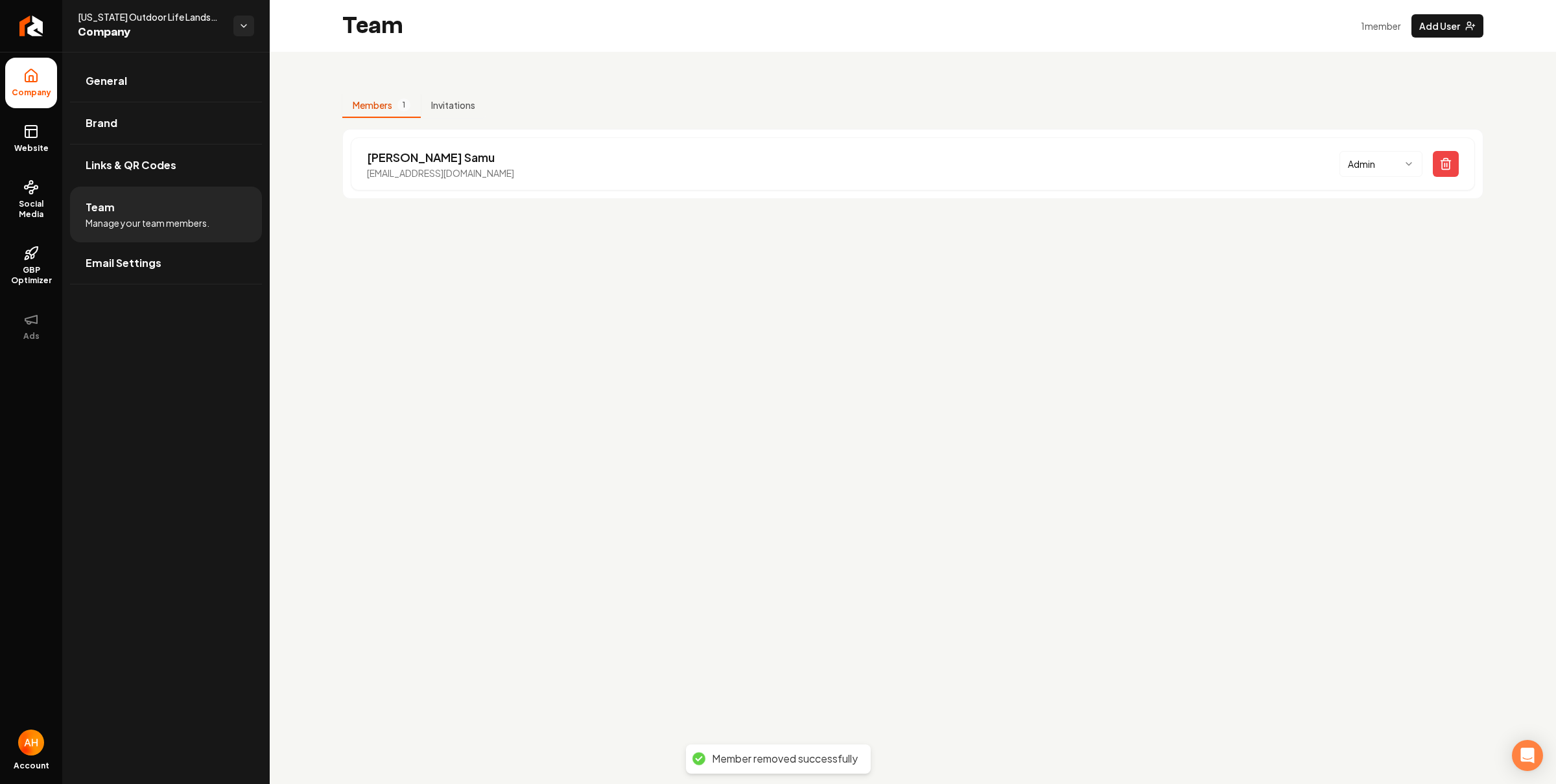
click at [822, 338] on main "Team 1 member Add User Members 1 Invitations [PERSON_NAME] [EMAIL_ADDRESS][DOMA…" at bounding box center [913, 392] width 1286 height 784
click at [21, 196] on link "Social Media" at bounding box center [32, 199] width 52 height 61
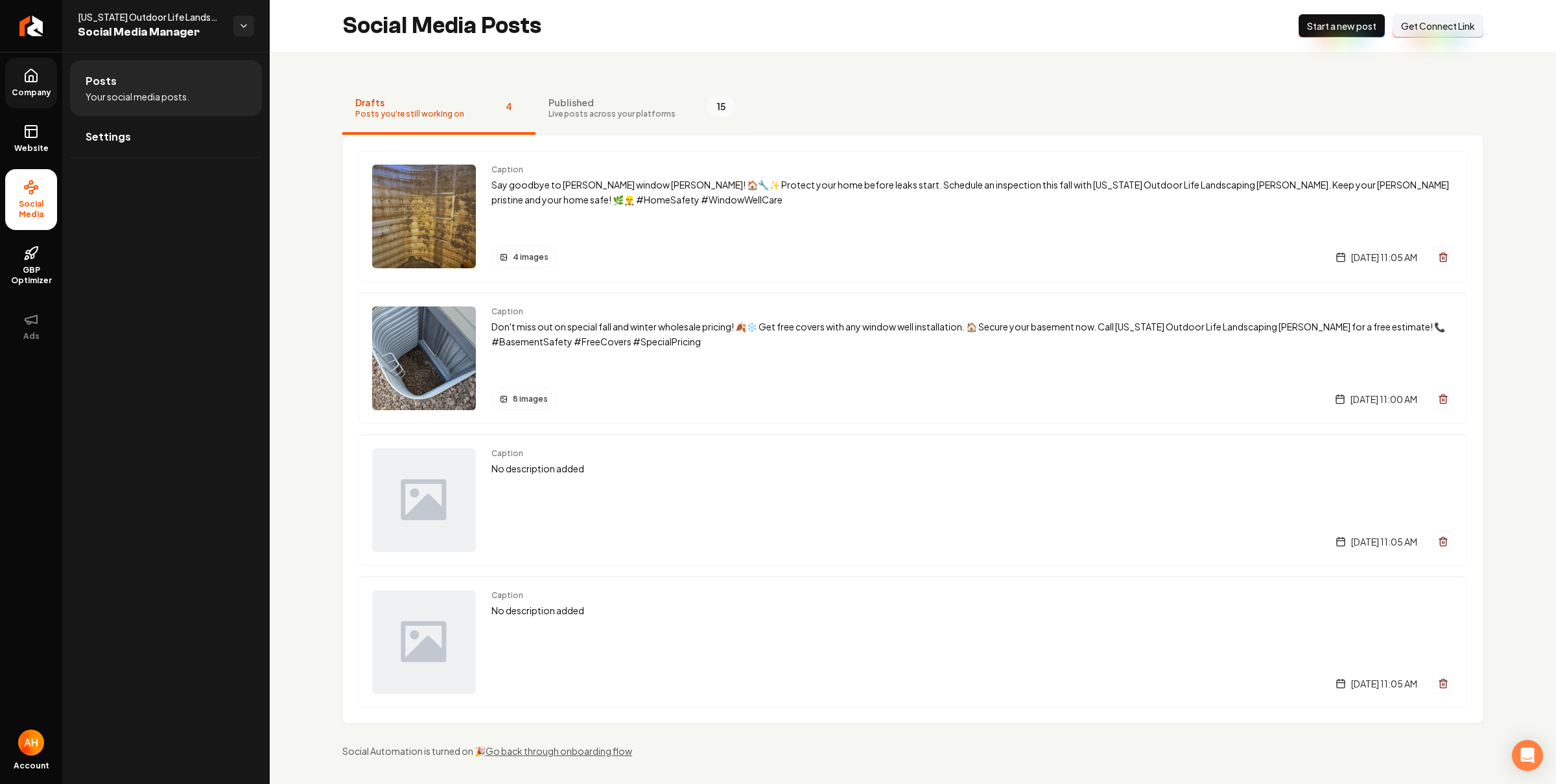
click at [599, 120] on button "Published Live posts across your platforms 15" at bounding box center [642, 109] width 214 height 52
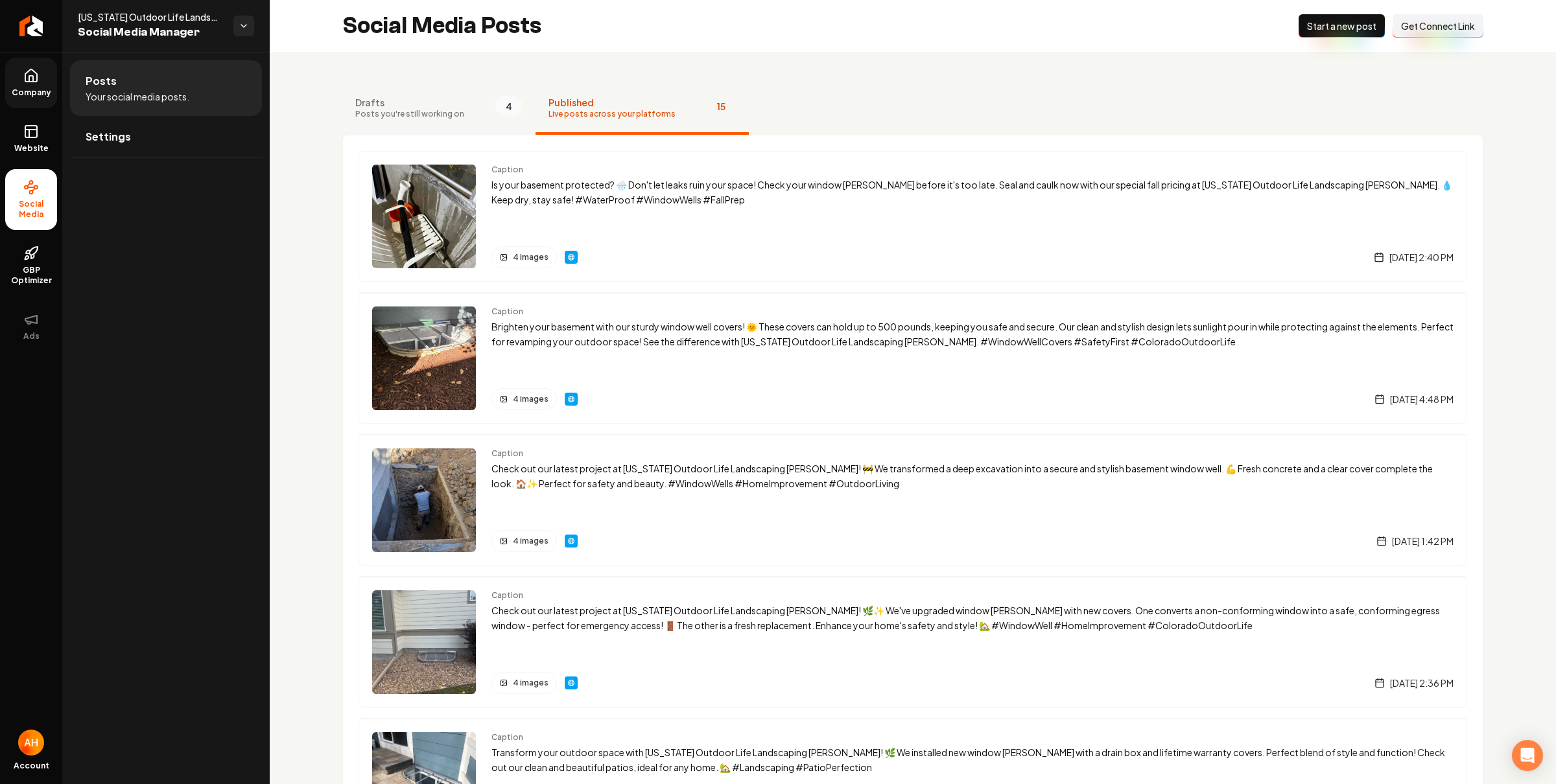
click at [496, 100] on span "4" at bounding box center [509, 106] width 27 height 21
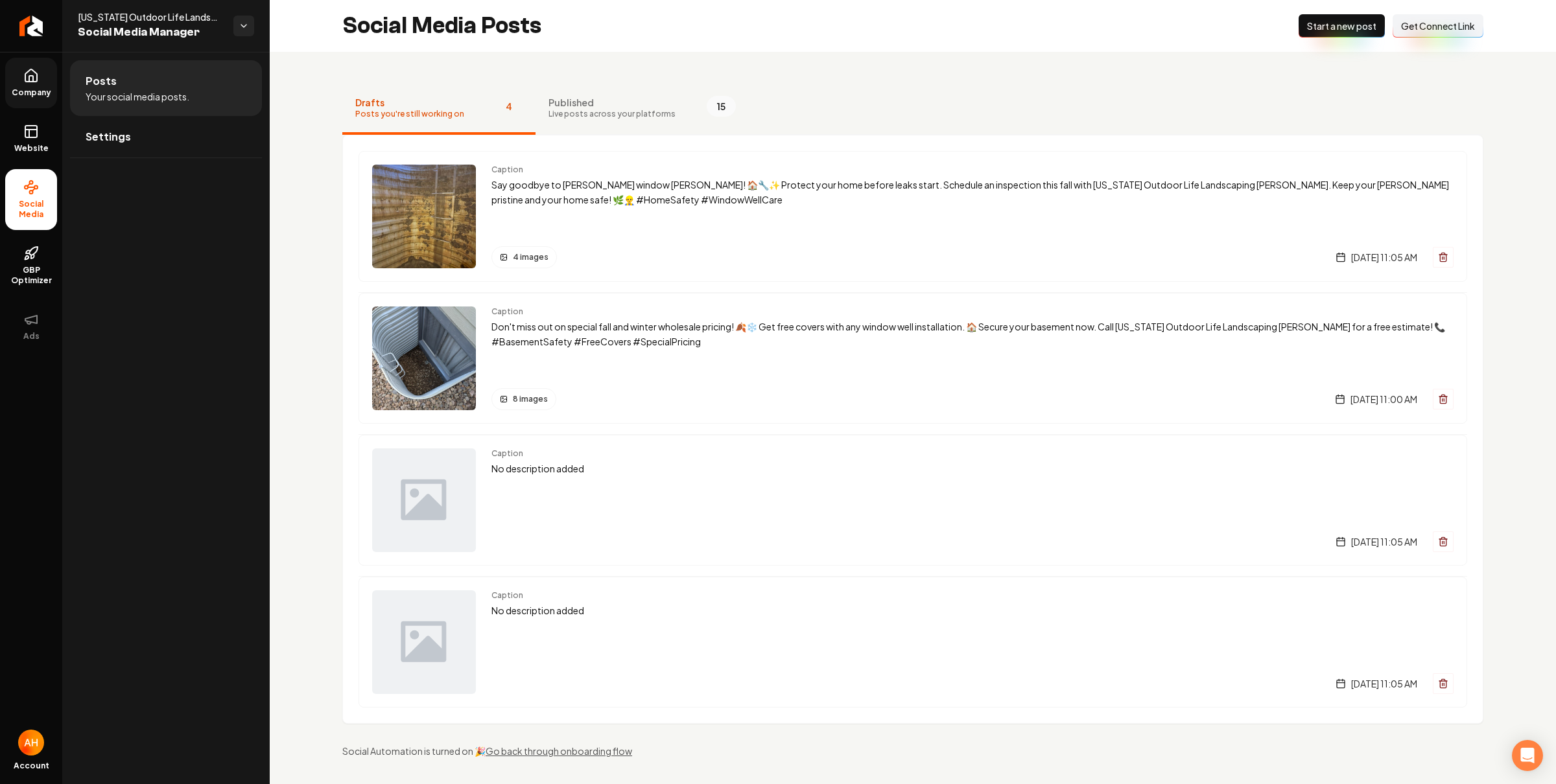
scroll to position [7, 0]
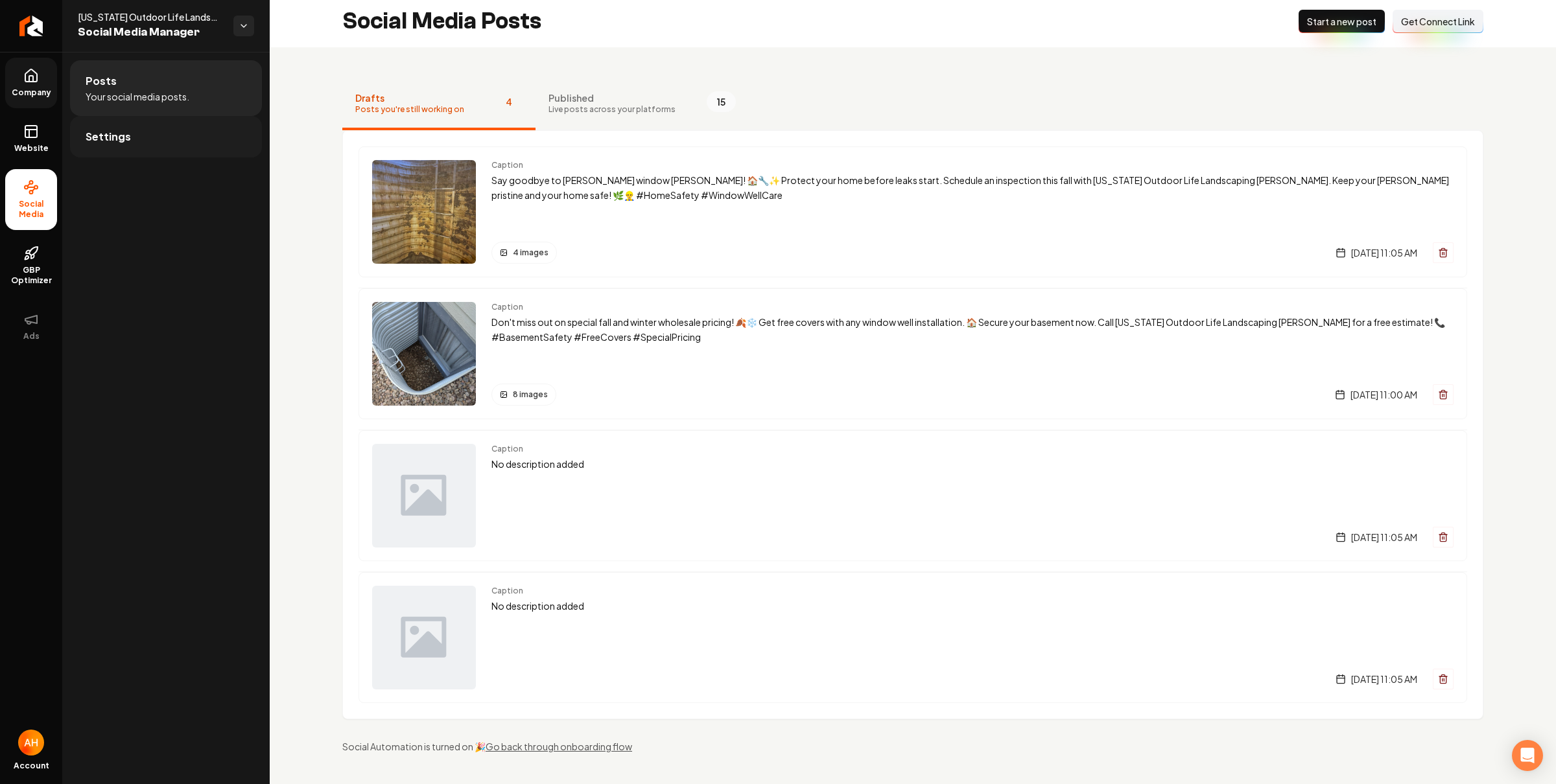
click at [209, 136] on link "Settings" at bounding box center [166, 136] width 192 height 41
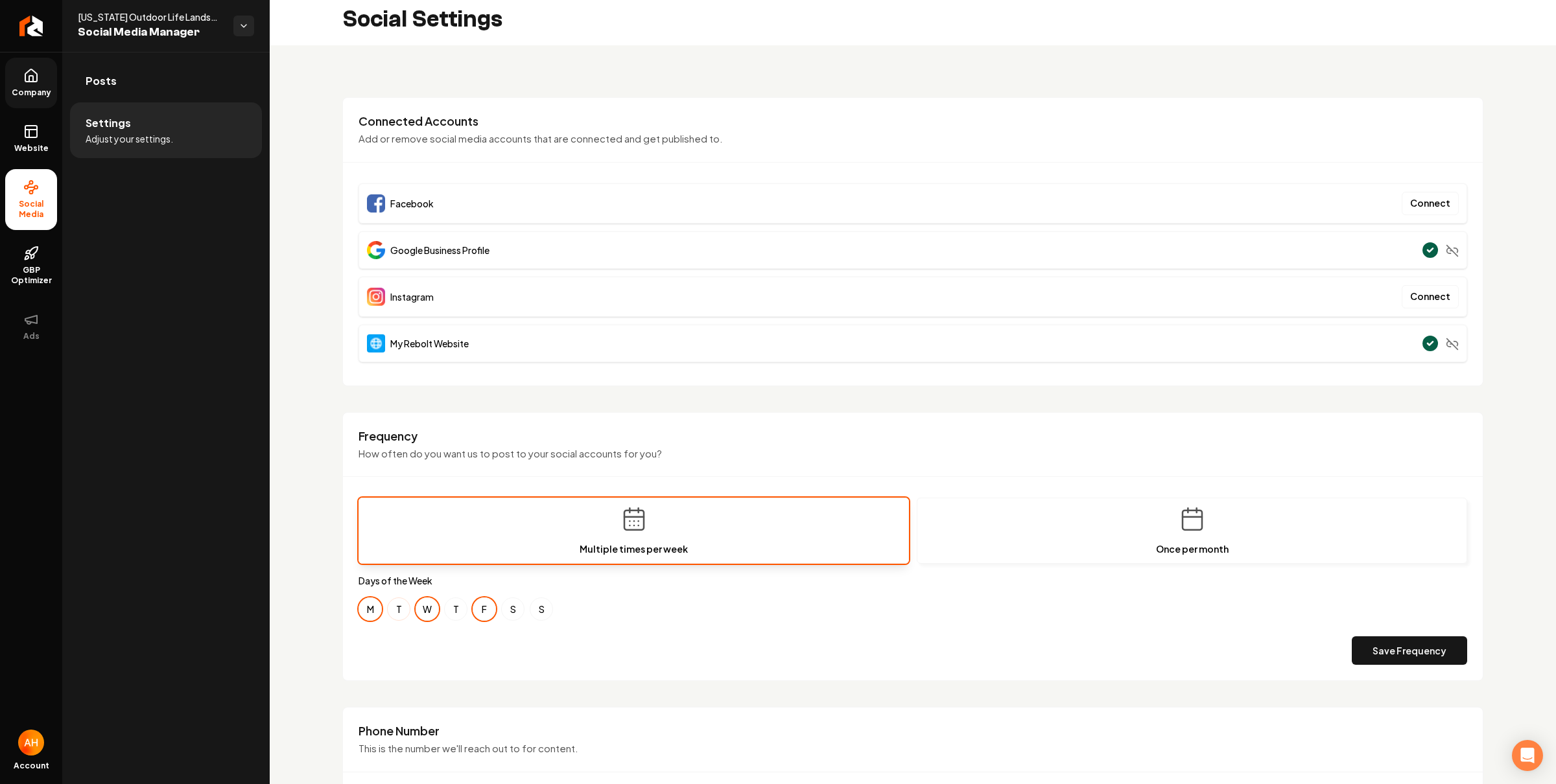
click at [402, 616] on button "T" at bounding box center [399, 609] width 23 height 23
click at [451, 619] on button "T" at bounding box center [456, 609] width 23 height 23
click at [1422, 665] on button "Save Frequency" at bounding box center [1409, 651] width 116 height 29
click at [307, 81] on div "**********" at bounding box center [913, 602] width 1286 height 1113
click at [610, 103] on div "Connected Accounts Add or remove social media accounts that are connected and g…" at bounding box center [913, 242] width 1141 height 289
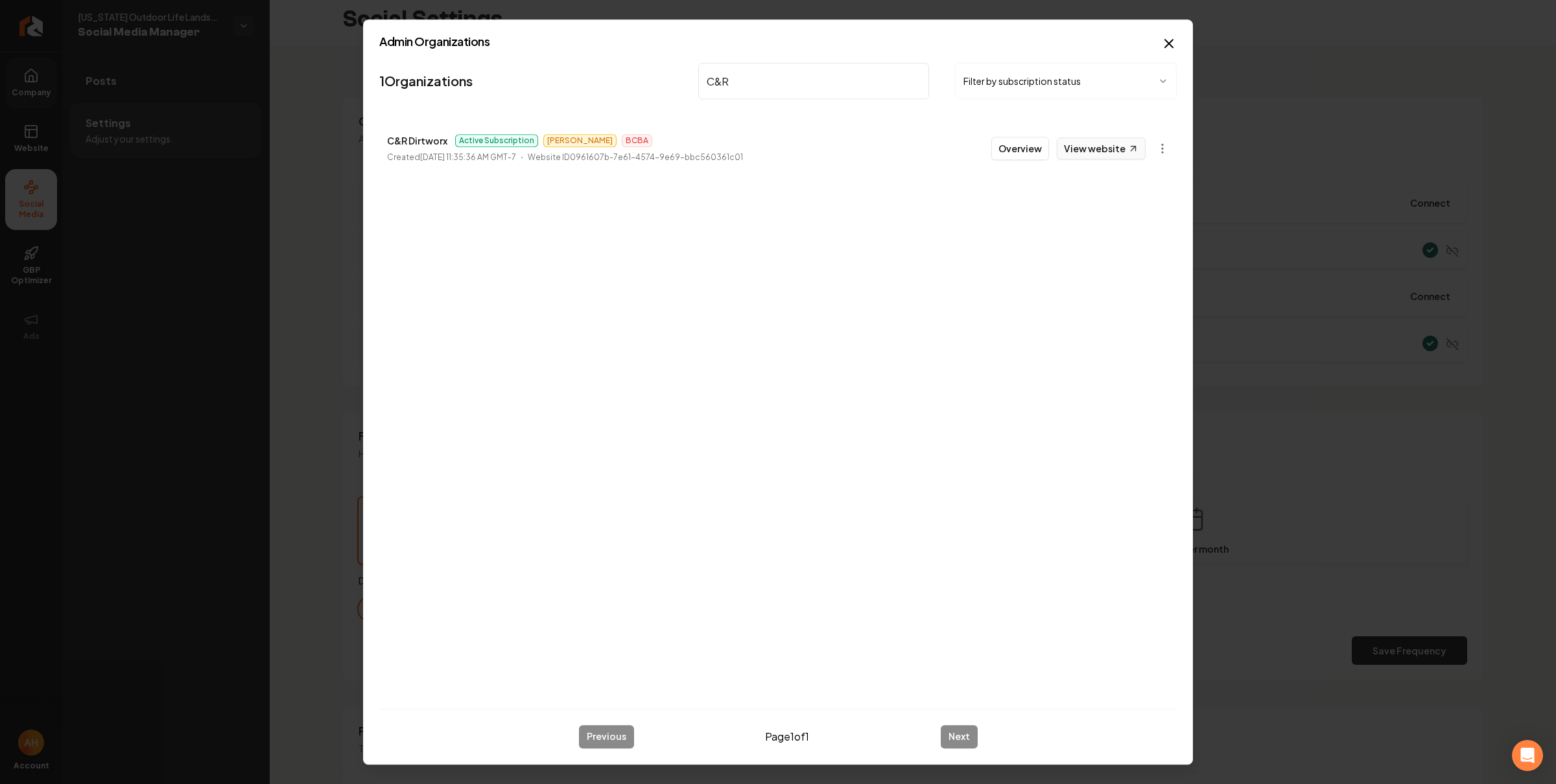
type input "C&R"
click at [1115, 147] on link "View website" at bounding box center [1100, 148] width 89 height 22
click at [982, 149] on li "C&R Dirtworx Active Subscription James BCBA Created October 7, 2025, 11:35:36 A…" at bounding box center [778, 147] width 797 height 57
click at [1027, 147] on button "Overview" at bounding box center [1020, 148] width 58 height 23
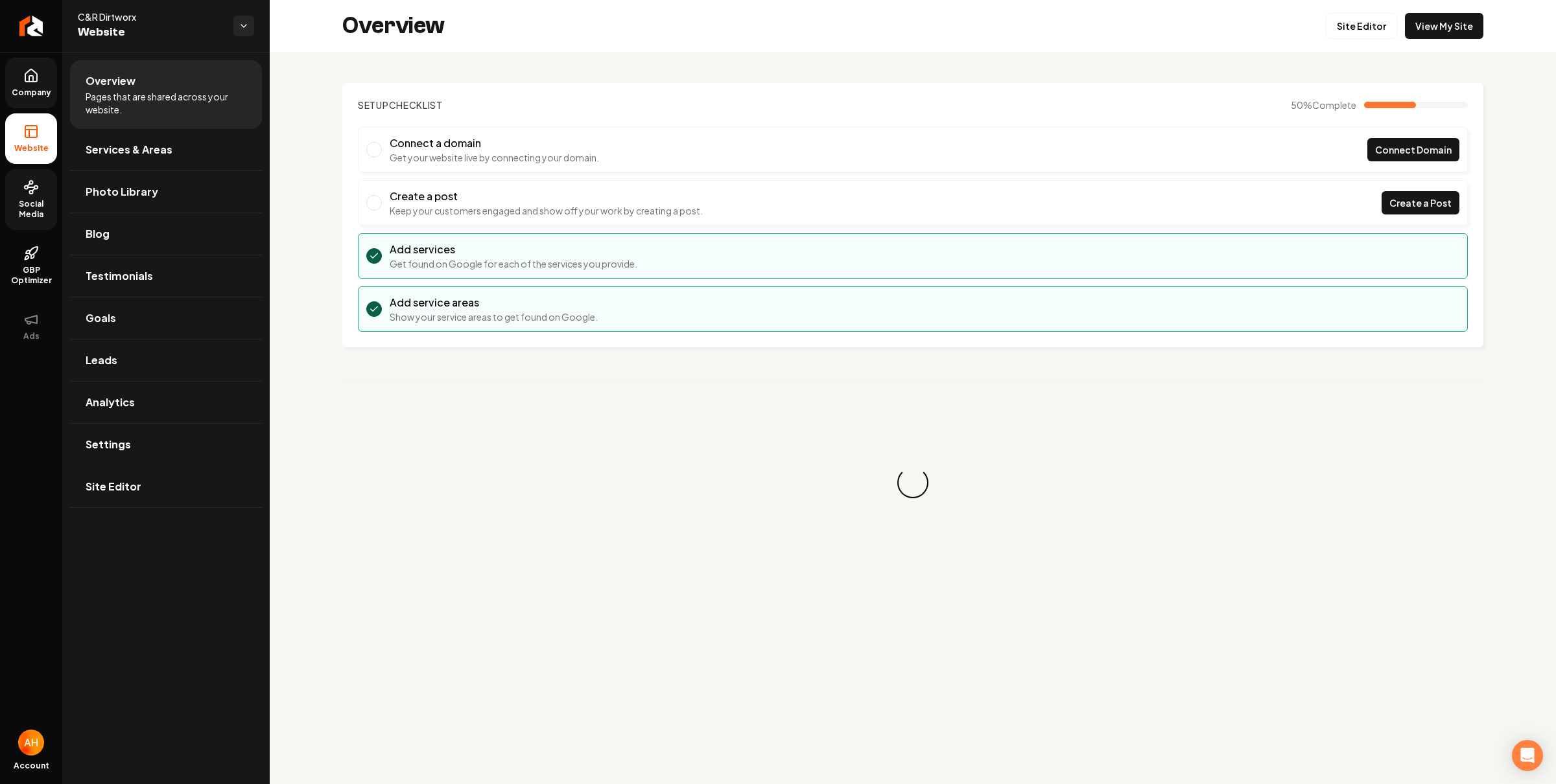
click at [28, 195] on link "Social Media" at bounding box center [32, 199] width 52 height 61
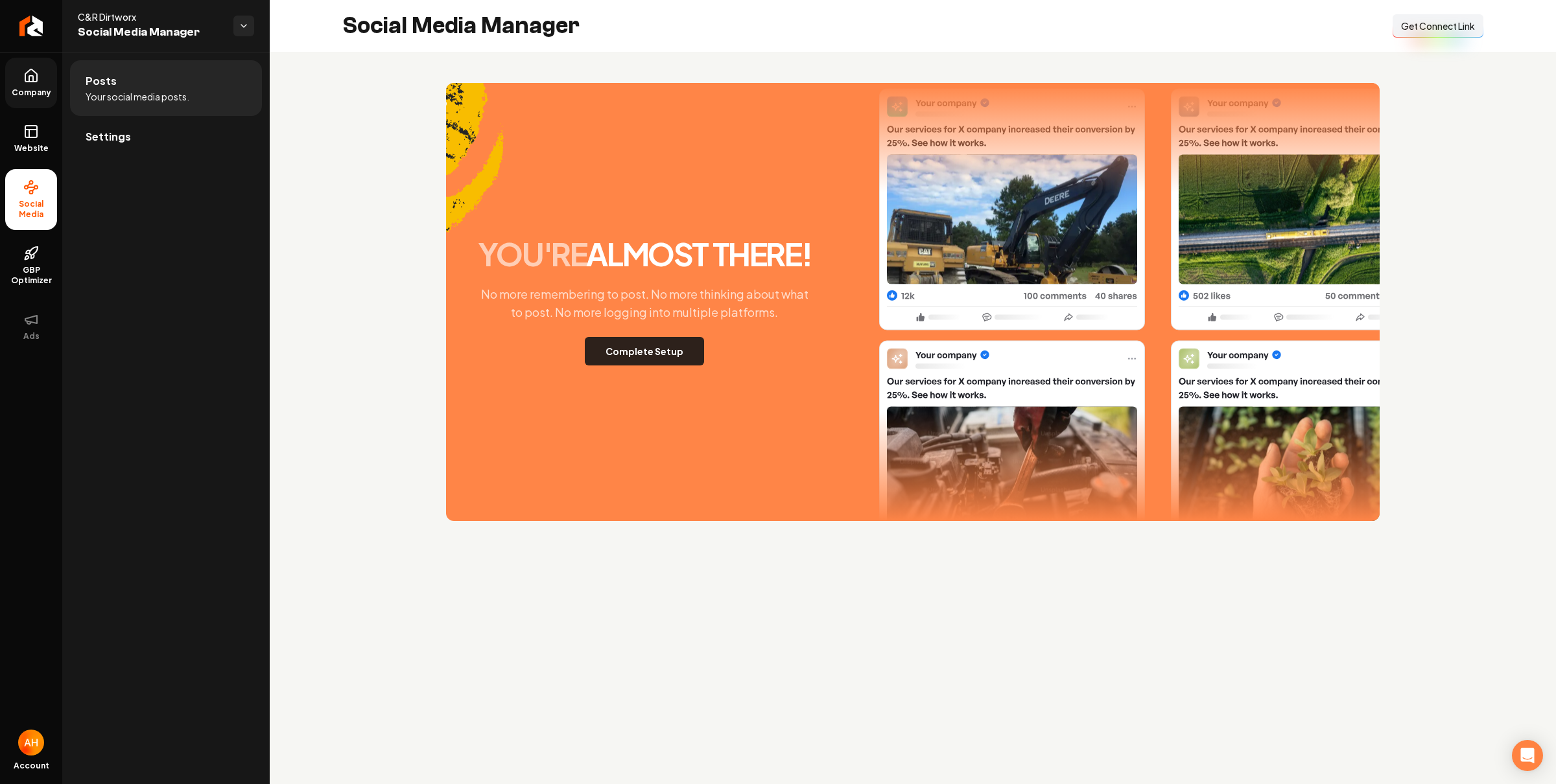
click at [634, 349] on button "Complete Setup" at bounding box center [645, 351] width 119 height 29
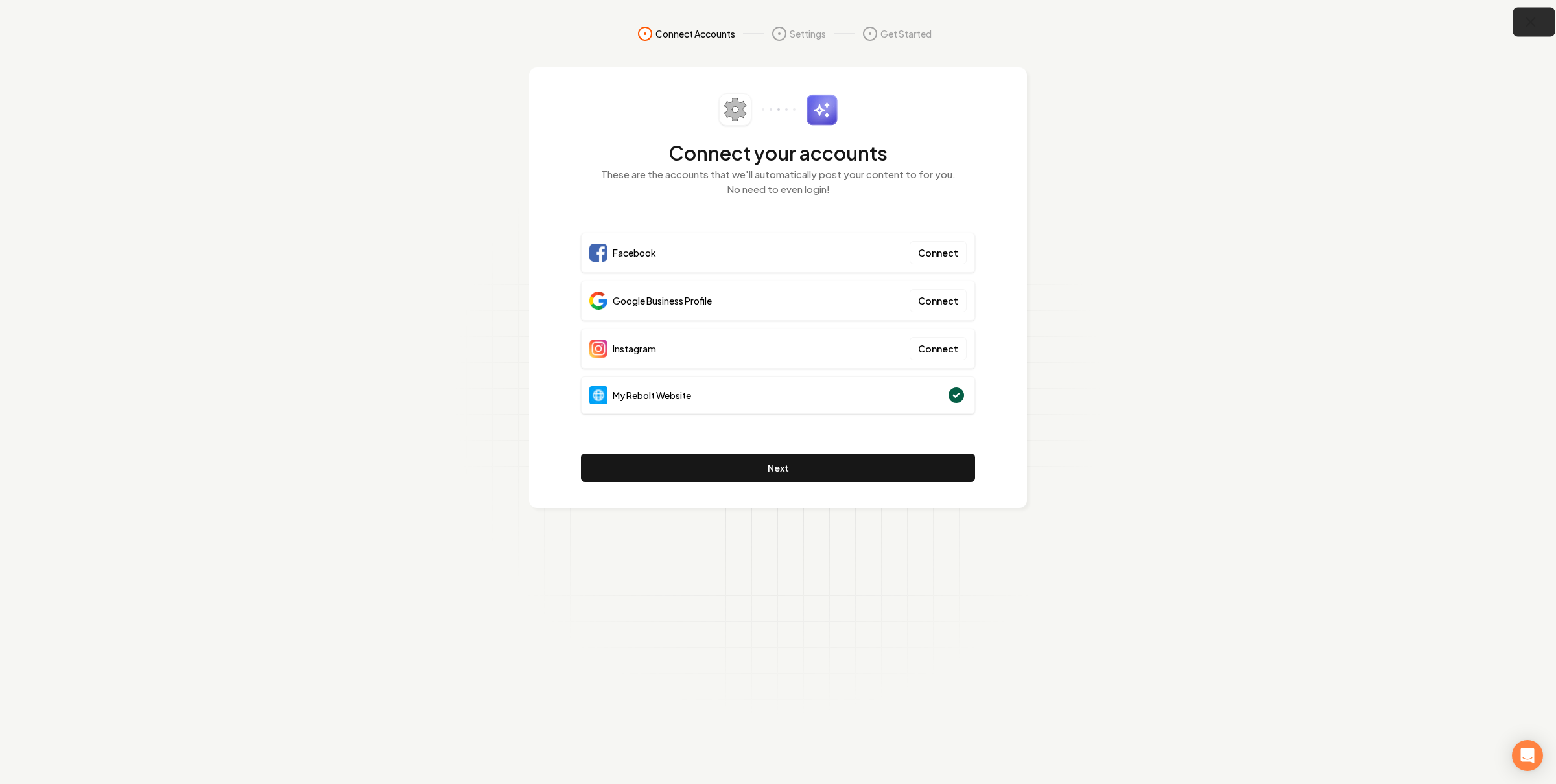
click at [1541, 20] on button "button" at bounding box center [1534, 21] width 42 height 29
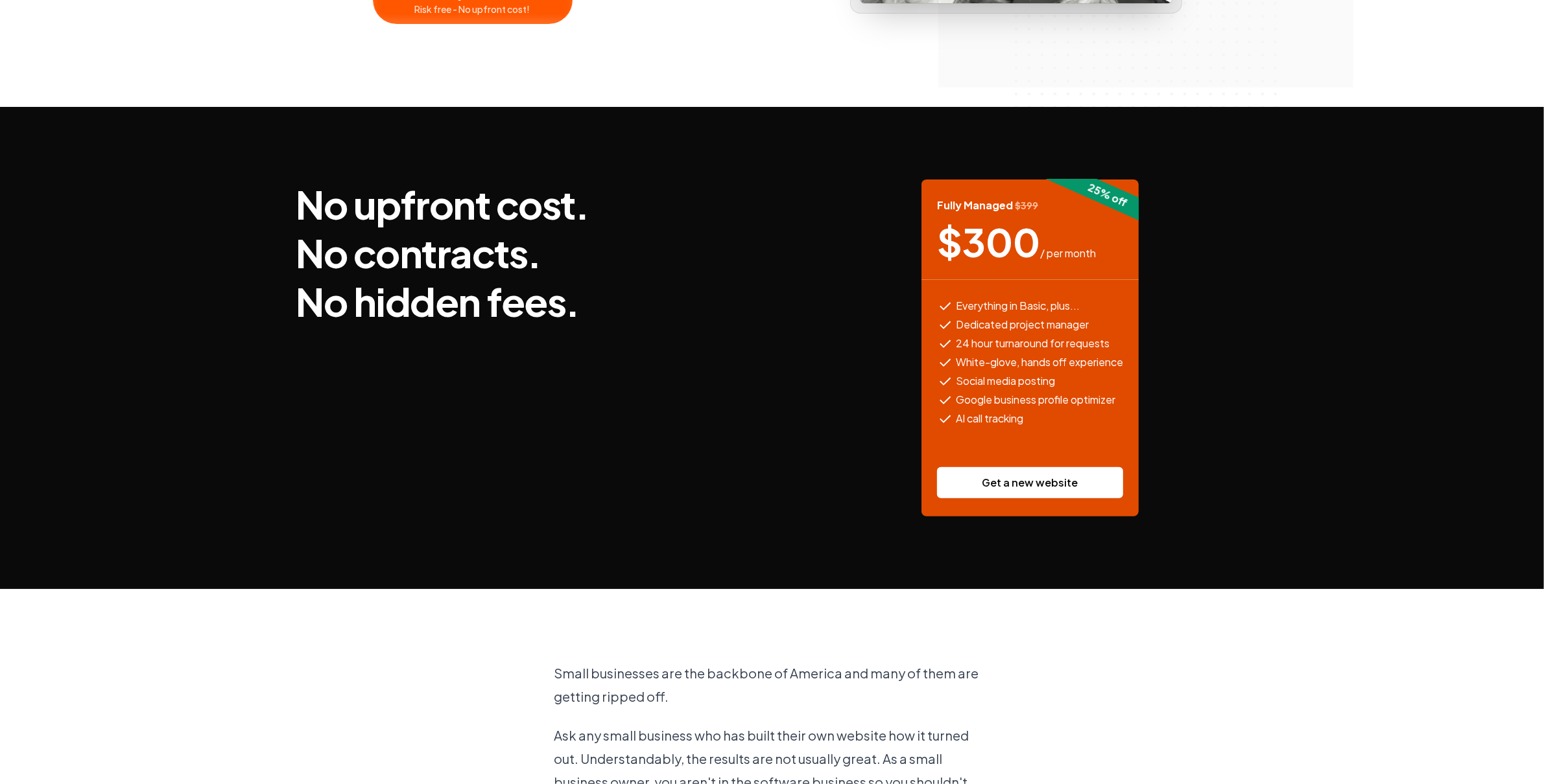
scroll to position [343, 0]
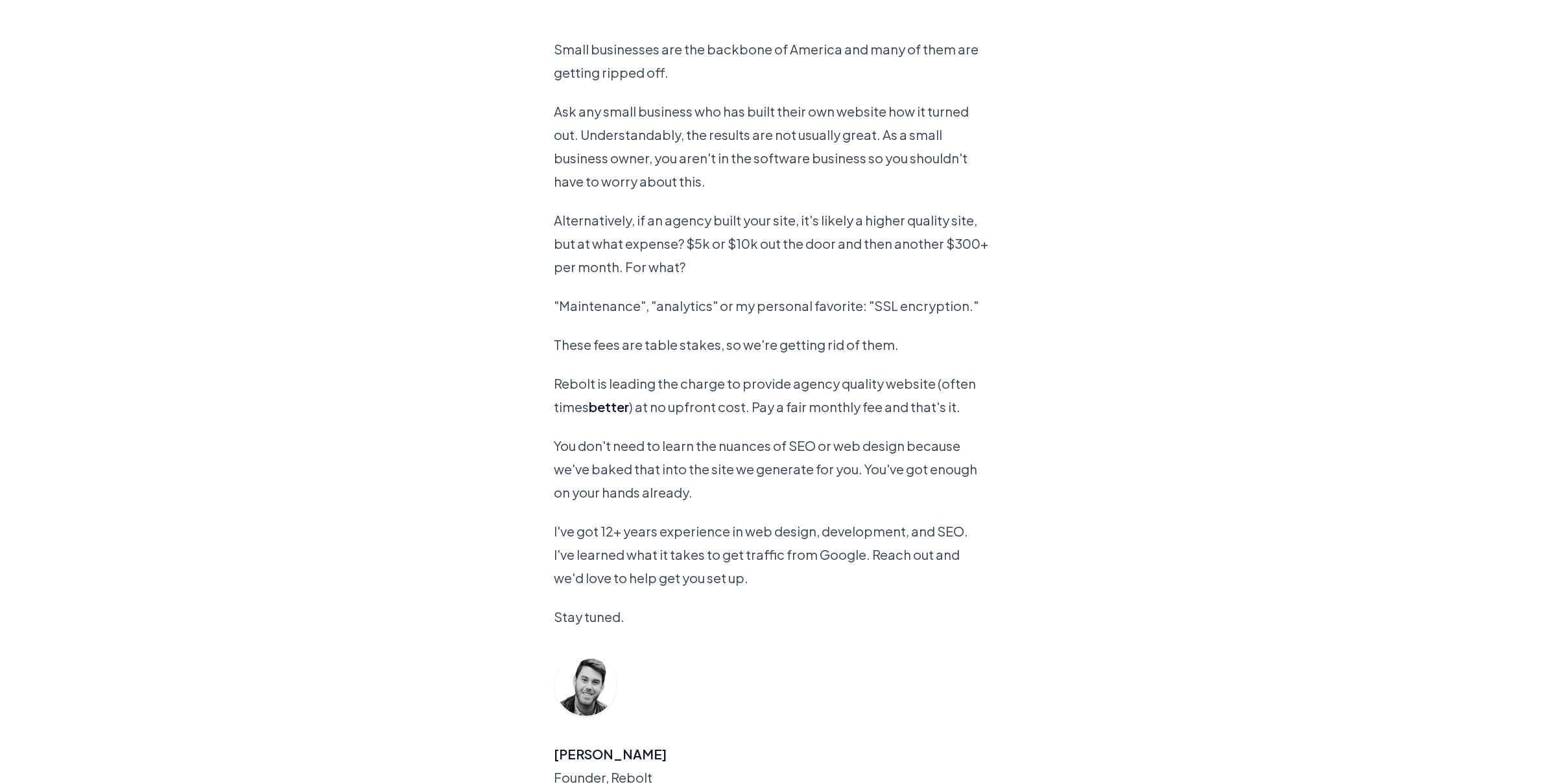
scroll to position [1097, 0]
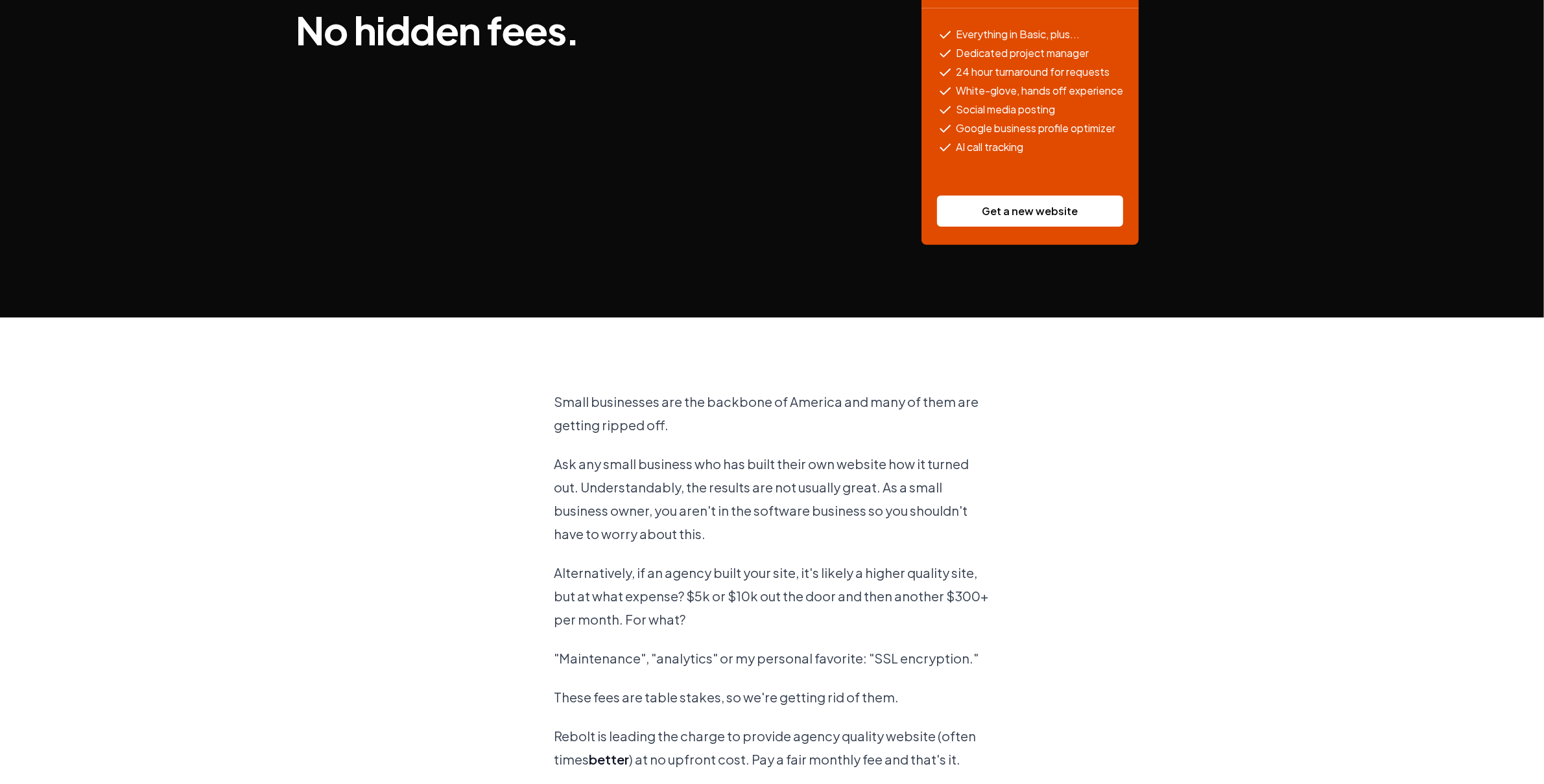
scroll to position [749, 0]
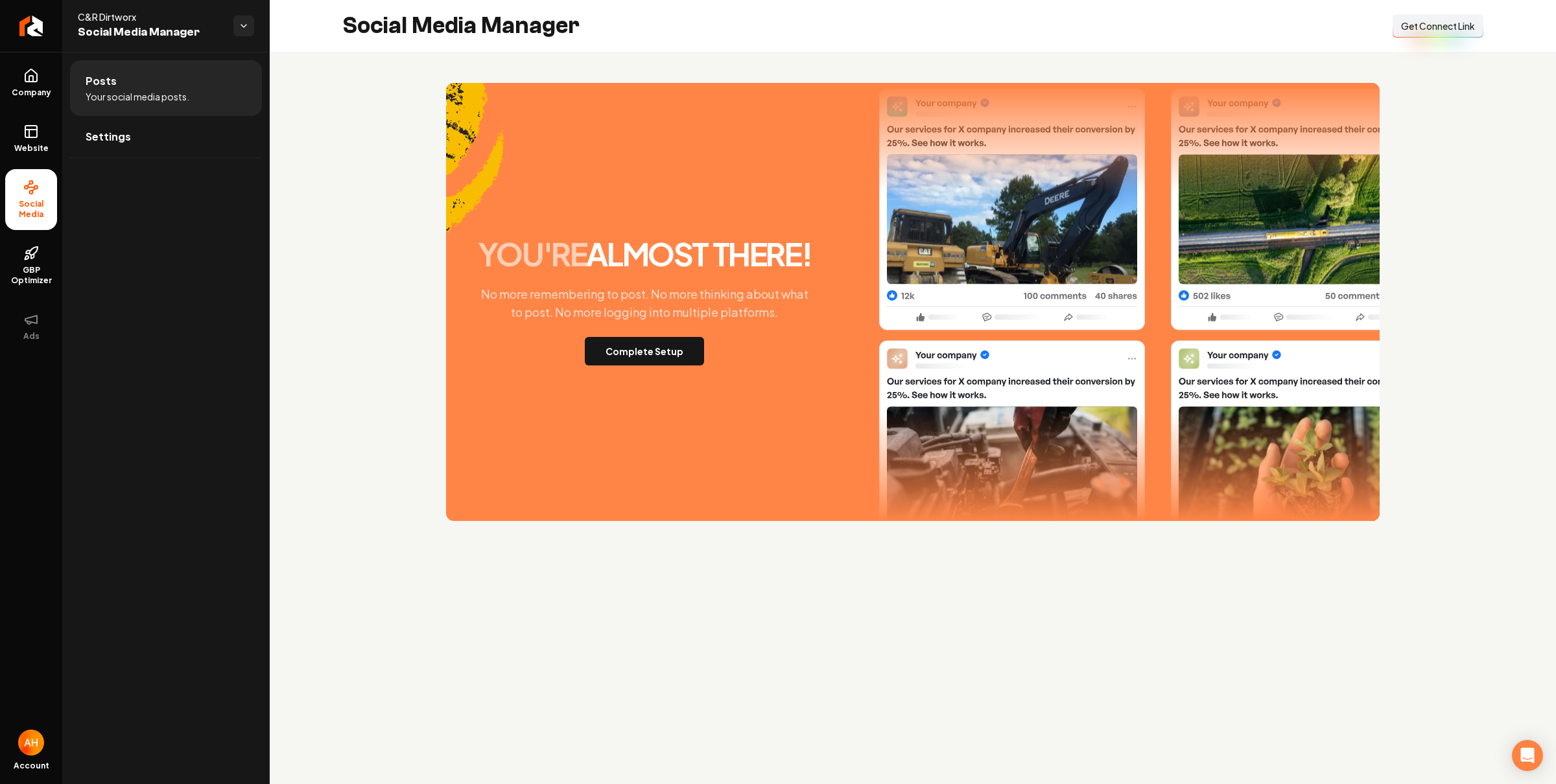
click at [606, 67] on div "you're almost there! No more remembering to post. No more thinking about what t…" at bounding box center [913, 302] width 1286 height 500
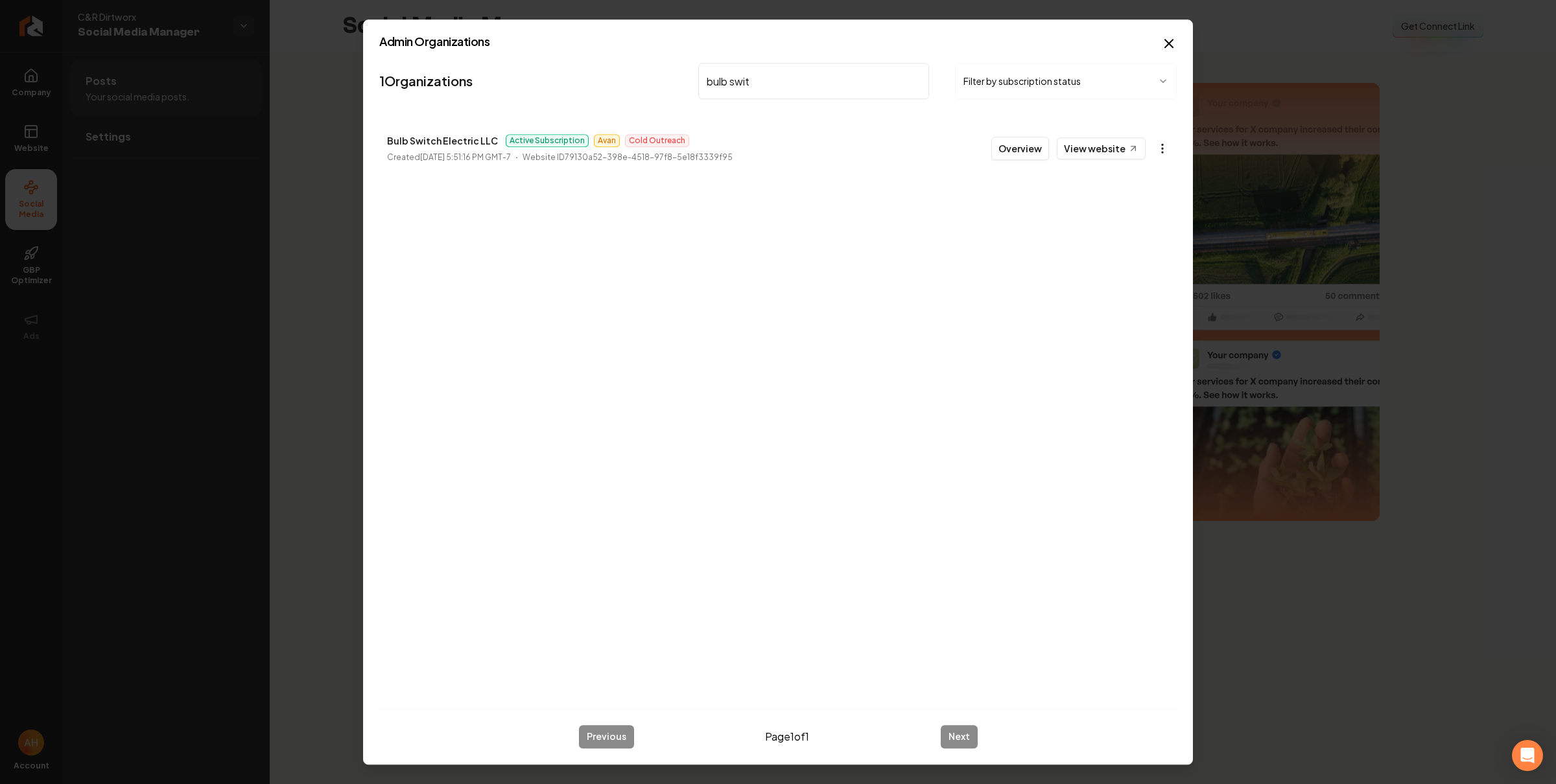
type input "bulb swit"
click at [1162, 153] on body "Company Website Social Media GBP Optimizer Ads Account C&R Dirtworx Social Medi…" at bounding box center [778, 392] width 1556 height 784
click at [1129, 259] on link "View in Stripe" at bounding box center [1130, 261] width 82 height 21
